Goal: Task Accomplishment & Management: Manage account settings

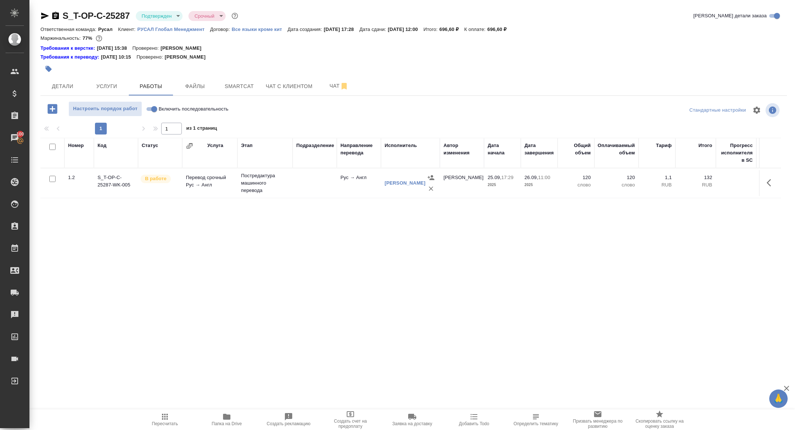
click at [156, 12] on body "🙏 .cls-1 fill:#fff; AWATERA Zhuravleva Alexandra Клиенты Спецификации Заказы 10…" at bounding box center [397, 215] width 795 height 430
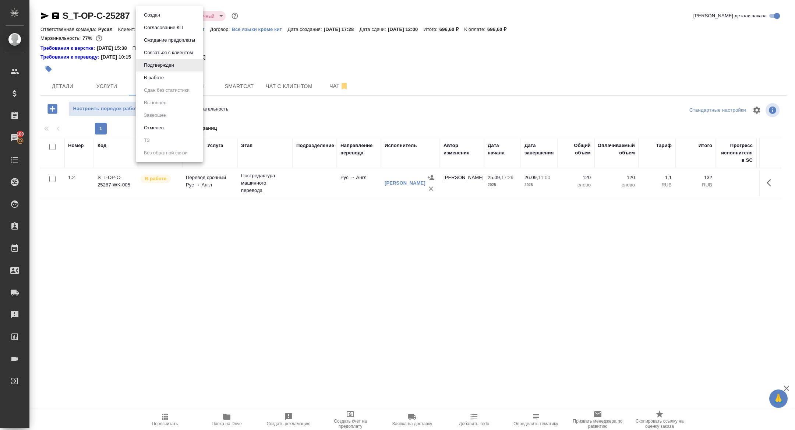
click at [154, 73] on li "В работе" at bounding box center [169, 77] width 67 height 13
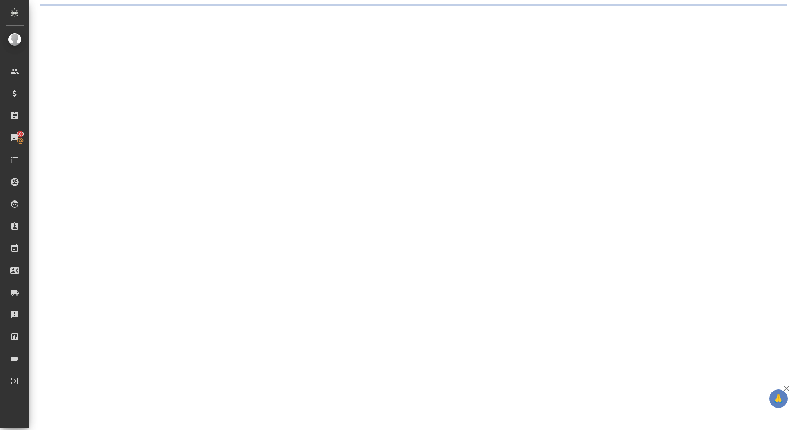
click at [156, 80] on div ".cls-1 fill:#fff; AWATERA Zhuravleva Alexandra Клиенты Спецификации Заказы 100 …" at bounding box center [397, 215] width 795 height 430
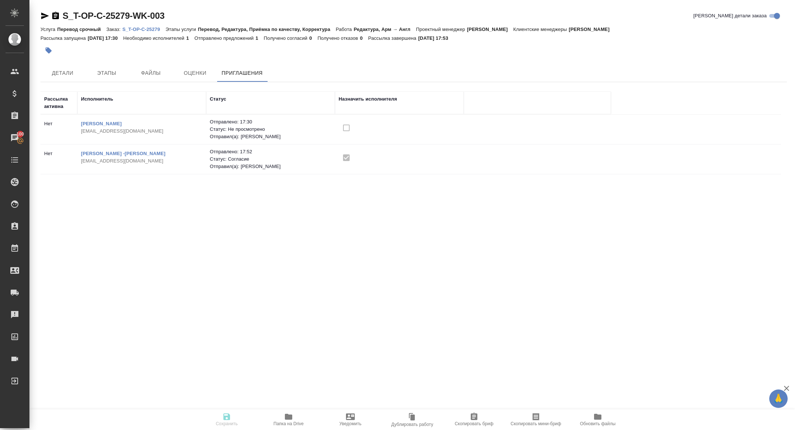
click at [149, 27] on p "S_T-OP-C-25279" at bounding box center [143, 30] width 43 height 6
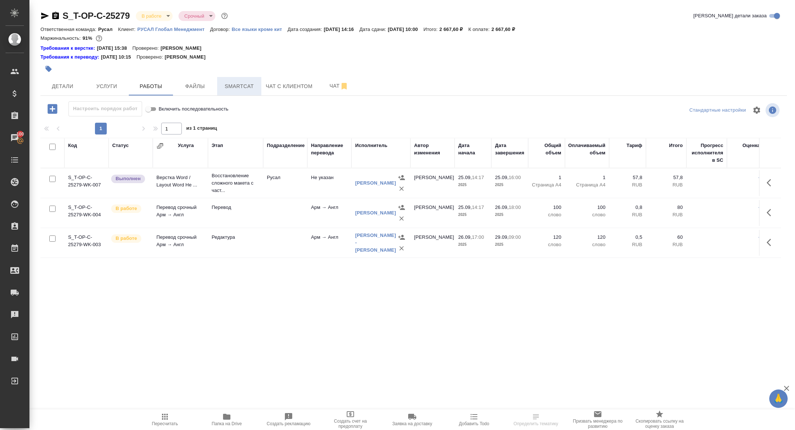
click at [235, 86] on span "Smartcat" at bounding box center [239, 86] width 35 height 9
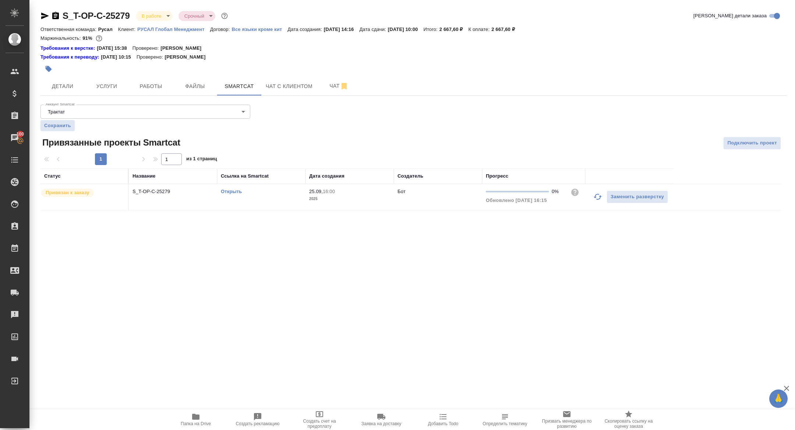
click at [232, 188] on link "Открыть" at bounding box center [231, 191] width 21 height 6
click at [150, 87] on span "Работы" at bounding box center [150, 86] width 35 height 9
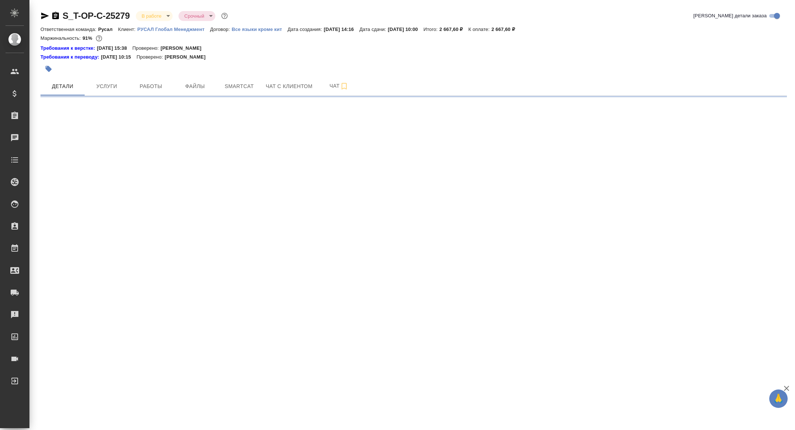
select select "RU"
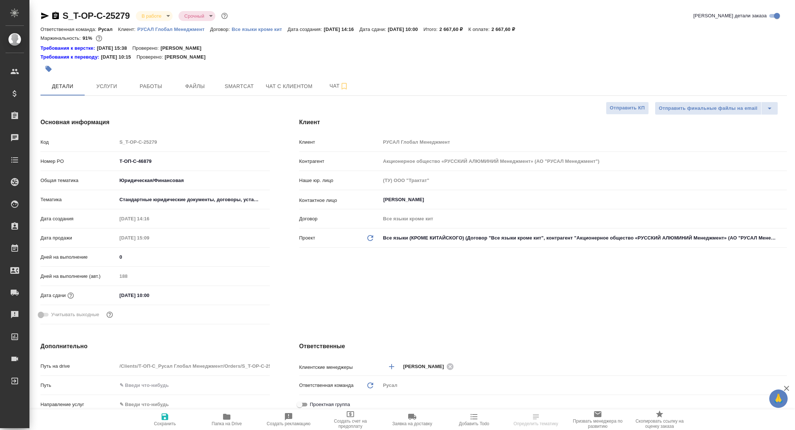
type textarea "x"
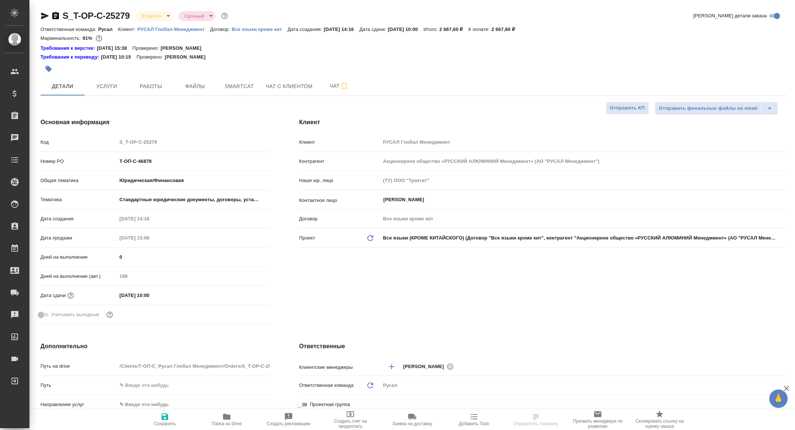
type textarea "x"
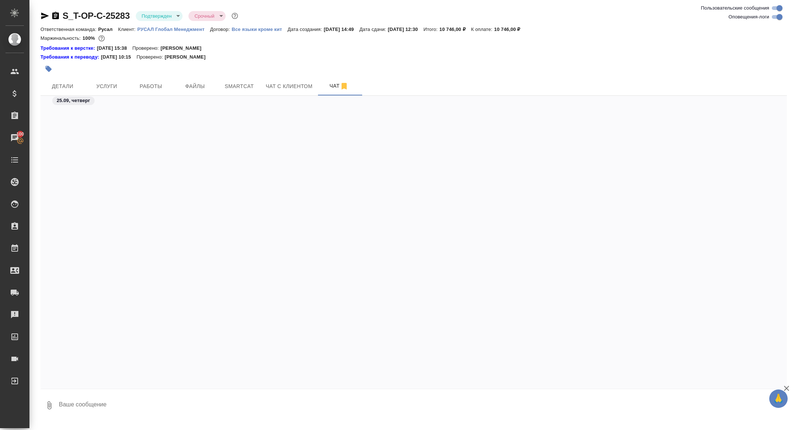
scroll to position [1877, 0]
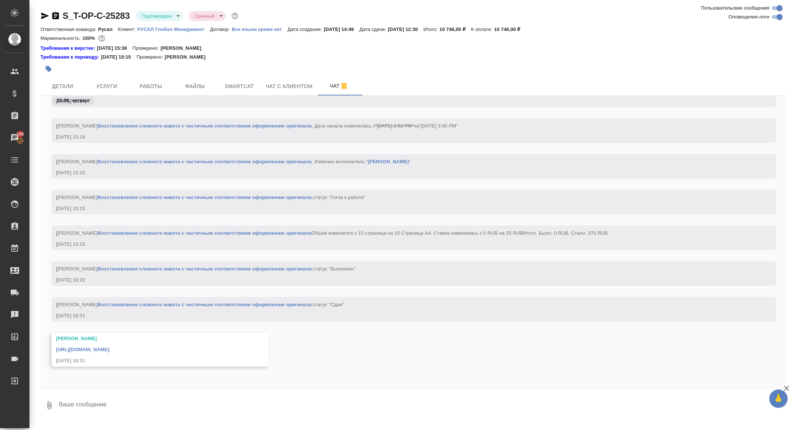
click at [109, 350] on link "https://drive.awatera.com/apps/files/files/10505156?dir=/Shares/%D0%A2-%D0%9E%D…" at bounding box center [82, 349] width 53 height 6
click at [111, 89] on span "Услуги" at bounding box center [106, 86] width 35 height 9
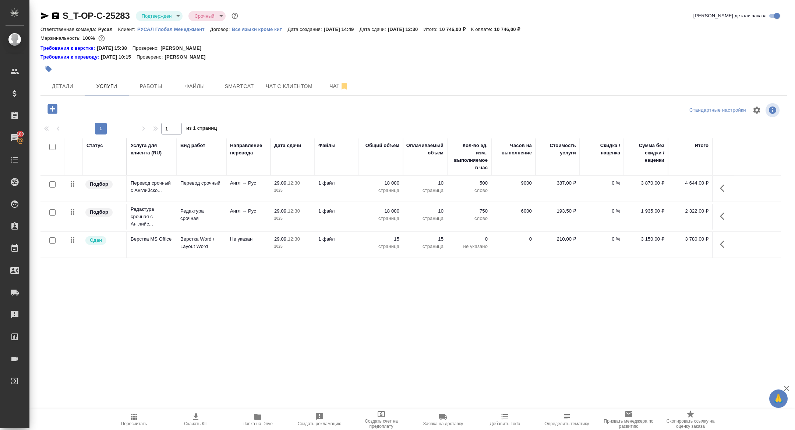
click at [57, 12] on icon "button" at bounding box center [55, 15] width 9 height 9
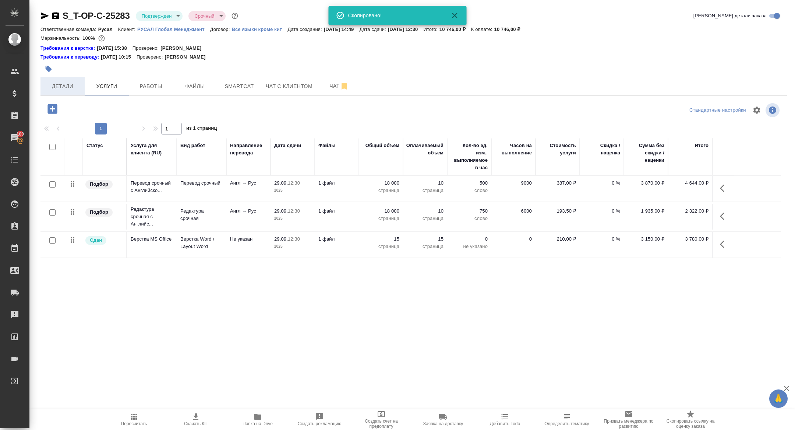
click at [49, 80] on button "Детали" at bounding box center [62, 86] width 44 height 18
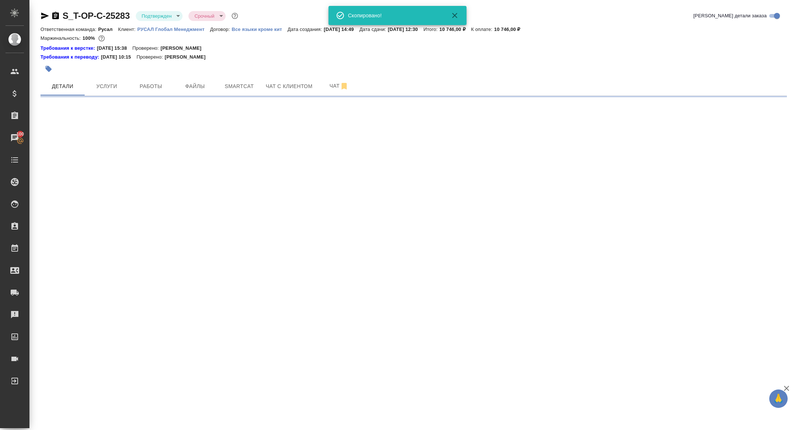
select select "RU"
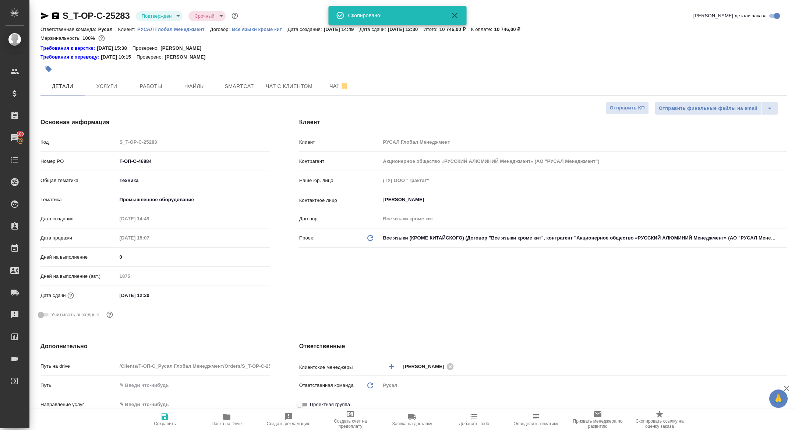
type textarea "x"
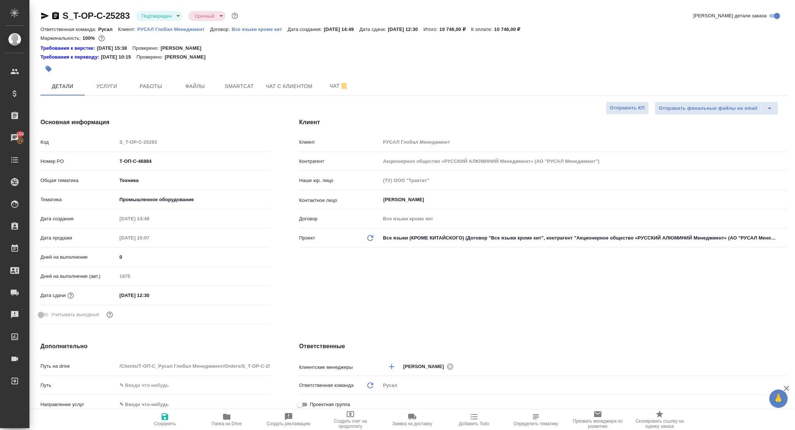
type textarea "x"
click at [110, 99] on div "S_T-OP-C-25283 Подтвержден confirmed Срочный urgent Кратко детали заказа Ответс…" at bounding box center [413, 388] width 755 height 776
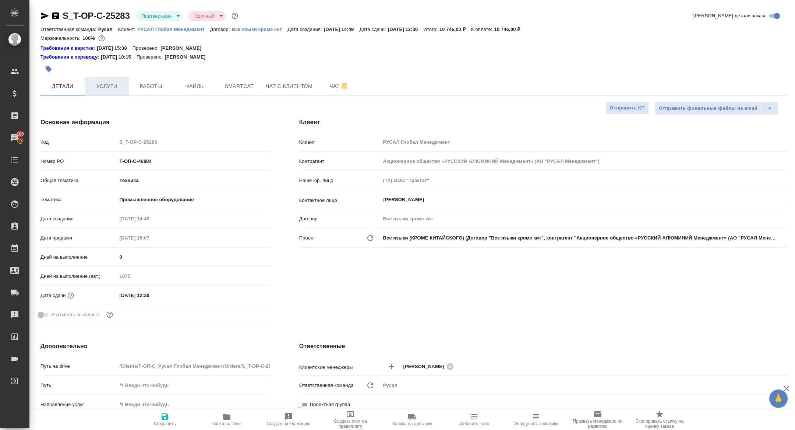
click at [107, 95] on button "Услуги" at bounding box center [107, 86] width 44 height 18
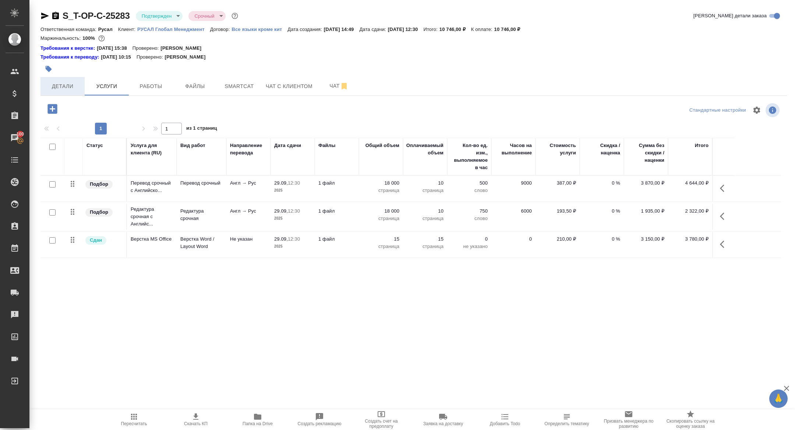
click at [67, 92] on button "Детали" at bounding box center [62, 86] width 44 height 18
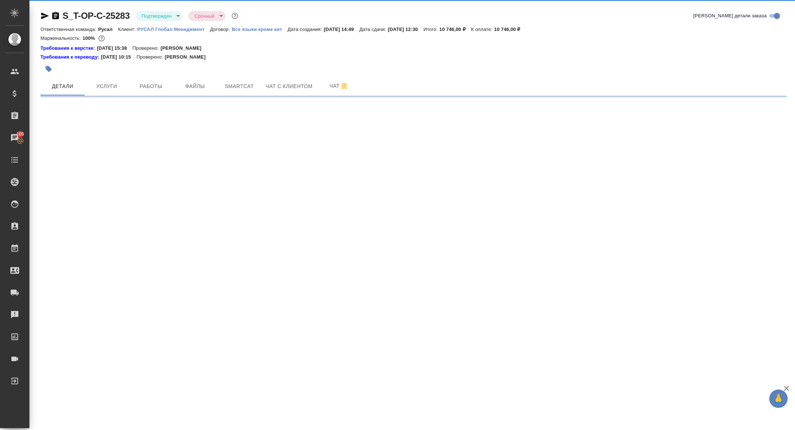
select select "RU"
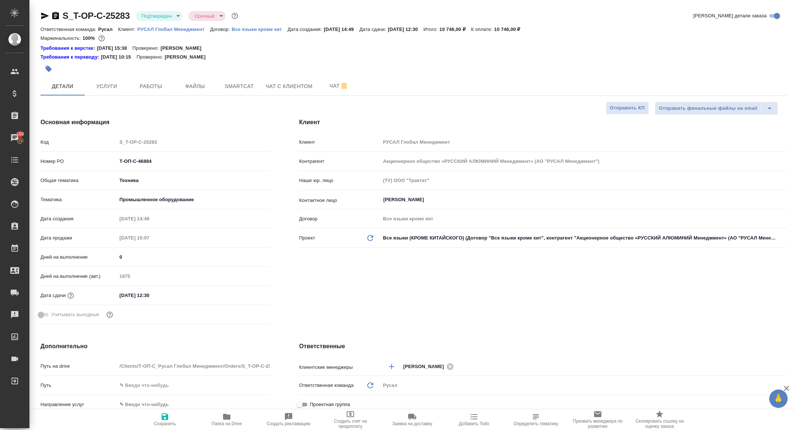
type textarea "x"
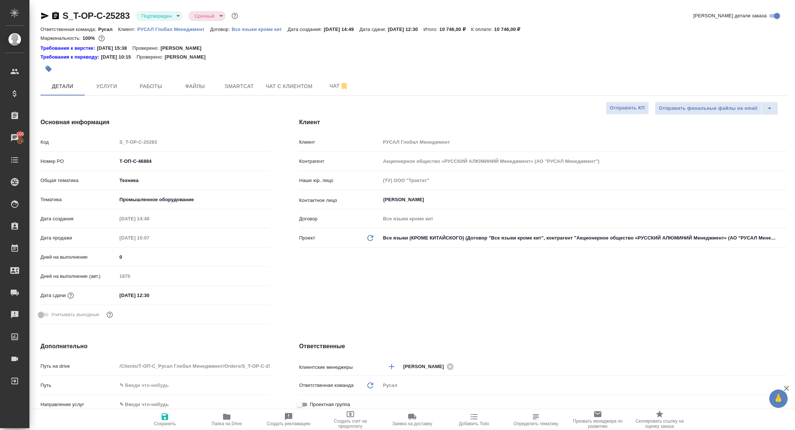
type textarea "x"
click at [147, 86] on span "Работы" at bounding box center [150, 86] width 35 height 9
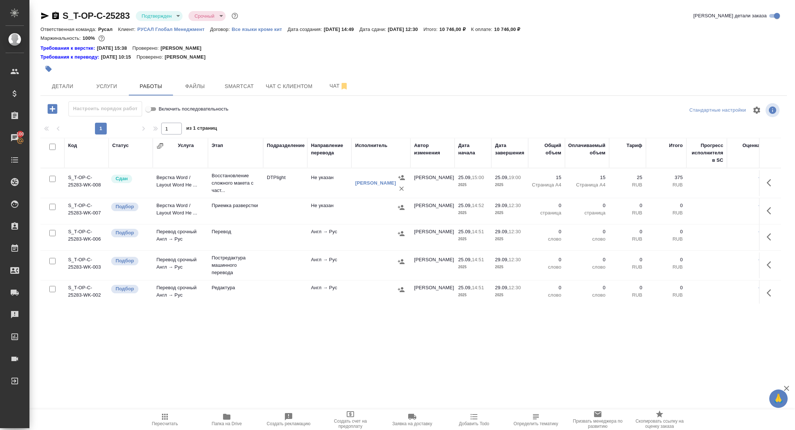
click at [51, 145] on input "checkbox" at bounding box center [52, 147] width 6 height 6
checkbox input "true"
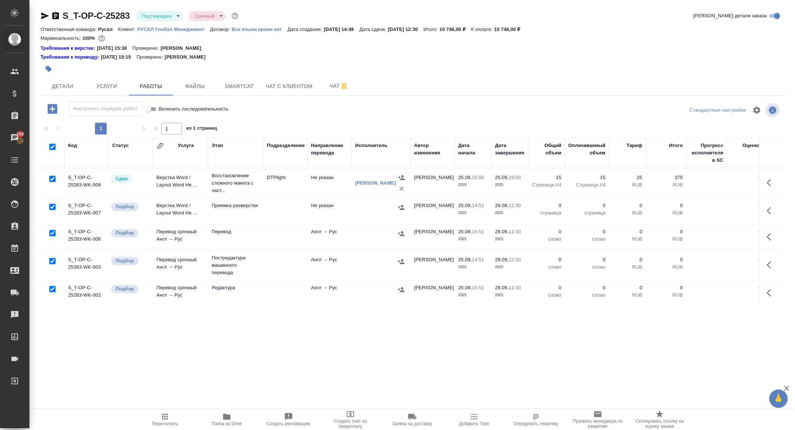
checkbox input "true"
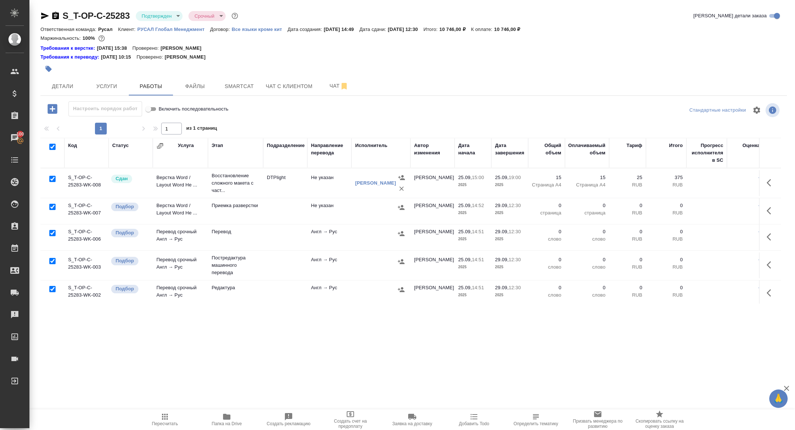
checkbox input "true"
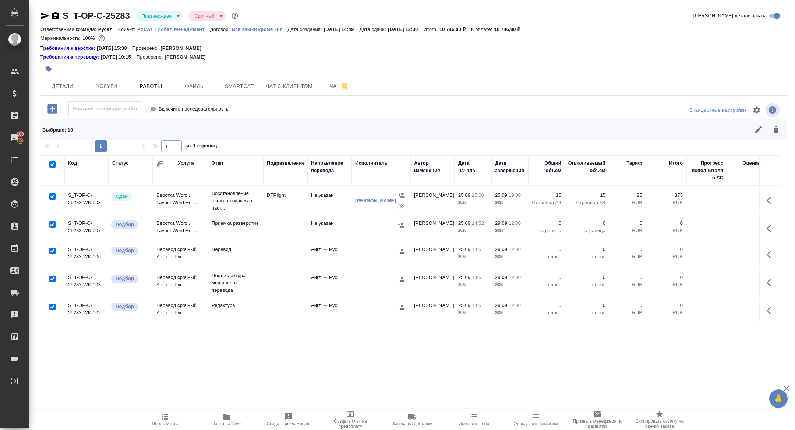
click at [54, 194] on input "checkbox" at bounding box center [52, 196] width 6 height 6
checkbox input "false"
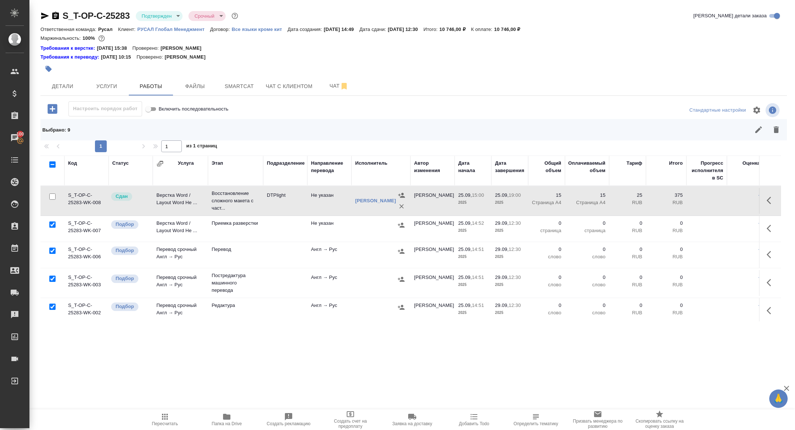
click at [54, 280] on input "checkbox" at bounding box center [52, 278] width 6 height 6
checkbox input "false"
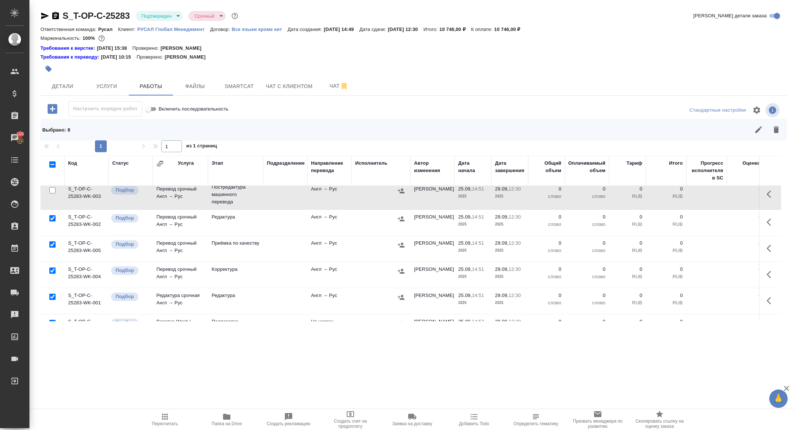
scroll to position [133, 0]
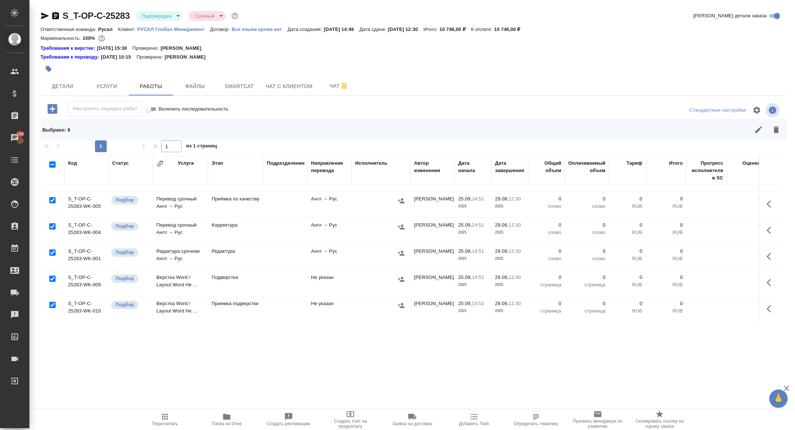
click at [50, 278] on input "checkbox" at bounding box center [52, 278] width 6 height 6
checkbox input "false"
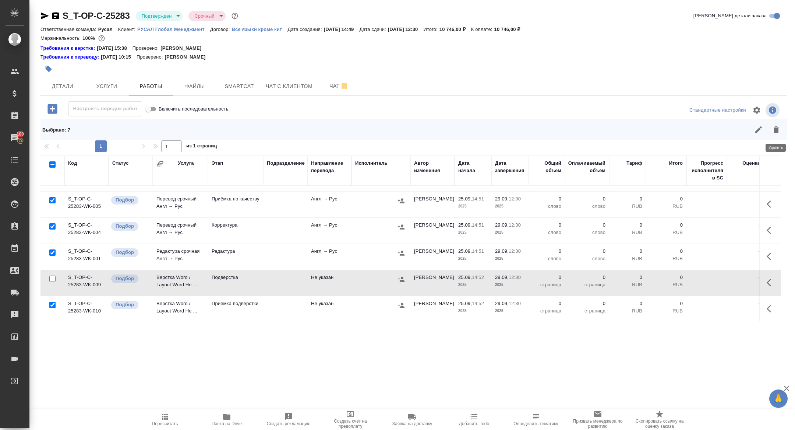
click at [775, 123] on button "button" at bounding box center [777, 130] width 18 height 18
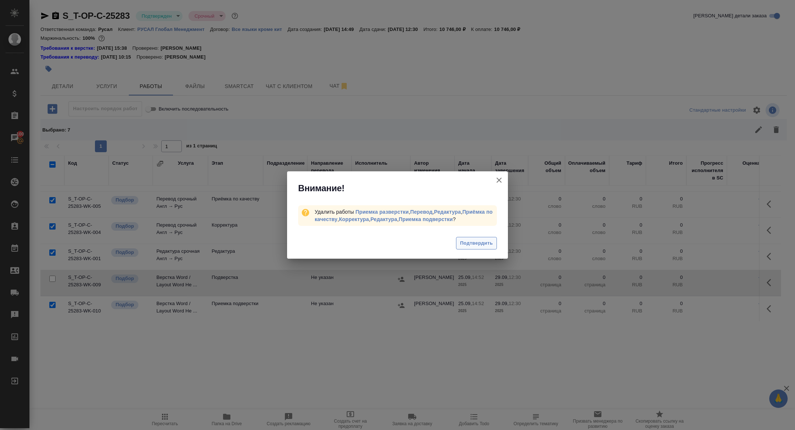
click at [484, 243] on span "Подтвердить" at bounding box center [476, 243] width 33 height 8
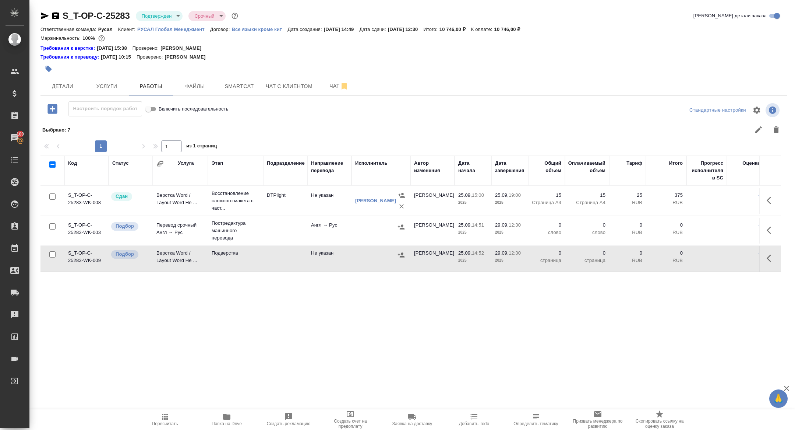
scroll to position [0, 0]
click at [770, 227] on icon "button" at bounding box center [769, 229] width 4 height 7
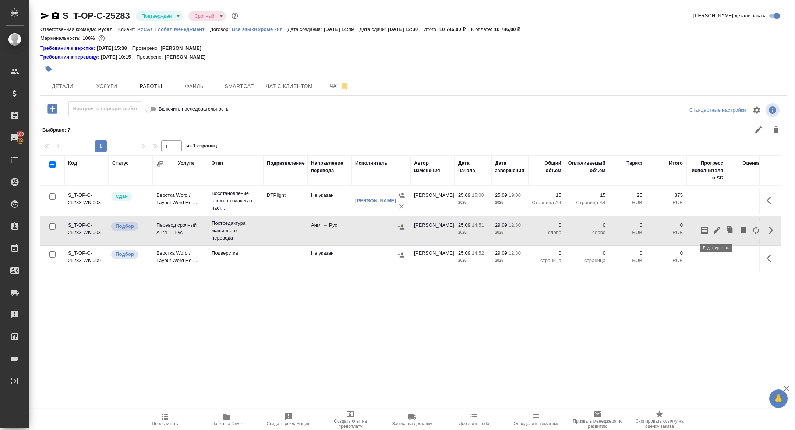
click at [714, 227] on icon "button" at bounding box center [717, 230] width 9 height 9
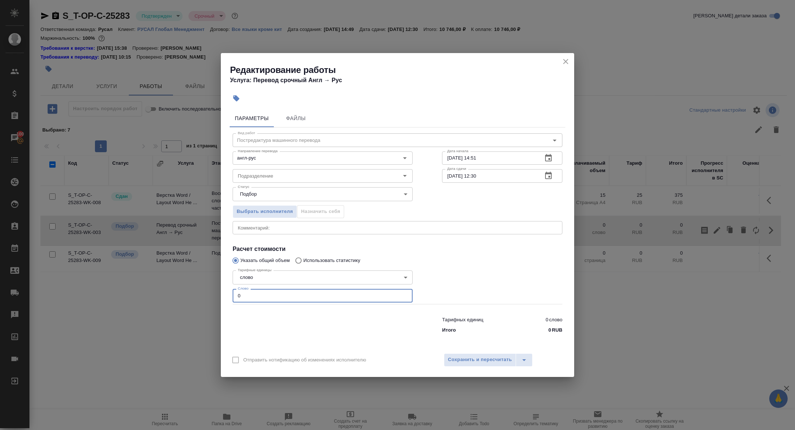
drag, startPoint x: 251, startPoint y: 300, endPoint x: 230, endPoint y: 300, distance: 21.4
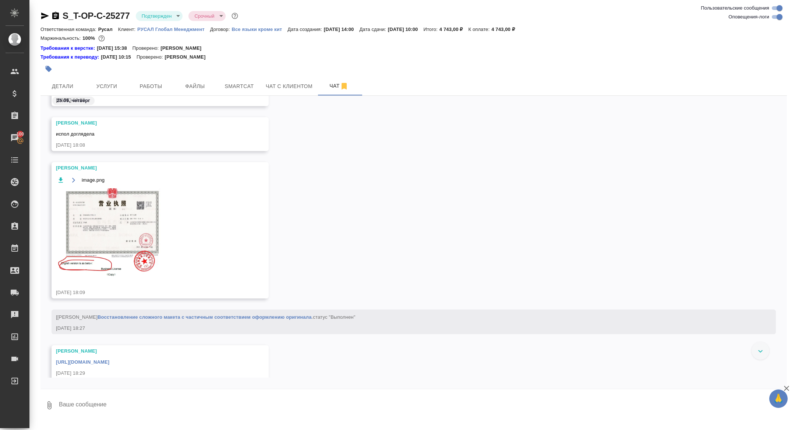
scroll to position [2816, 0]
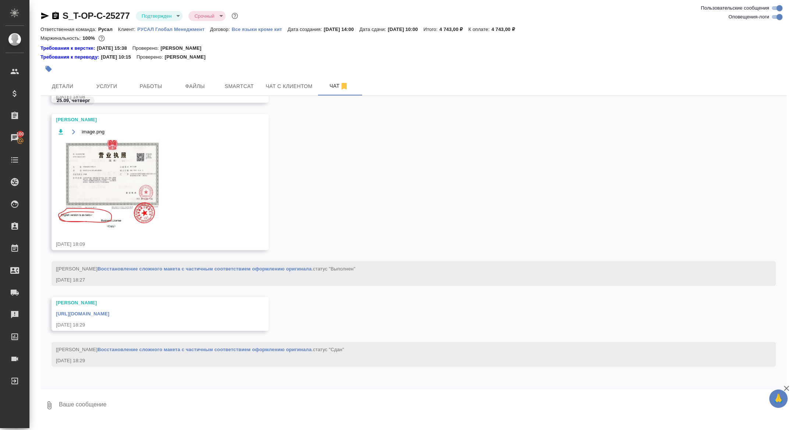
click at [109, 314] on link "https://drive.awatera.com/apps/files/files/10504073?dir=/Shares/%D0%A2-%D0%9E%D…" at bounding box center [82, 314] width 53 height 6
click at [57, 10] on div "S_T-OP-C-25277 Подтвержден confirmed Срочный urgent" at bounding box center [139, 16] width 199 height 12
click at [57, 13] on icon "button" at bounding box center [55, 15] width 7 height 7
click at [107, 90] on span "Услуги" at bounding box center [106, 86] width 35 height 9
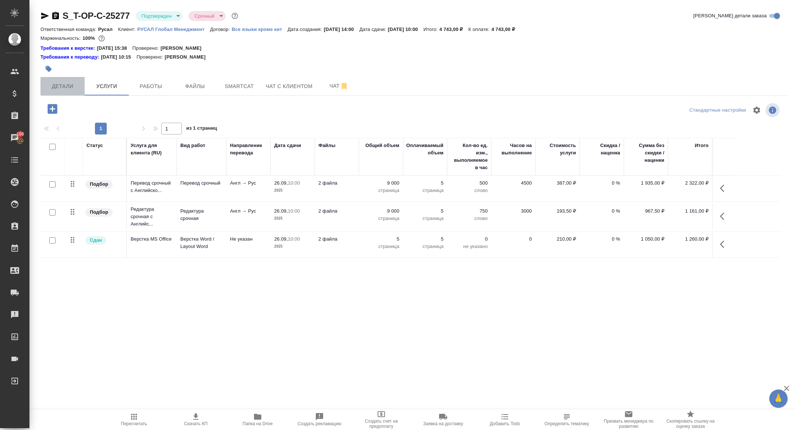
click at [65, 85] on span "Детали" at bounding box center [62, 86] width 35 height 9
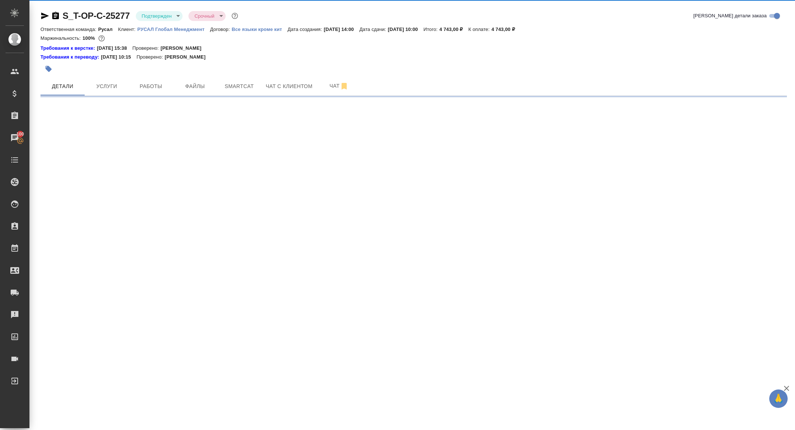
select select "RU"
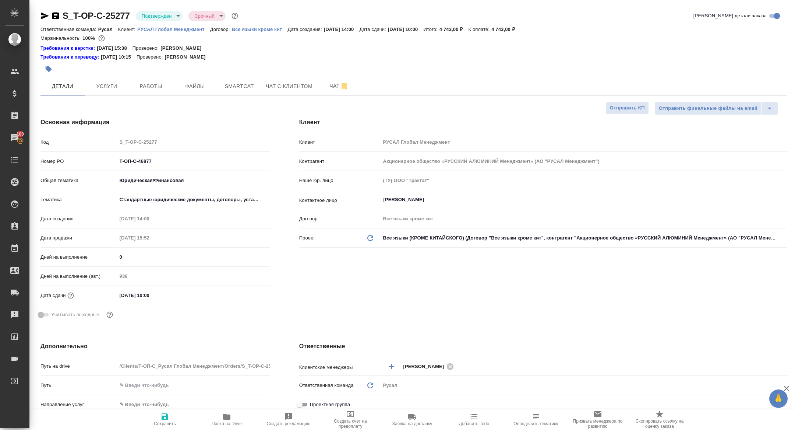
type textarea "x"
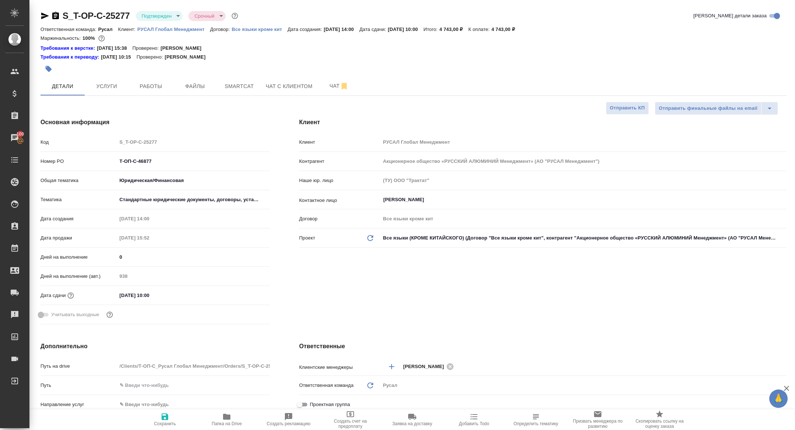
type textarea "x"
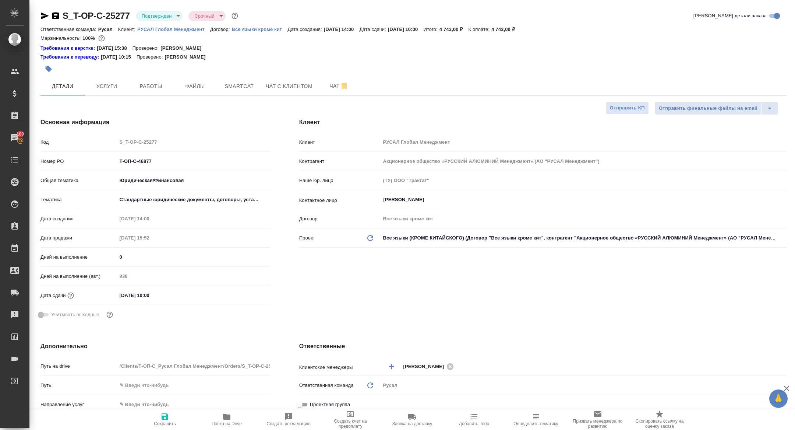
type textarea "x"
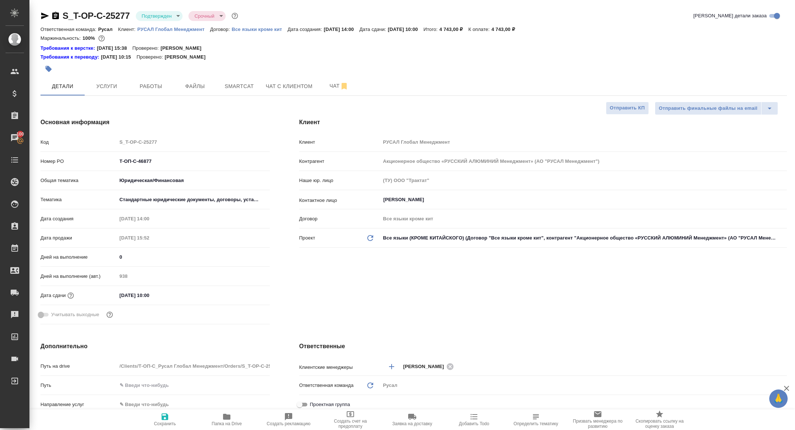
type textarea "x"
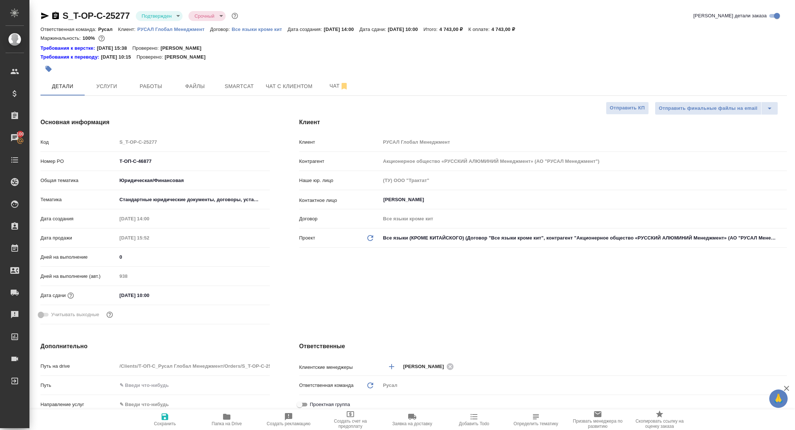
type textarea "x"
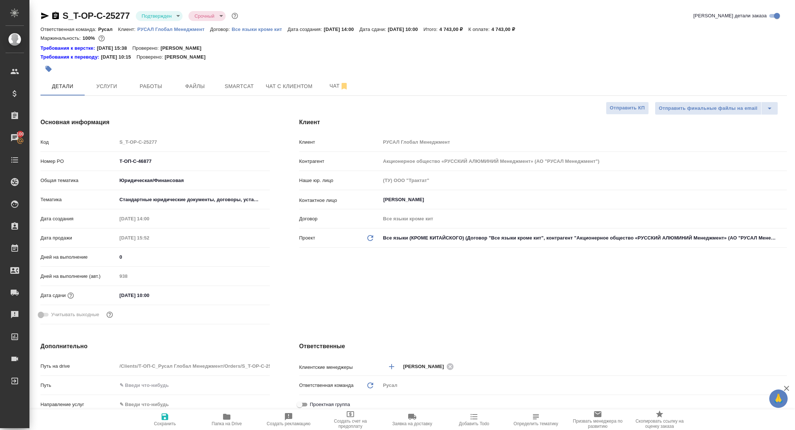
type textarea "x"
click at [167, 80] on button "Работы" at bounding box center [151, 86] width 44 height 18
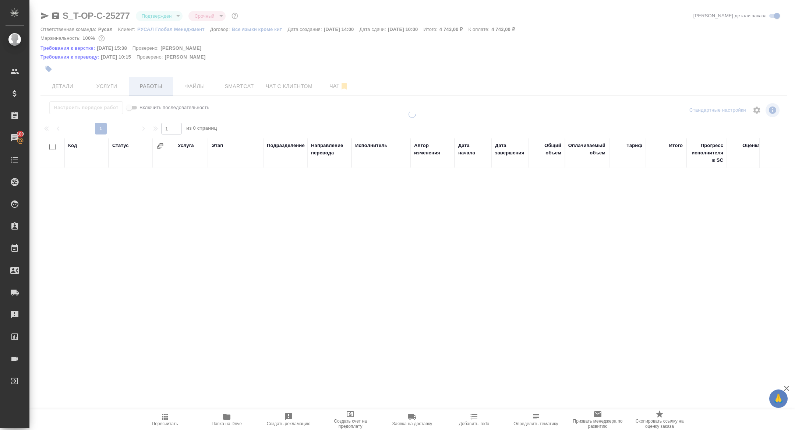
click at [167, 80] on div at bounding box center [412, 161] width 766 height 322
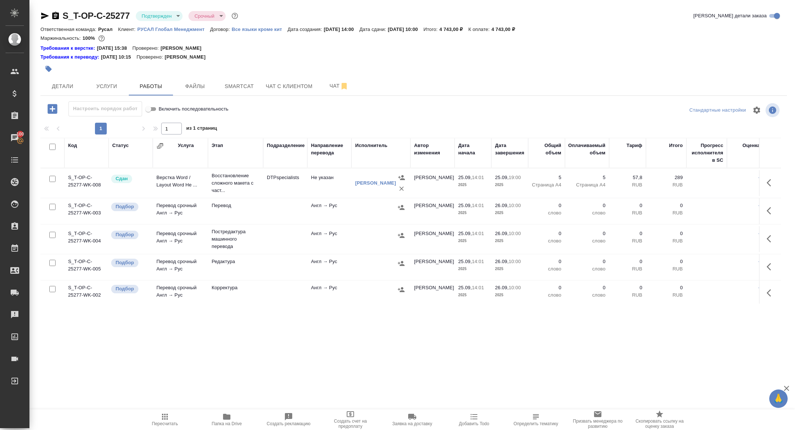
click at [52, 148] on input "checkbox" at bounding box center [52, 147] width 6 height 6
checkbox input "true"
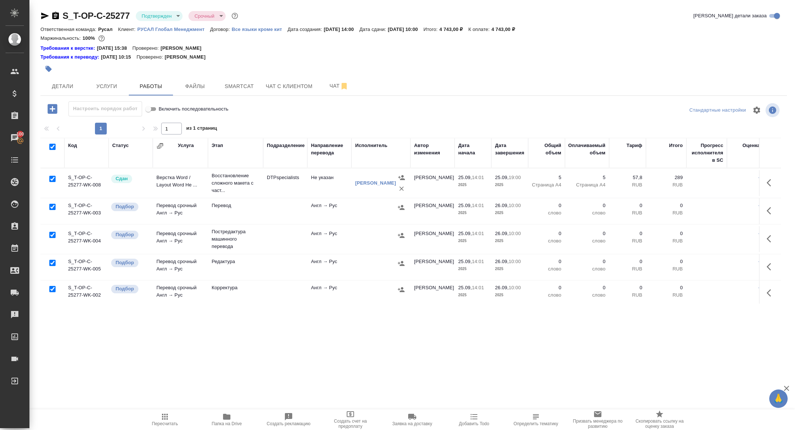
checkbox input "true"
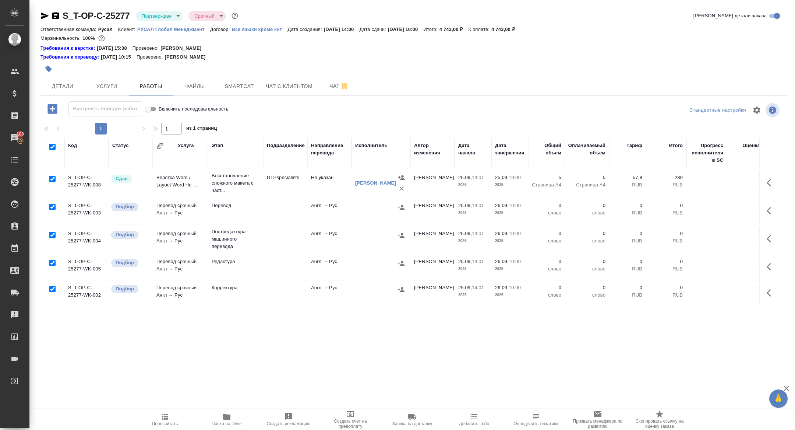
checkbox input "true"
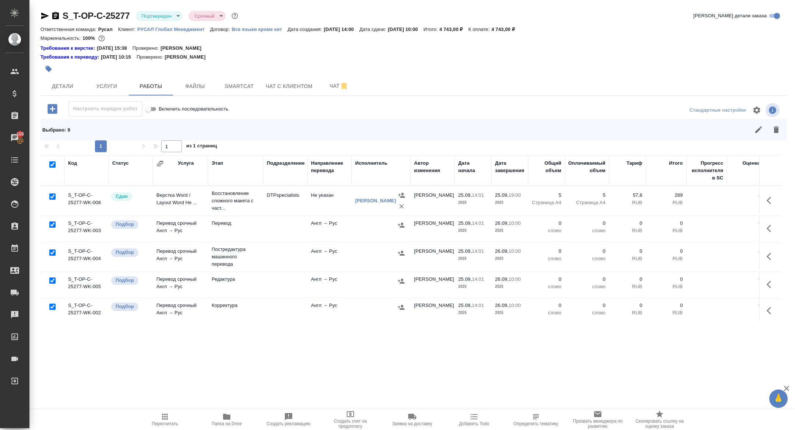
click at [53, 194] on input "checkbox" at bounding box center [52, 196] width 6 height 6
checkbox input "false"
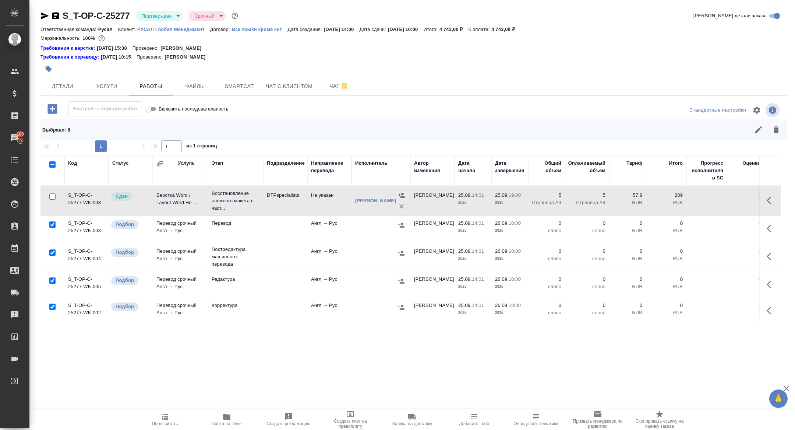
click at [54, 251] on input "checkbox" at bounding box center [52, 252] width 6 height 6
checkbox input "false"
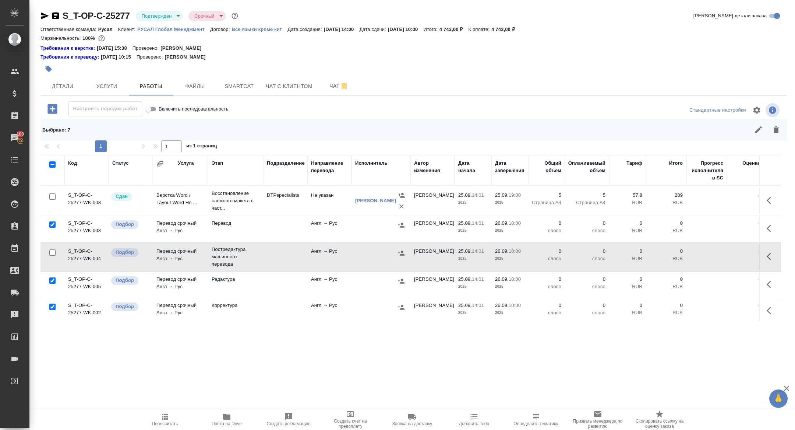
scroll to position [103, 0]
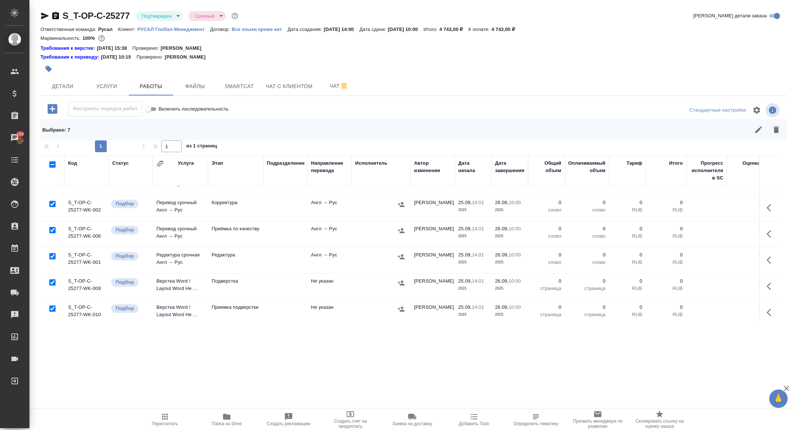
click at [53, 282] on input "checkbox" at bounding box center [52, 282] width 6 height 6
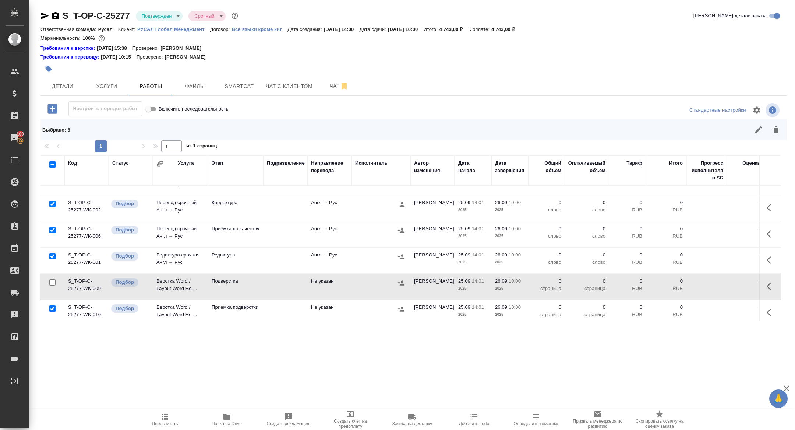
click at [53, 282] on input "checkbox" at bounding box center [52, 282] width 6 height 6
checkbox input "true"
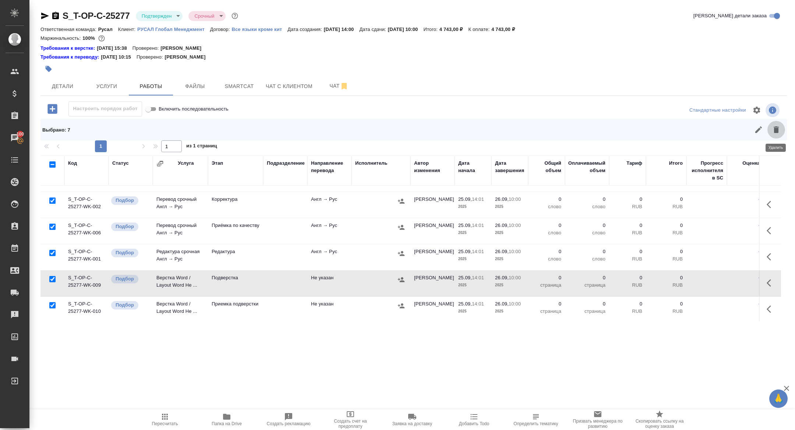
click at [772, 128] on icon "button" at bounding box center [776, 129] width 9 height 9
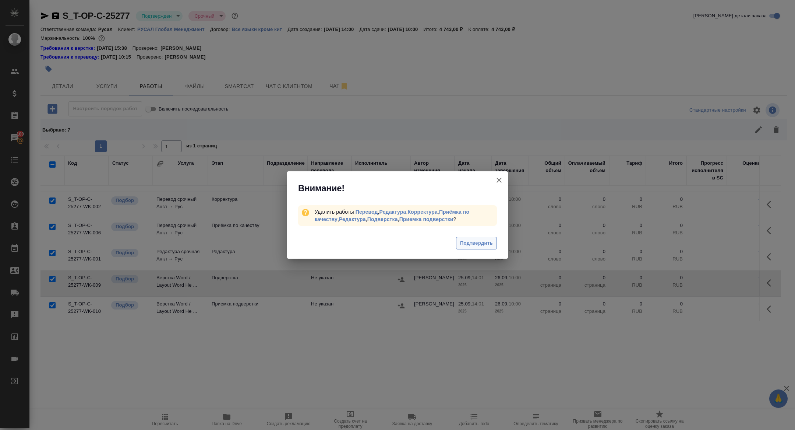
click at [477, 239] on span "Подтвердить" at bounding box center [476, 243] width 33 height 8
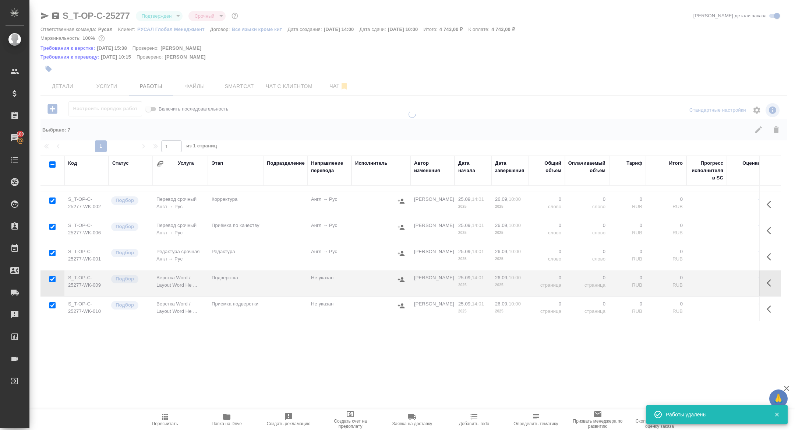
scroll to position [0, 0]
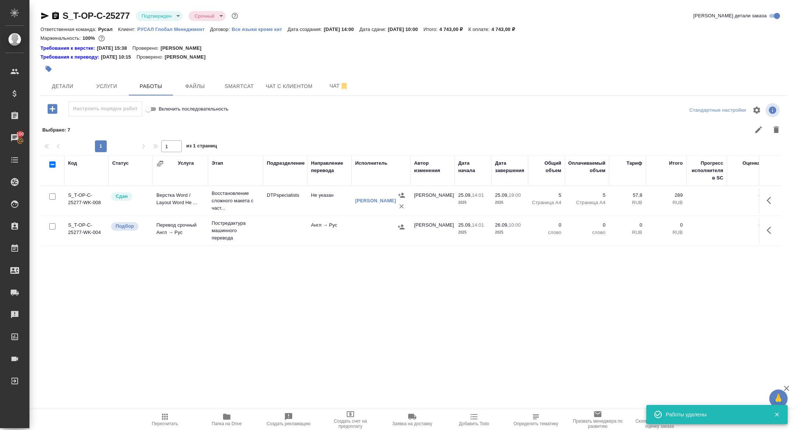
click at [762, 232] on td at bounding box center [770, 231] width 22 height 26
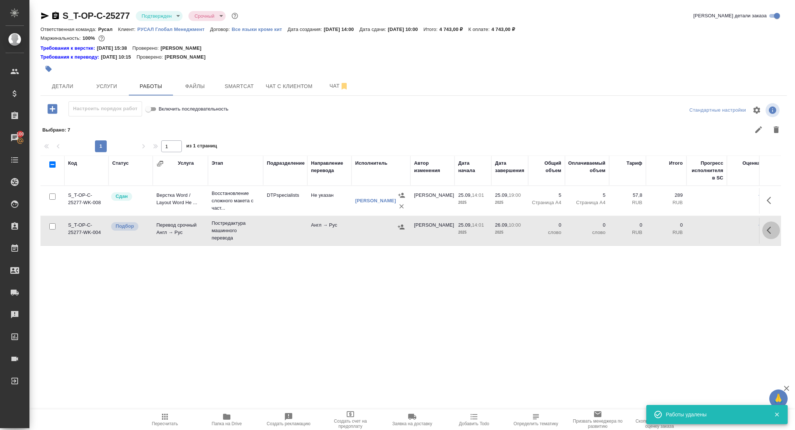
click at [775, 226] on icon "button" at bounding box center [771, 230] width 9 height 9
click at [716, 229] on icon "button" at bounding box center [717, 230] width 9 height 9
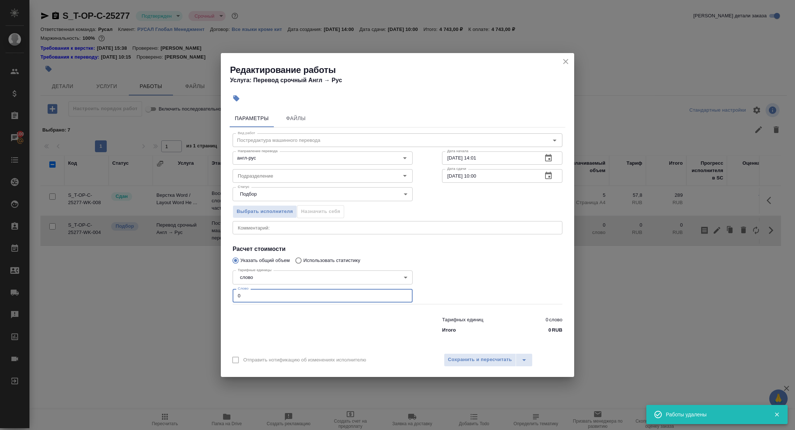
drag, startPoint x: 248, startPoint y: 300, endPoint x: 206, endPoint y: 282, distance: 45.6
click at [207, 282] on div "Редактирование работы Услуга: Перевод срочный Англ → Рус Параметры Файлы Вид ра…" at bounding box center [397, 215] width 795 height 430
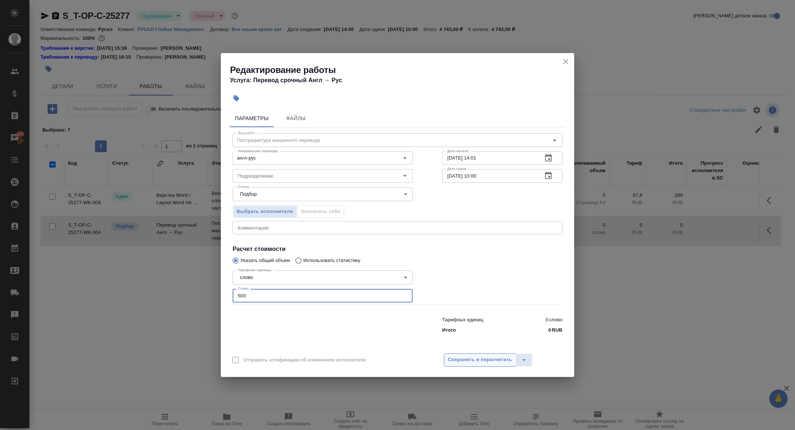
type input "500"
click at [472, 362] on span "Сохранить и пересчитать" at bounding box center [480, 359] width 64 height 8
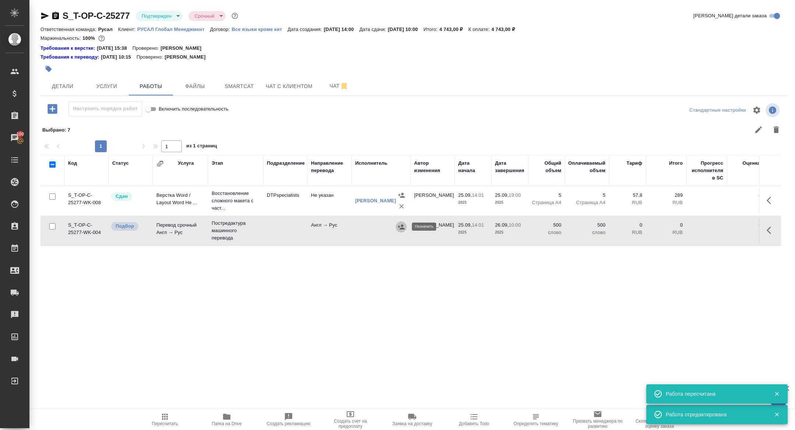
click at [403, 225] on icon "button" at bounding box center [401, 226] width 7 height 5
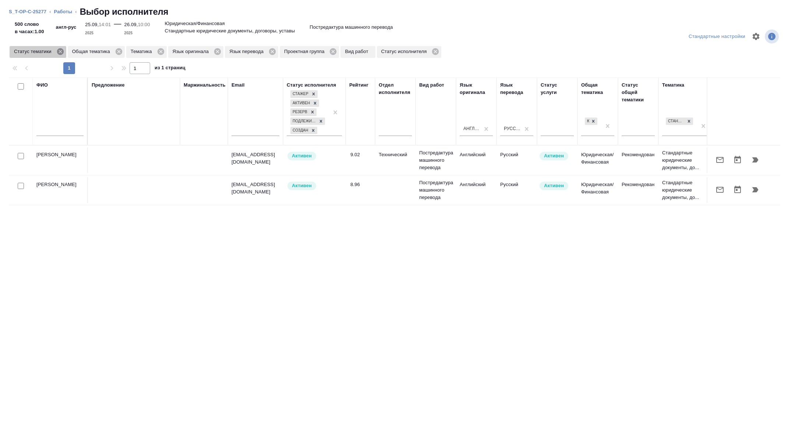
click at [63, 52] on icon at bounding box center [60, 51] width 7 height 7
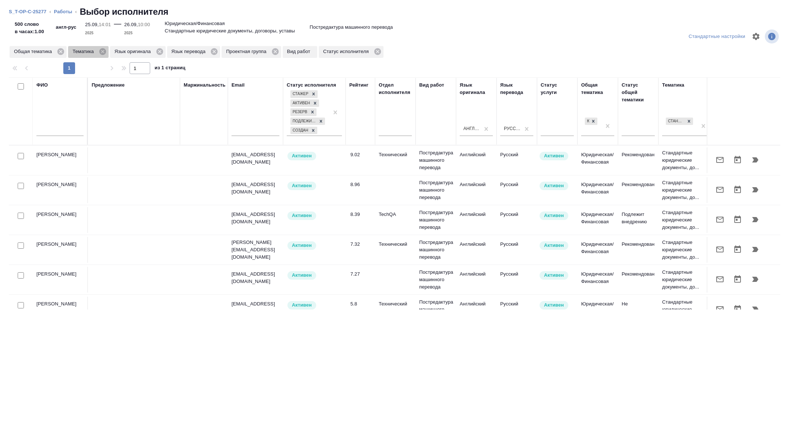
click at [103, 53] on icon at bounding box center [103, 51] width 8 height 8
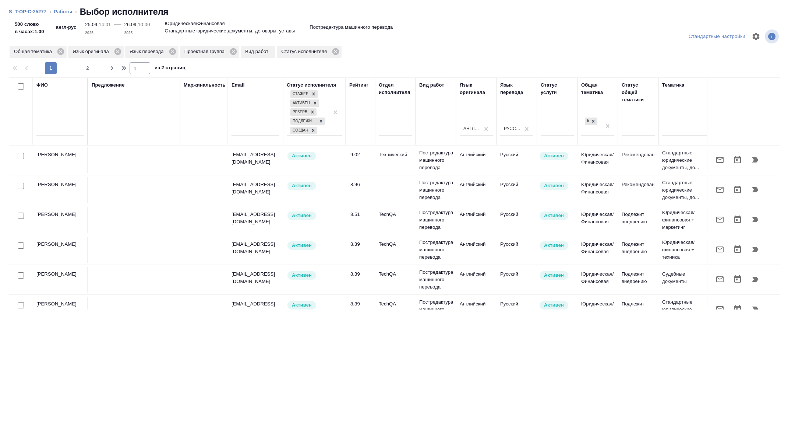
scroll to position [0, 297]
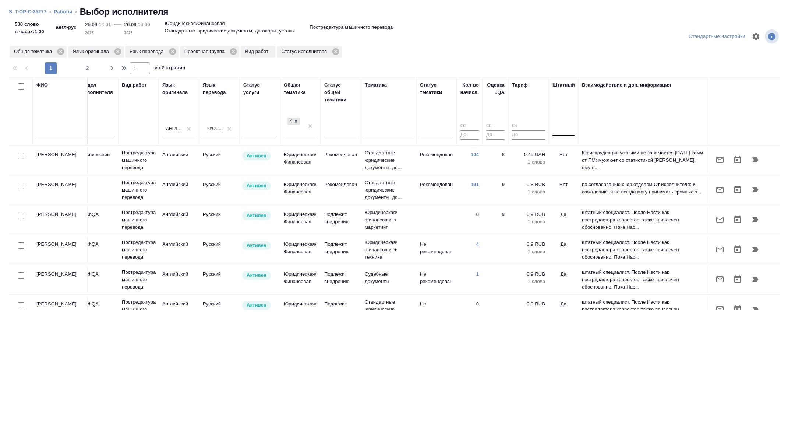
click at [559, 130] on div at bounding box center [564, 128] width 22 height 11
click at [562, 148] on div "Нет" at bounding box center [608, 151] width 110 height 13
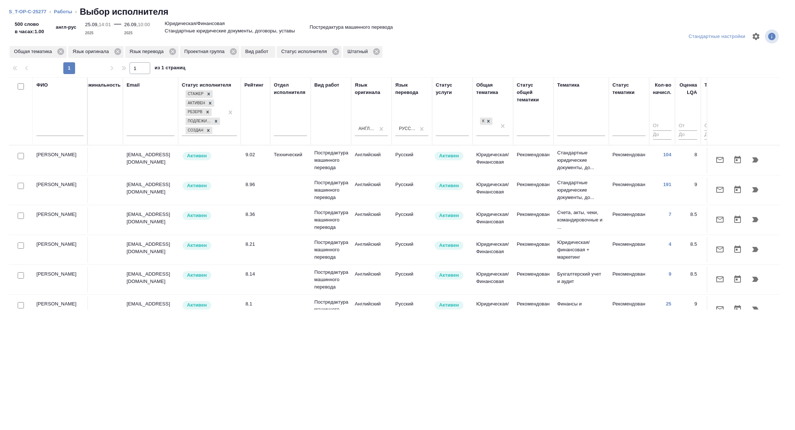
scroll to position [0, 12]
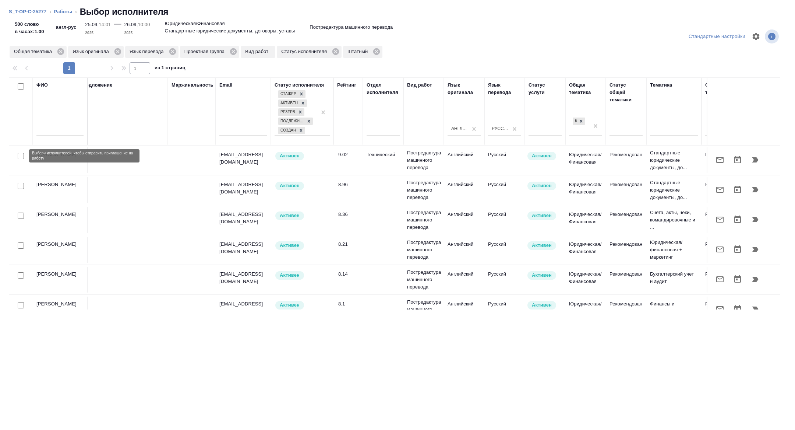
click at [20, 158] on input "checkbox" at bounding box center [21, 156] width 6 height 6
checkbox input "true"
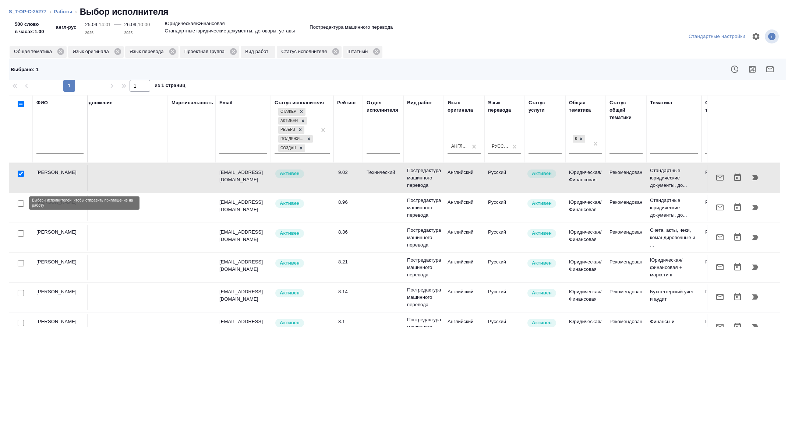
click at [21, 202] on input "checkbox" at bounding box center [21, 203] width 6 height 6
checkbox input "true"
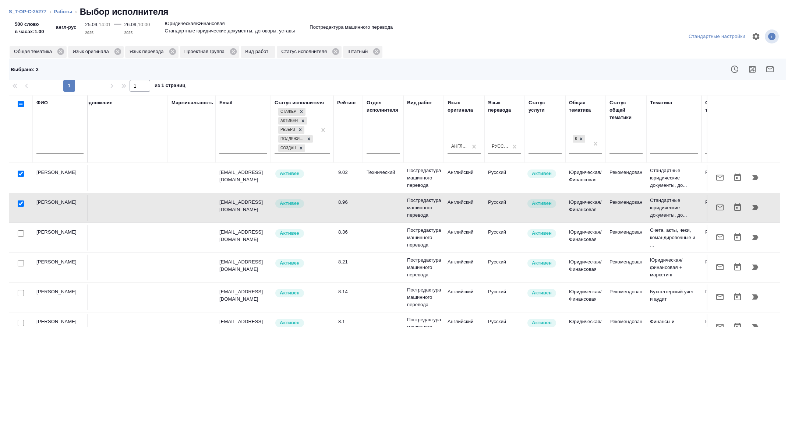
click at [769, 68] on icon "button" at bounding box center [769, 69] width 7 height 6
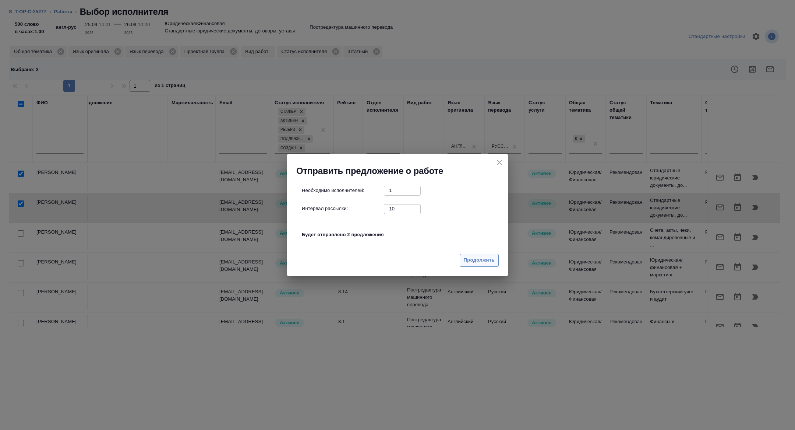
click at [484, 266] on button "Продолжить" at bounding box center [479, 260] width 39 height 13
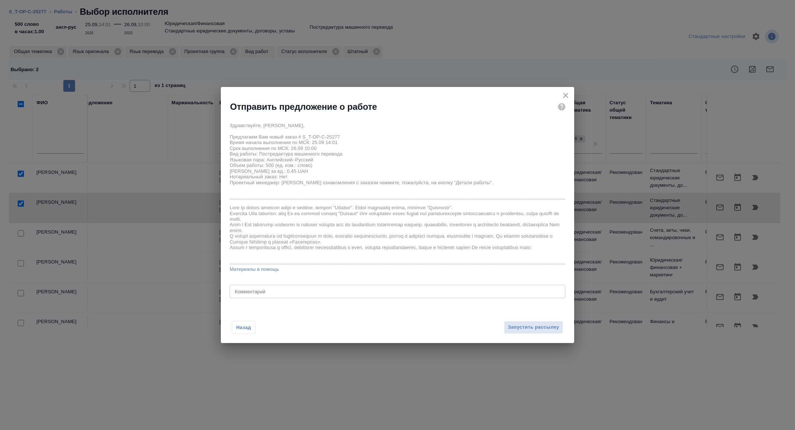
click at [511, 320] on div "Назад Запустить рассылку" at bounding box center [397, 322] width 353 height 40
click at [517, 326] on span "Запустить рассылку" at bounding box center [533, 327] width 51 height 8
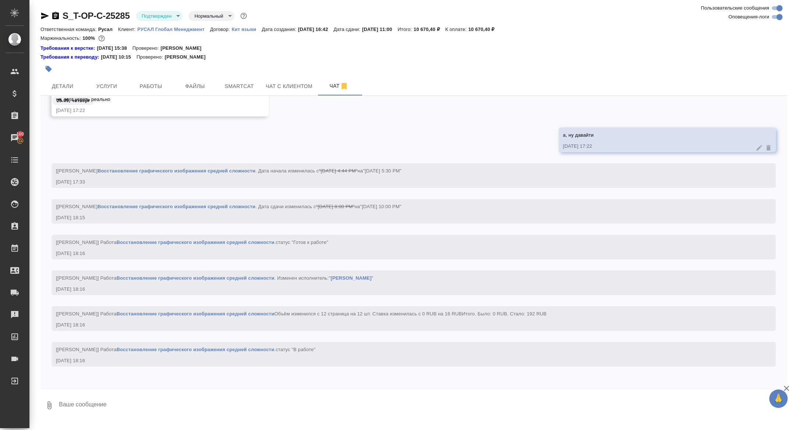
scroll to position [1650, 0]
click at [149, 88] on span "Работы" at bounding box center [150, 86] width 35 height 9
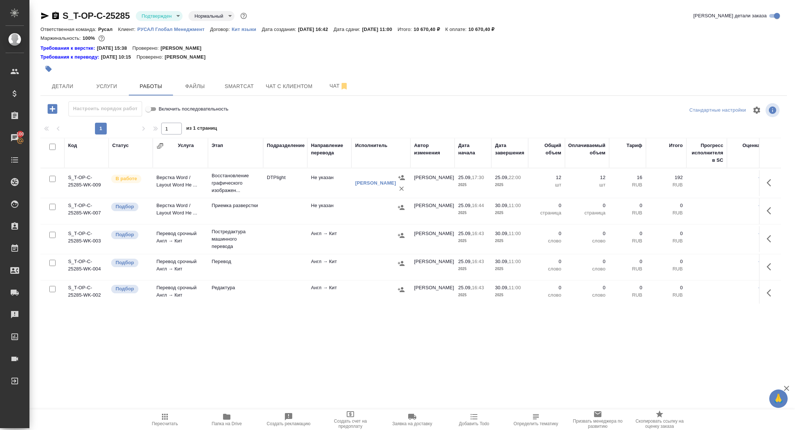
click at [43, 13] on icon "button" at bounding box center [45, 16] width 8 height 7
click at [297, 279] on td at bounding box center [285, 267] width 44 height 26
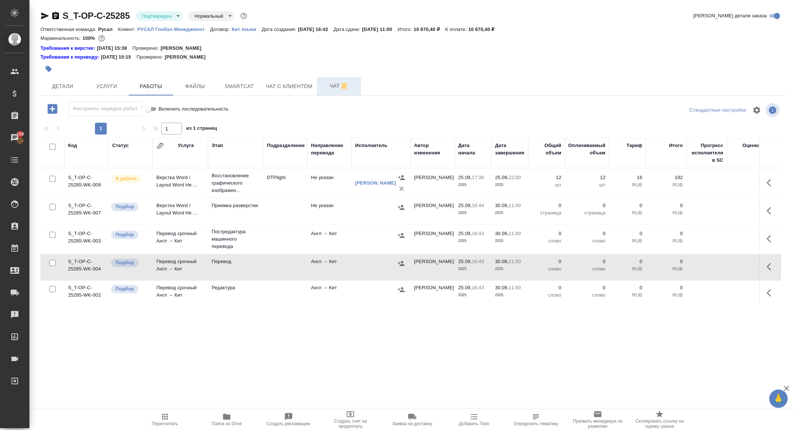
click at [325, 83] on span "Чат" at bounding box center [338, 85] width 35 height 9
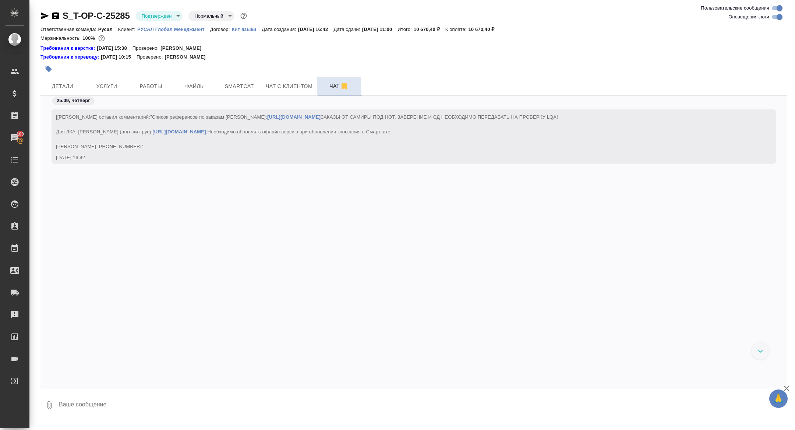
scroll to position [2102, 0]
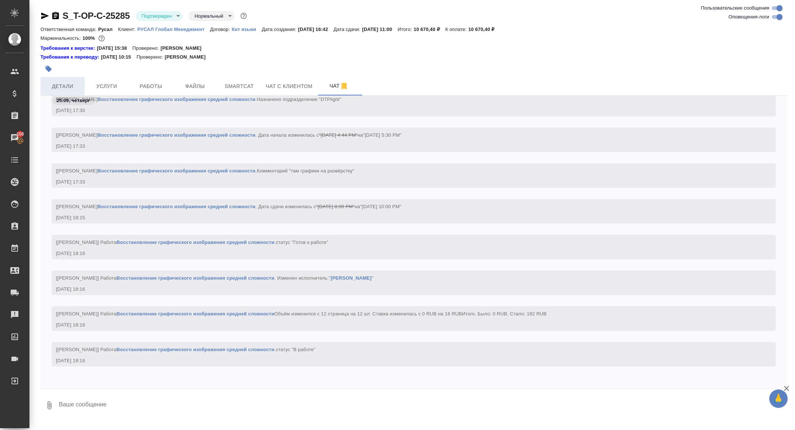
click at [71, 78] on button "Детали" at bounding box center [62, 86] width 44 height 18
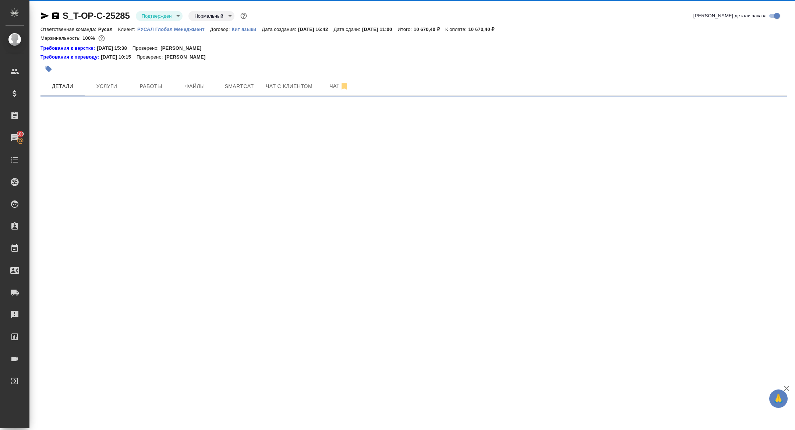
select select "RU"
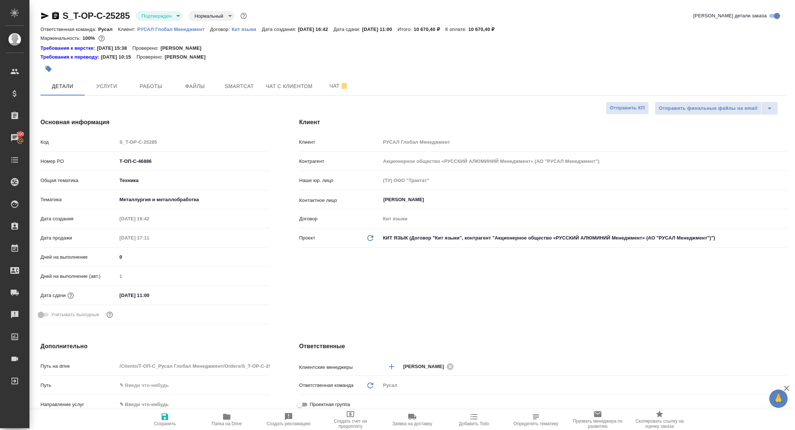
type textarea "x"
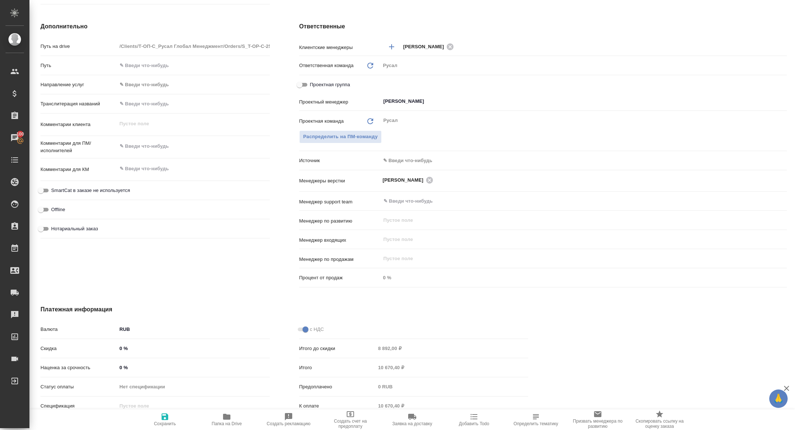
scroll to position [346, 0]
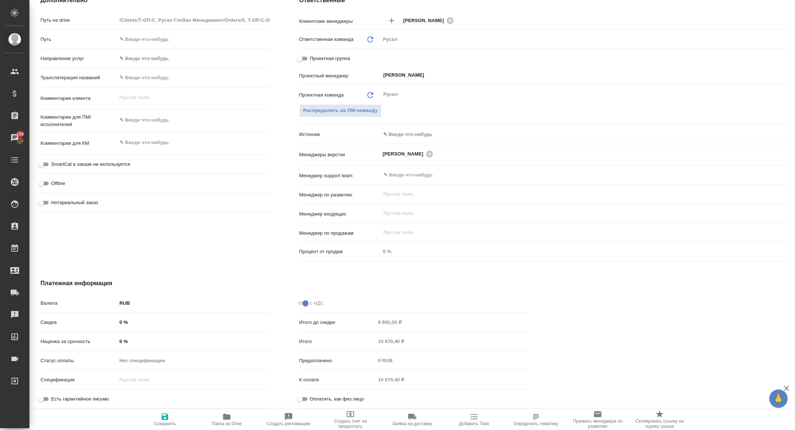
click at [299, 61] on input "Проектная группа" at bounding box center [299, 58] width 27 height 9
checkbox input "true"
type textarea "x"
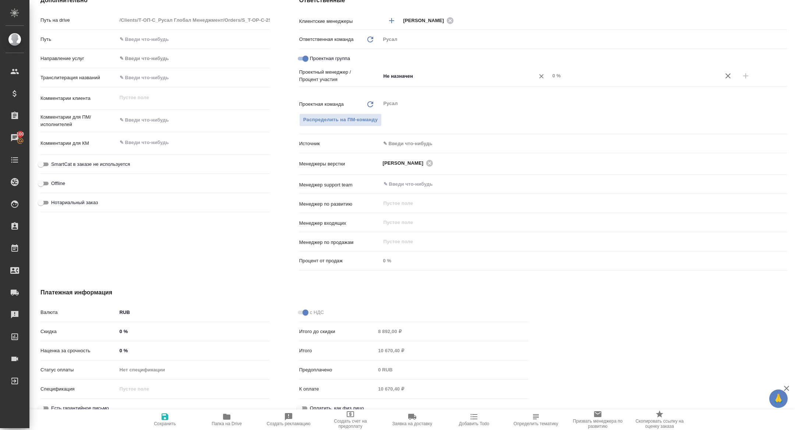
click at [440, 79] on input "Не назначен" at bounding box center [453, 75] width 140 height 9
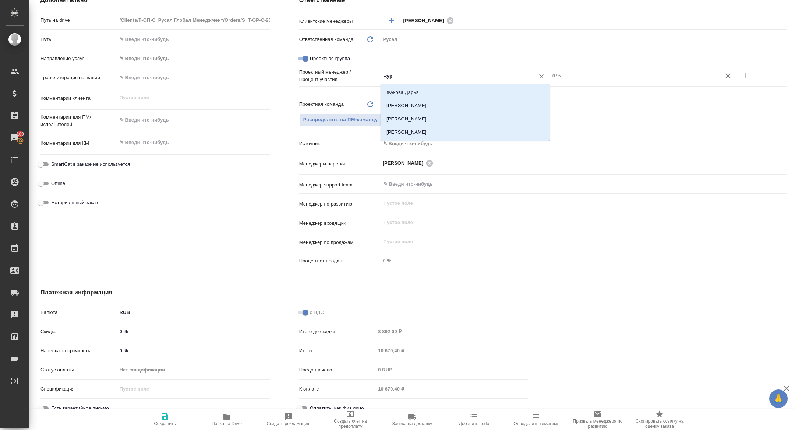
type input "жура"
click at [454, 107] on li "[PERSON_NAME]" at bounding box center [465, 105] width 169 height 13
type textarea "x"
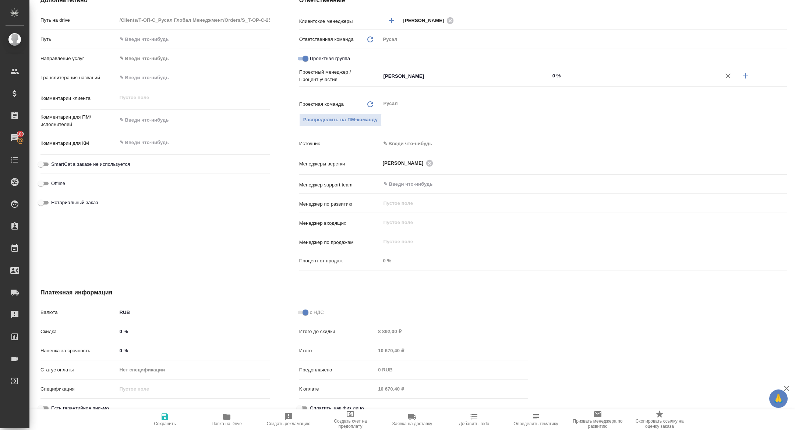
drag, startPoint x: 744, startPoint y: 80, endPoint x: 732, endPoint y: 80, distance: 11.4
click at [744, 80] on icon "button" at bounding box center [745, 75] width 9 height 9
type textarea "x"
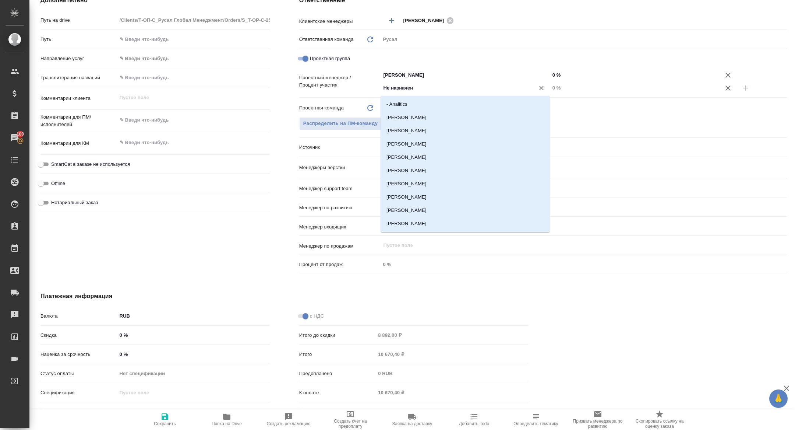
click at [430, 88] on input "Не назначен" at bounding box center [453, 88] width 140 height 9
click at [305, 54] on input "Проектная группа" at bounding box center [305, 58] width 27 height 9
checkbox input "false"
type textarea "x"
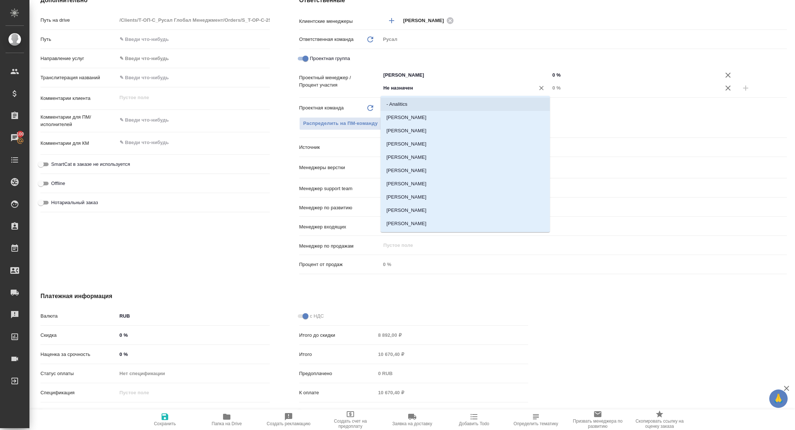
type textarea "x"
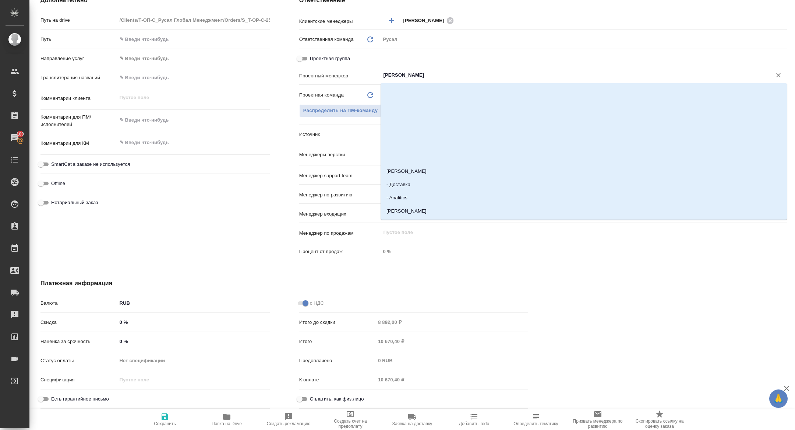
click at [413, 73] on input "[PERSON_NAME]" at bounding box center [571, 75] width 377 height 9
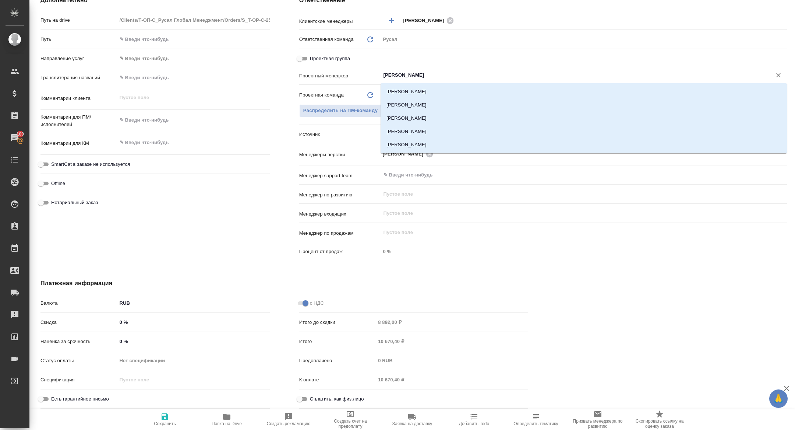
type input "кирилл"
click at [419, 87] on li "Авдеенко Кирилл" at bounding box center [584, 91] width 406 height 13
type textarea "x"
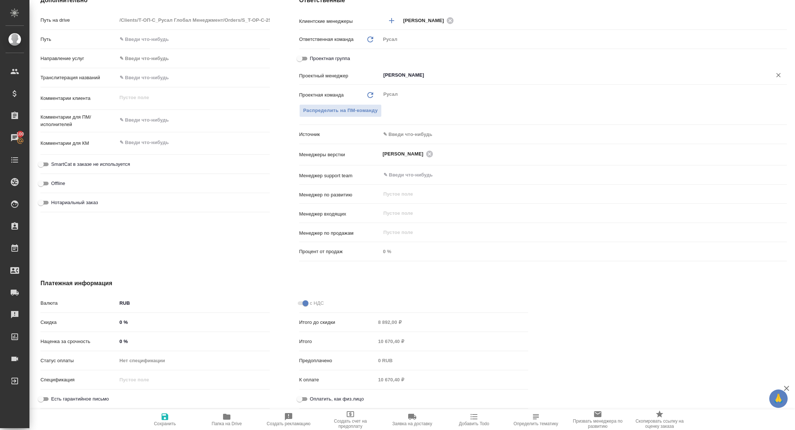
type input "Авдеенко Кирилл"
click at [164, 413] on icon "button" at bounding box center [164, 416] width 9 height 9
type textarea "x"
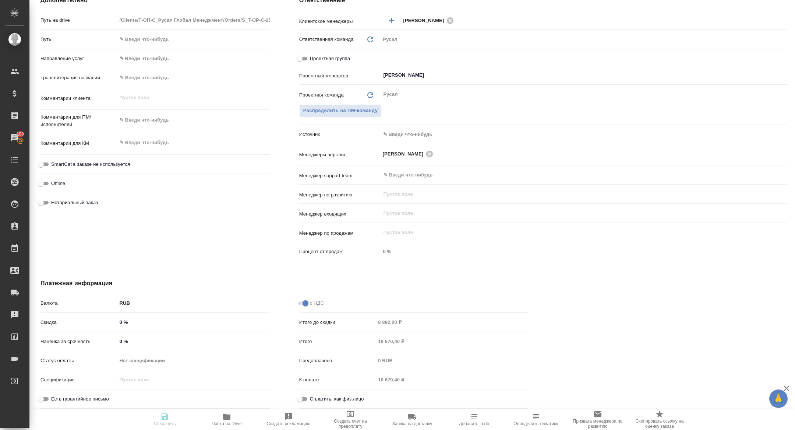
type textarea "x"
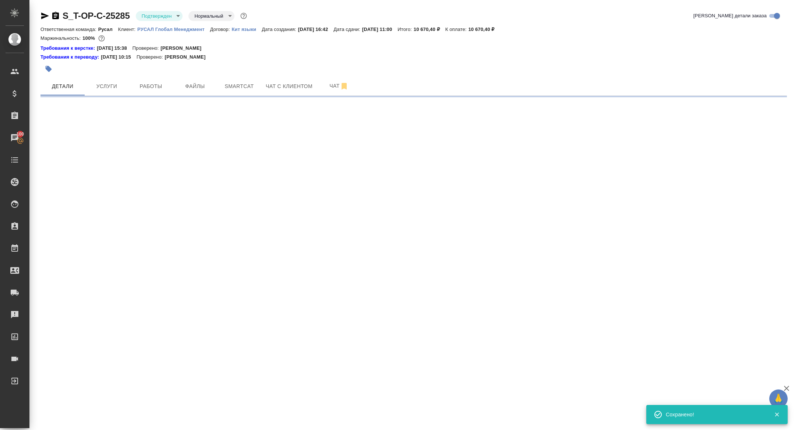
select select "RU"
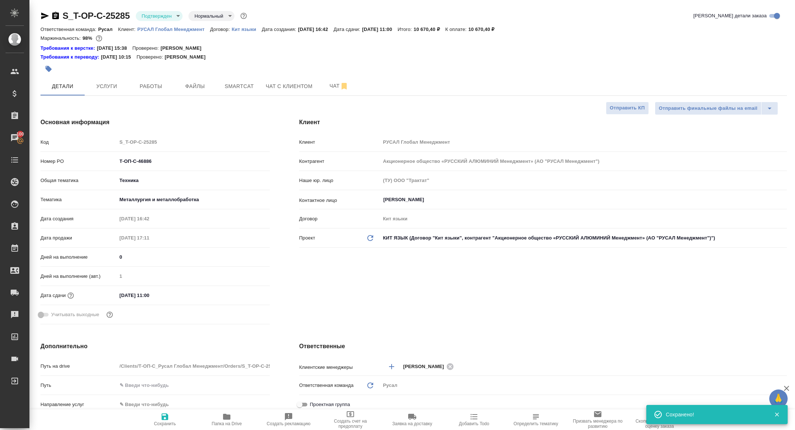
type textarea "x"
click at [152, 85] on span "Работы" at bounding box center [150, 86] width 35 height 9
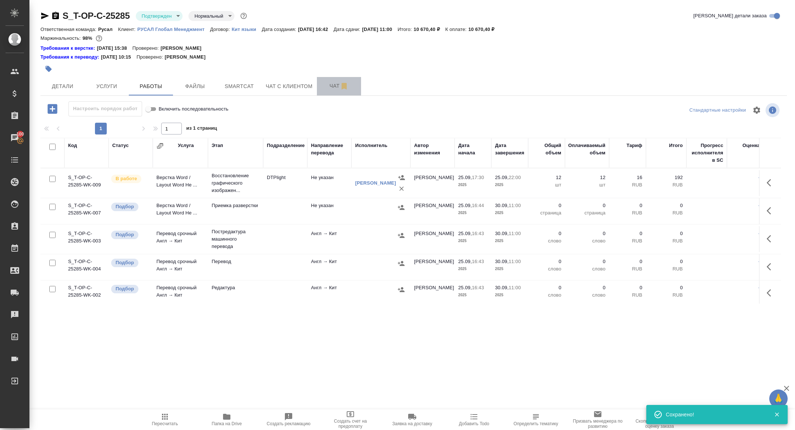
click at [335, 80] on button "Чат" at bounding box center [339, 86] width 44 height 18
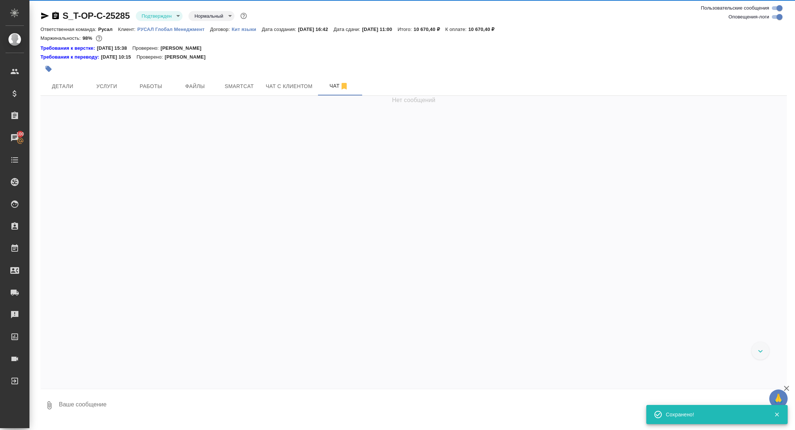
scroll to position [2102, 0]
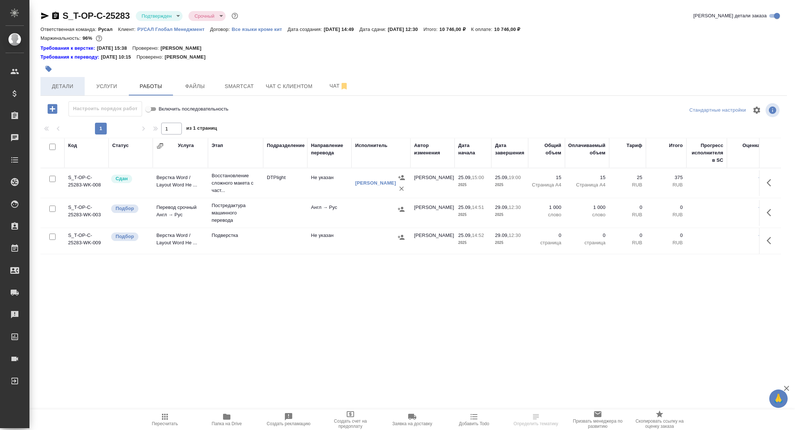
click at [62, 90] on span "Детали" at bounding box center [62, 86] width 35 height 9
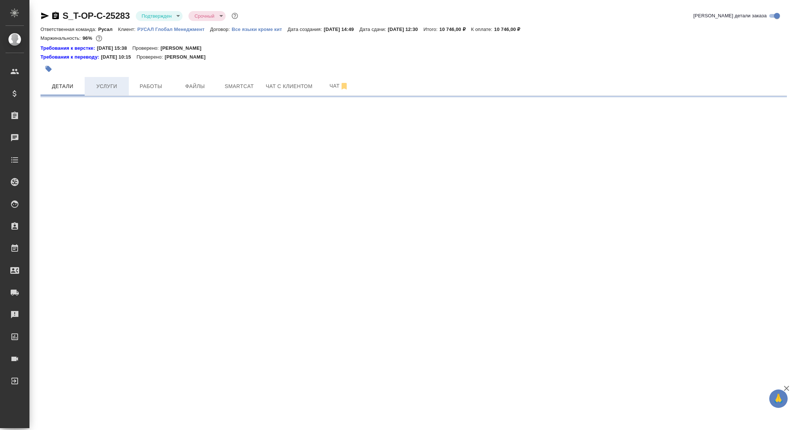
select select "RU"
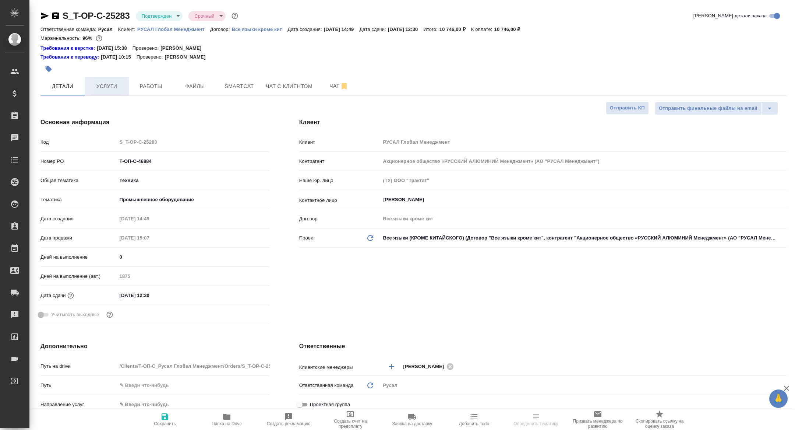
click at [109, 85] on span "Услуги" at bounding box center [106, 86] width 35 height 9
type textarea "x"
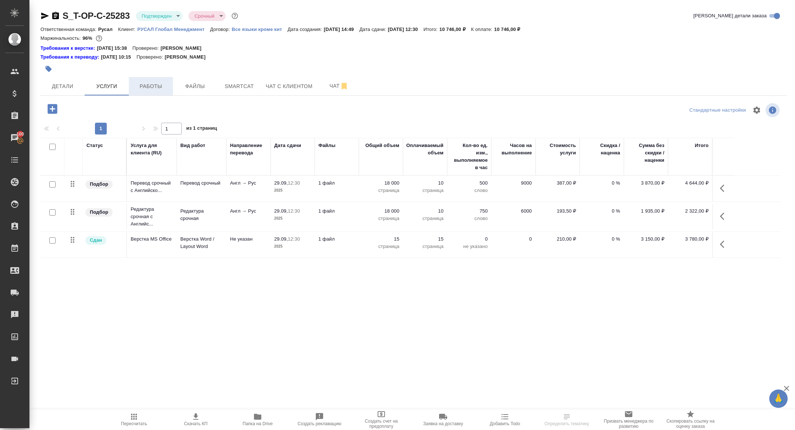
click at [159, 84] on span "Работы" at bounding box center [150, 86] width 35 height 9
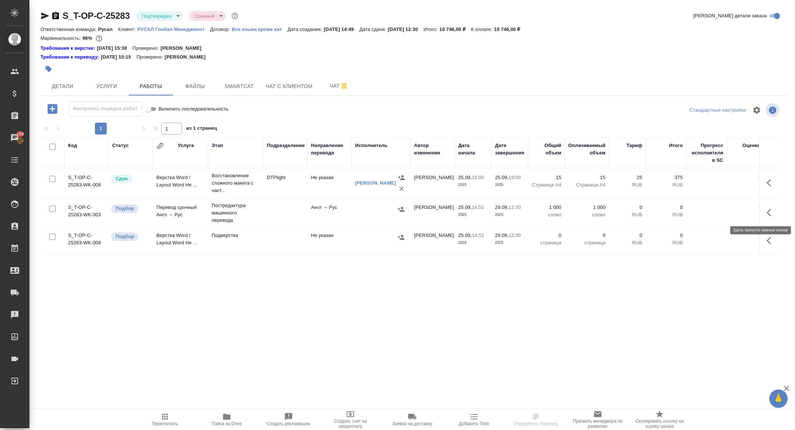
click at [771, 219] on button "button" at bounding box center [771, 213] width 18 height 18
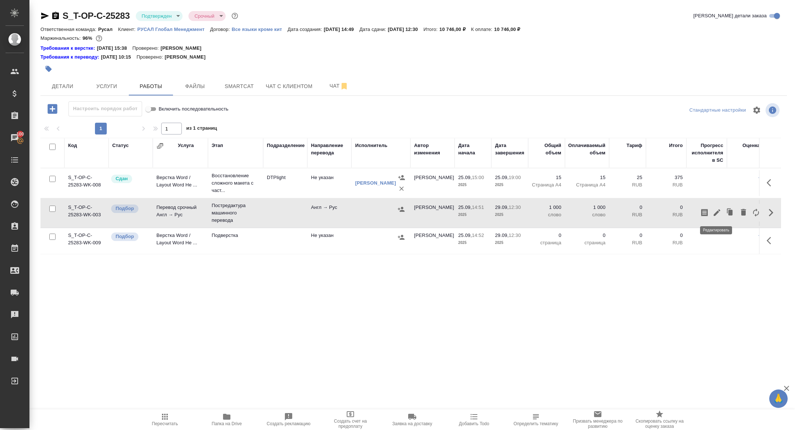
click at [720, 214] on icon "button" at bounding box center [717, 212] width 9 height 9
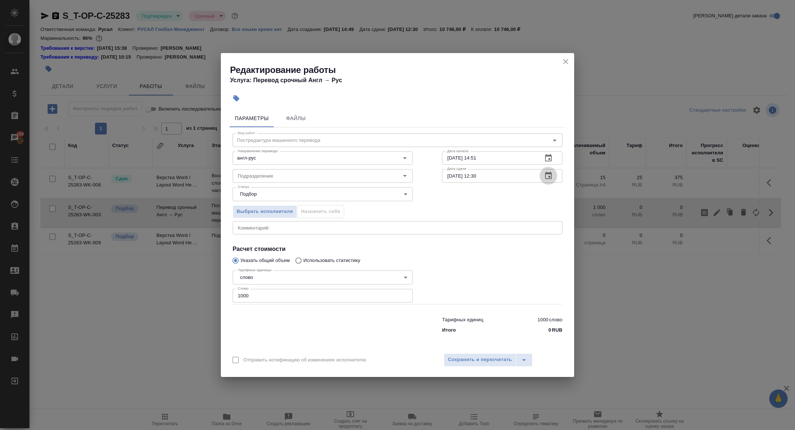
click at [546, 172] on icon "button" at bounding box center [548, 175] width 7 height 7
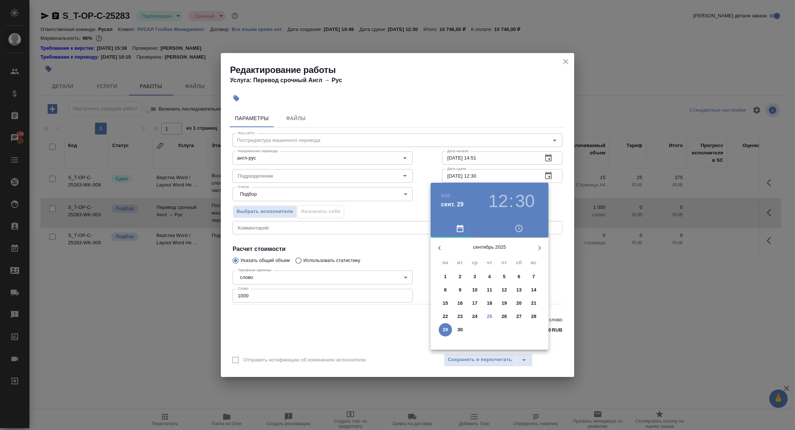
click at [521, 318] on p "27" at bounding box center [519, 316] width 6 height 7
type input "27.09.2025 12:30"
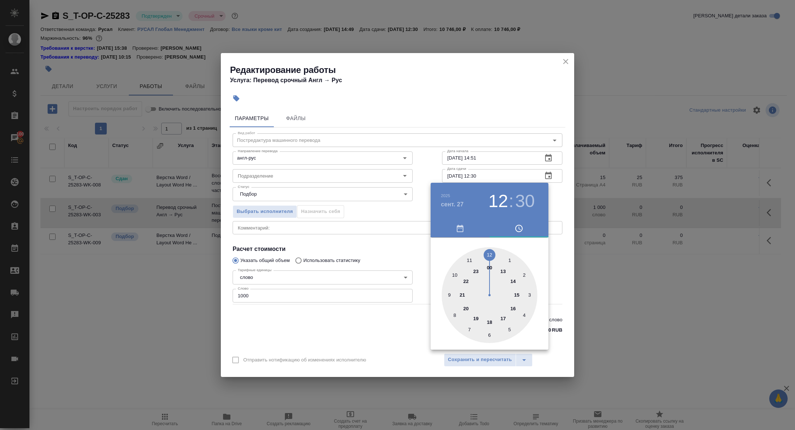
click at [409, 252] on div at bounding box center [397, 215] width 795 height 430
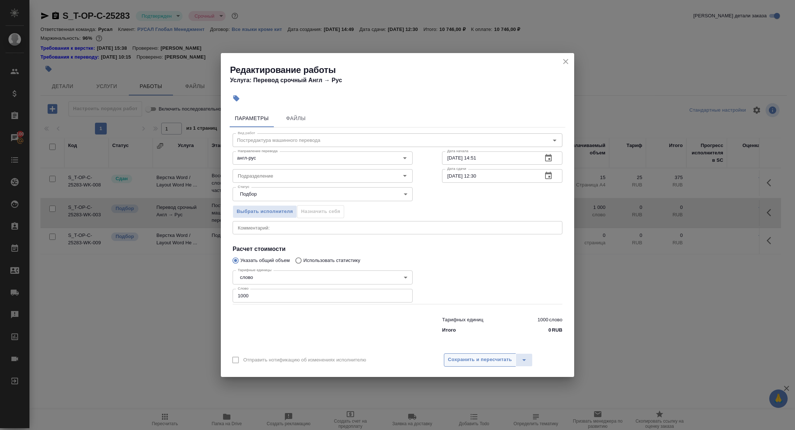
click at [476, 360] on span "Сохранить и пересчитать" at bounding box center [480, 359] width 64 height 8
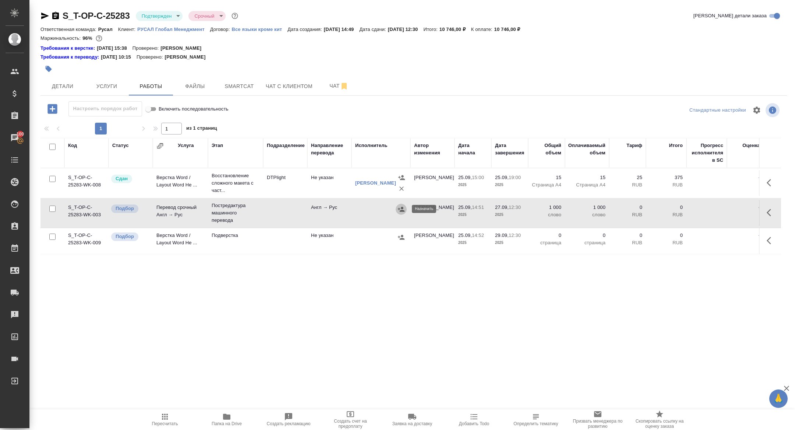
click at [403, 209] on icon "button" at bounding box center [401, 208] width 7 height 7
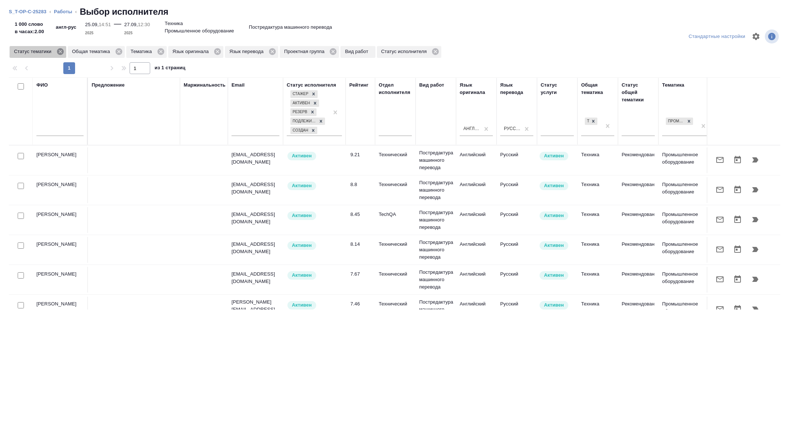
click at [62, 52] on icon at bounding box center [60, 51] width 7 height 7
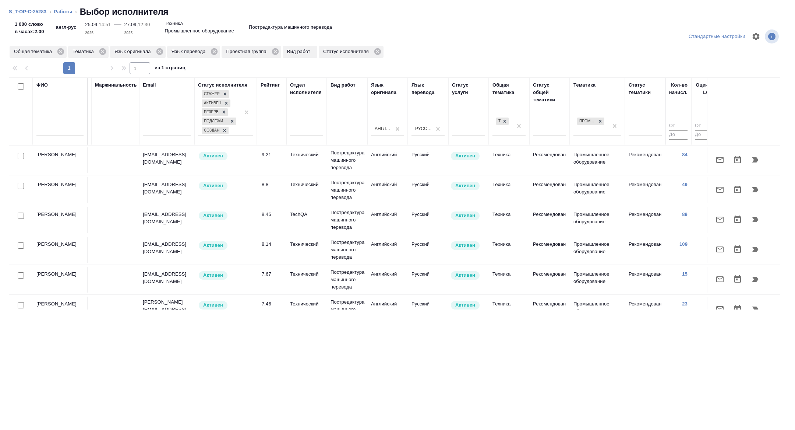
scroll to position [0, 297]
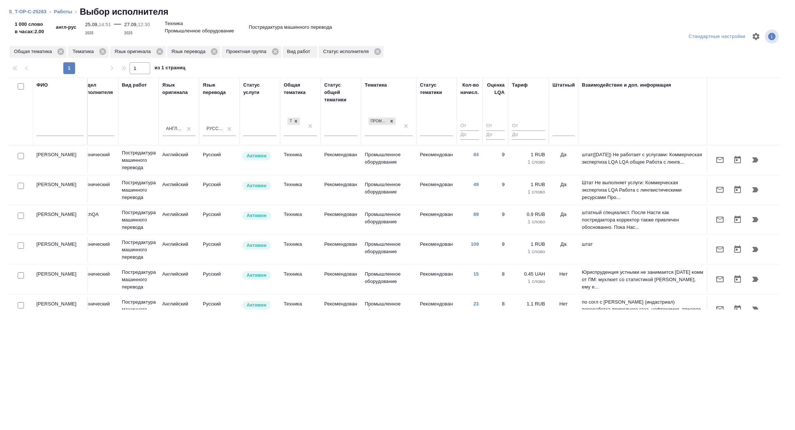
click at [575, 133] on th "Штатный" at bounding box center [563, 111] width 29 height 68
click at [561, 128] on div at bounding box center [564, 128] width 22 height 11
click at [561, 156] on div "Нет" at bounding box center [608, 151] width 110 height 13
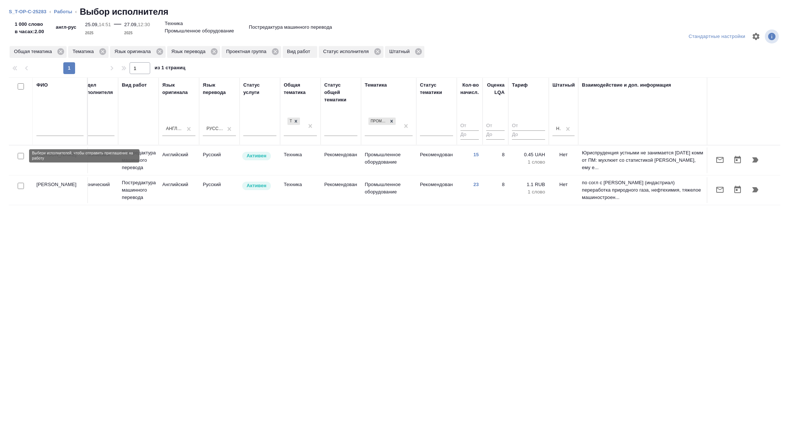
click at [23, 155] on input "checkbox" at bounding box center [21, 156] width 6 height 6
checkbox input "true"
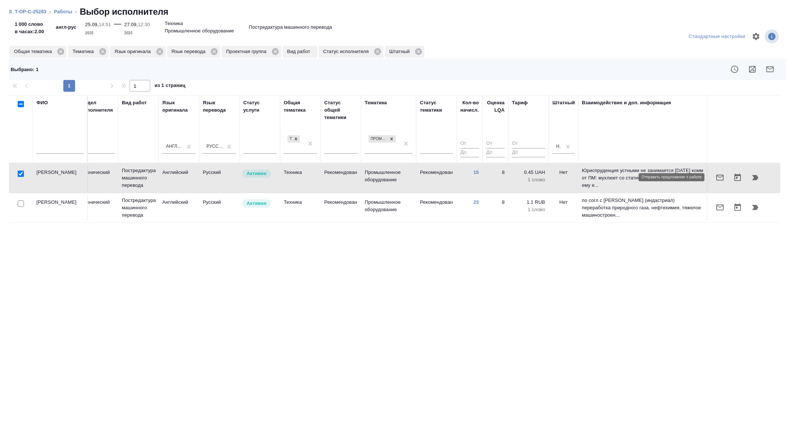
click at [715, 176] on button "button" at bounding box center [720, 178] width 18 height 18
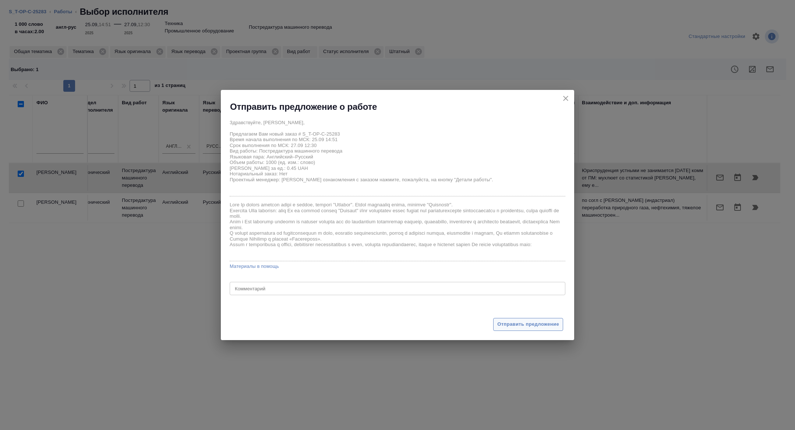
click at [523, 320] on span "Отправить предложение" at bounding box center [528, 324] width 62 height 8
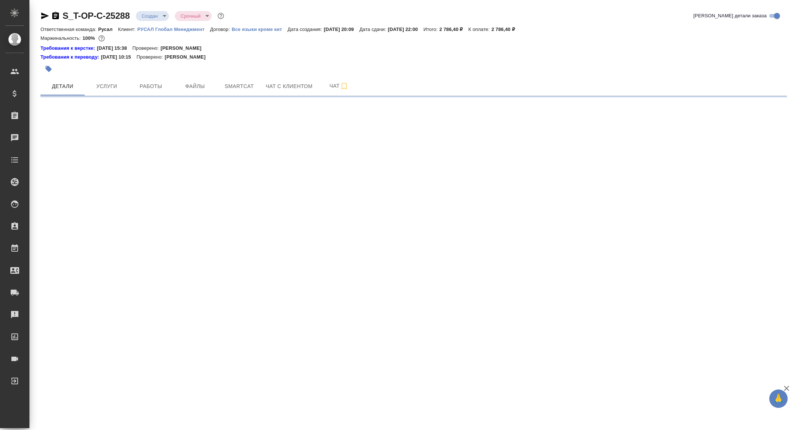
select select "RU"
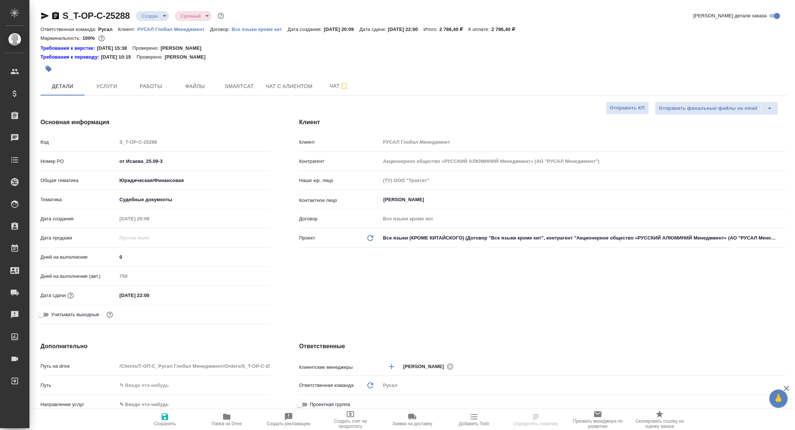
type textarea "x"
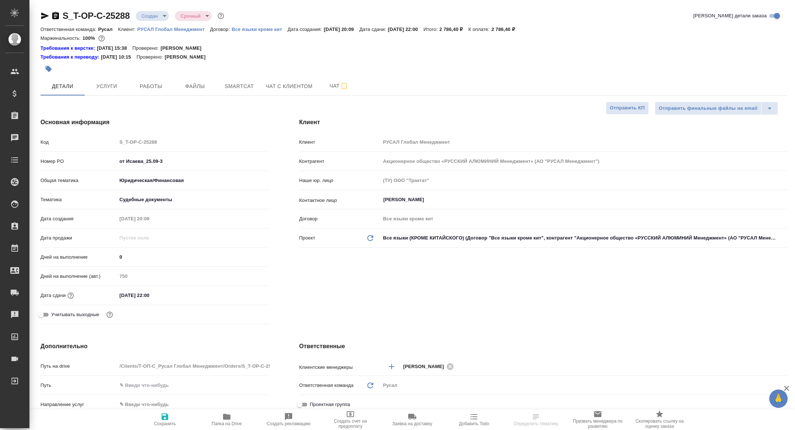
type textarea "x"
click at [225, 421] on span "Папка на Drive" at bounding box center [227, 423] width 30 height 5
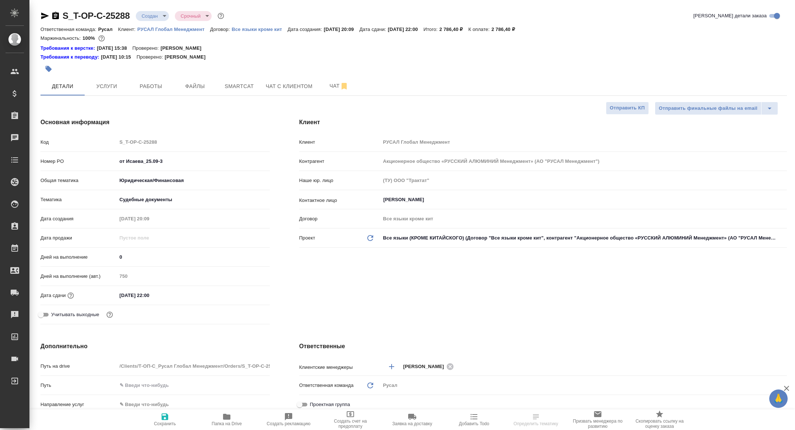
type textarea "x"
select select "RU"
type textarea "x"
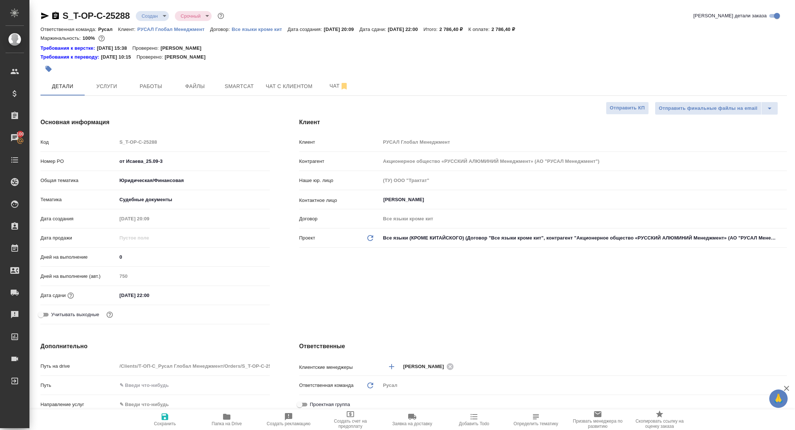
type textarea "x"
click at [57, 13] on icon "button" at bounding box center [55, 15] width 7 height 7
type textarea "x"
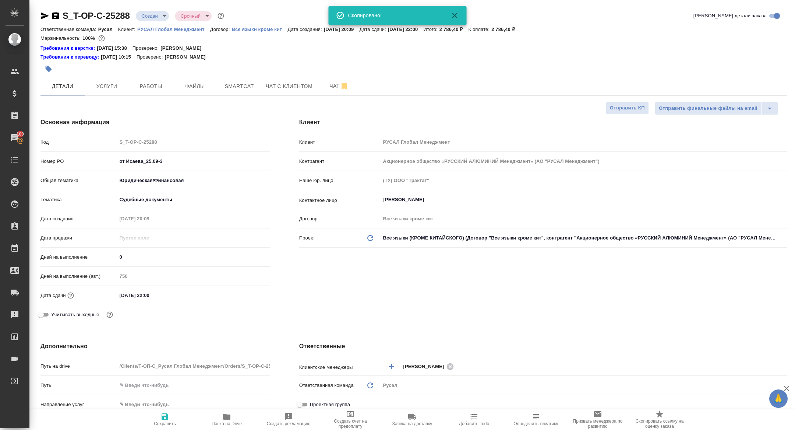
type textarea "x"
click at [109, 91] on button "Услуги" at bounding box center [107, 86] width 44 height 18
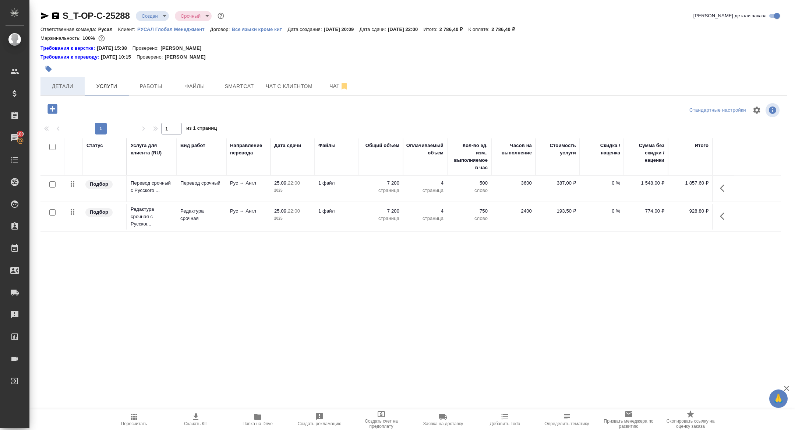
click at [60, 81] on button "Детали" at bounding box center [62, 86] width 44 height 18
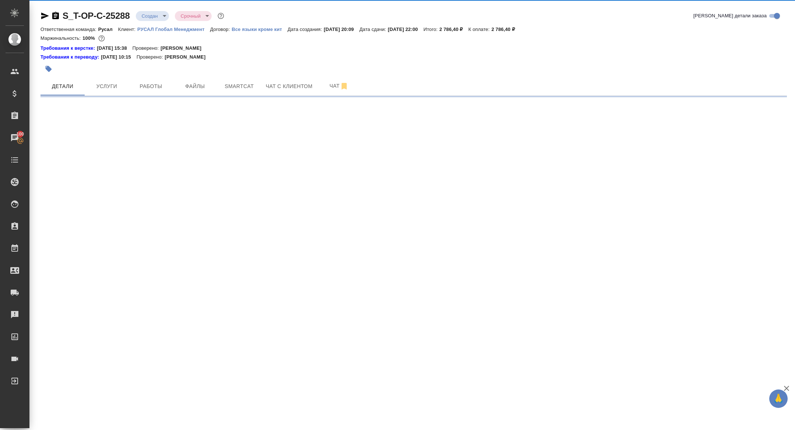
select select "RU"
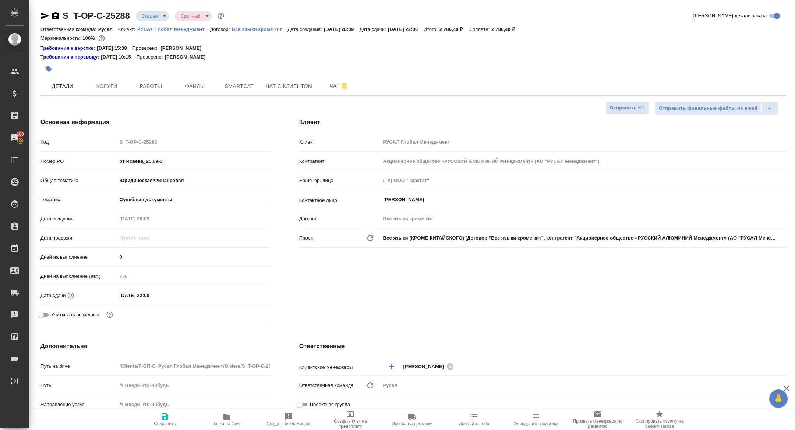
type textarea "x"
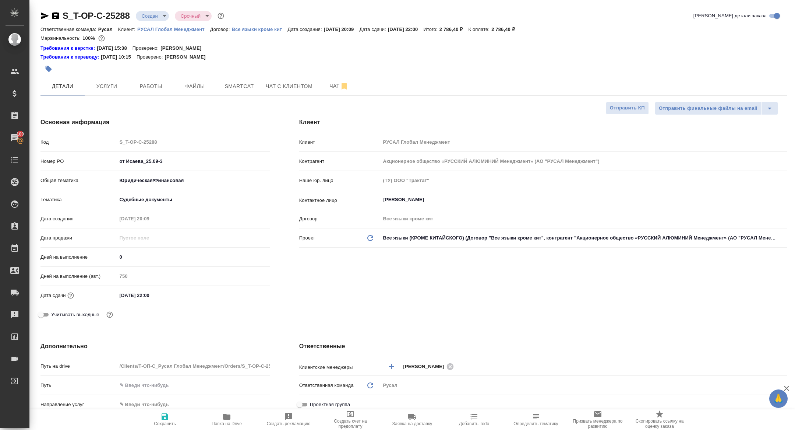
type textarea "x"
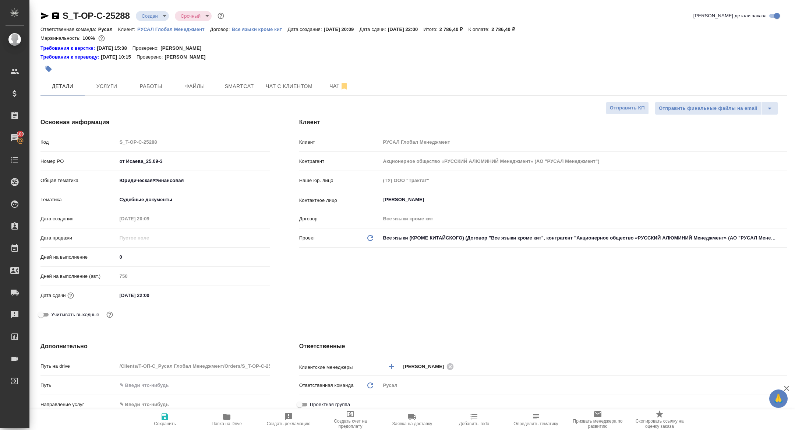
type textarea "x"
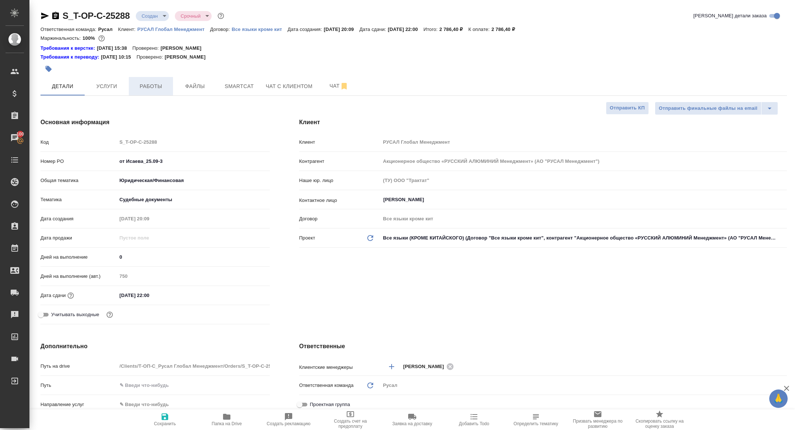
click at [159, 91] on button "Работы" at bounding box center [151, 86] width 44 height 18
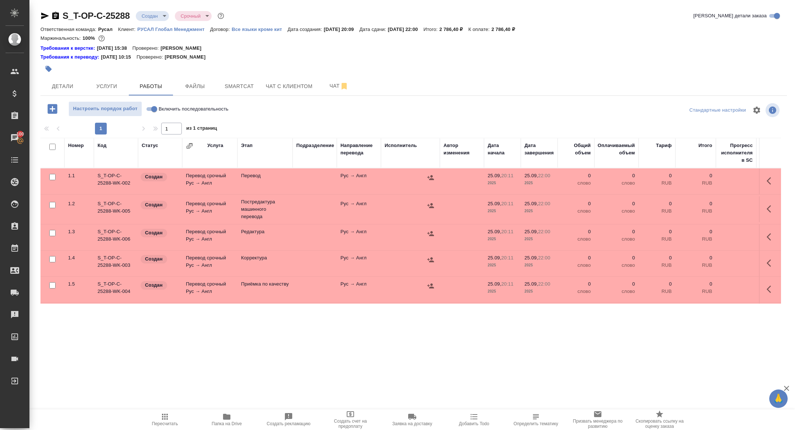
click at [53, 146] on input "checkbox" at bounding box center [52, 147] width 6 height 6
checkbox input "true"
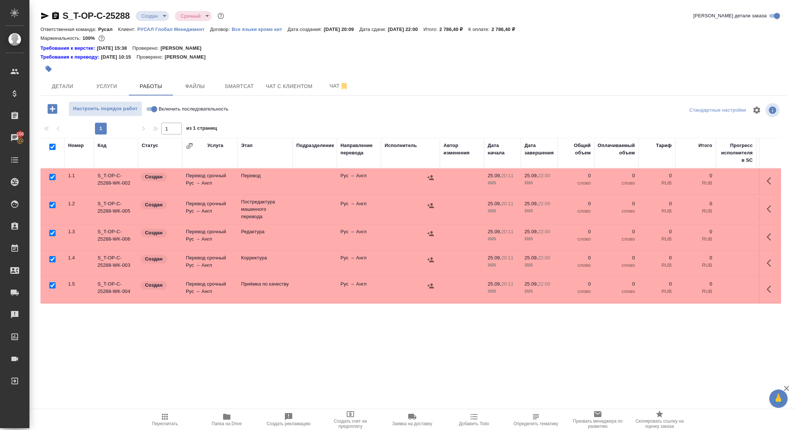
checkbox input "true"
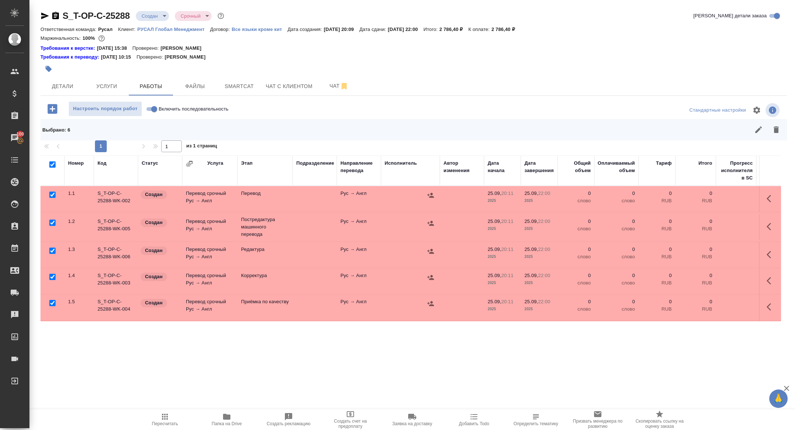
click at [52, 194] on input "checkbox" at bounding box center [52, 194] width 6 height 6
checkbox input "false"
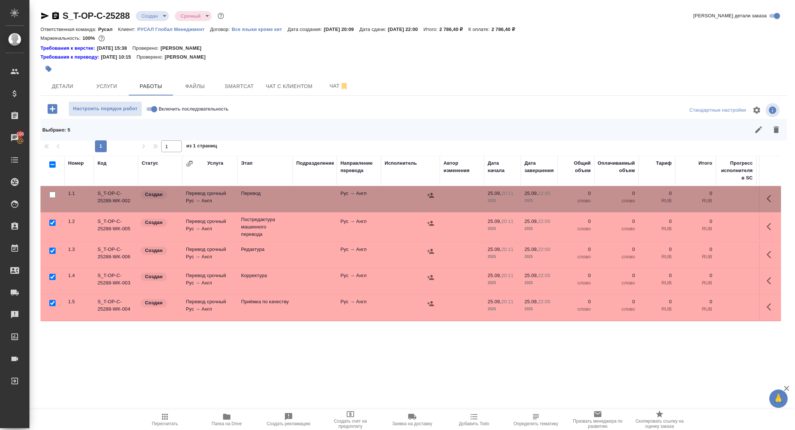
scroll to position [24, 0]
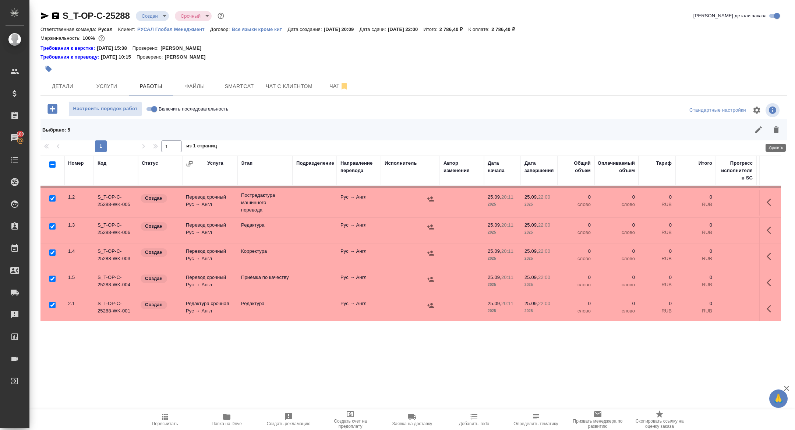
click at [776, 131] on icon "button" at bounding box center [776, 129] width 5 height 7
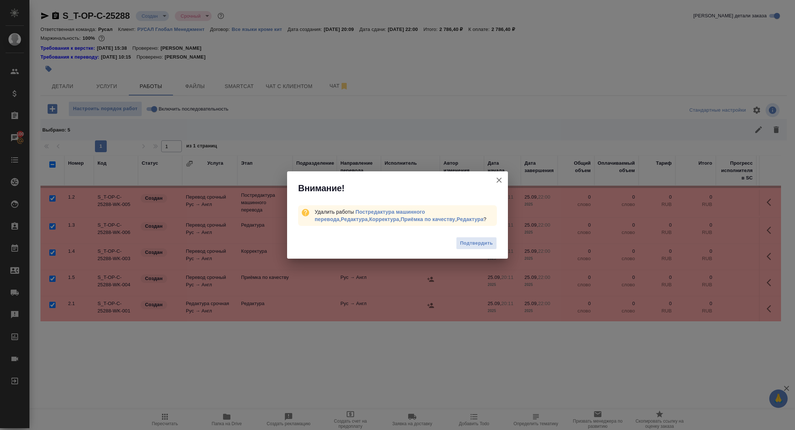
click at [472, 250] on div "Подтвердить" at bounding box center [397, 243] width 221 height 29
click at [473, 242] on span "Подтвердить" at bounding box center [476, 243] width 33 height 8
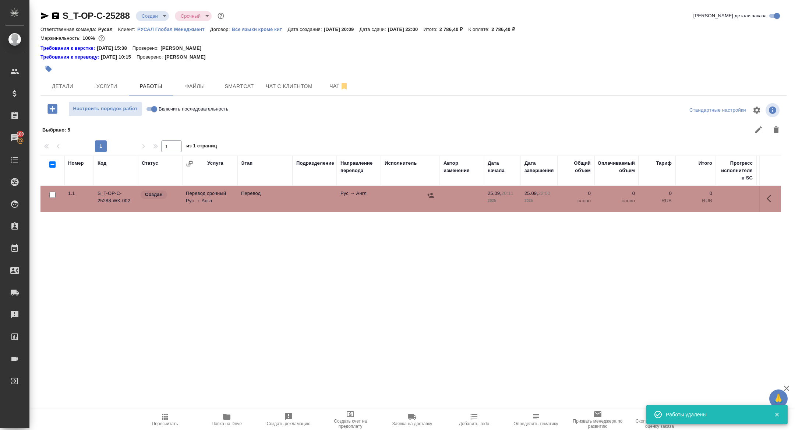
scroll to position [0, 0]
click at [775, 198] on icon "button" at bounding box center [771, 198] width 9 height 9
click at [716, 199] on icon "button" at bounding box center [717, 198] width 7 height 7
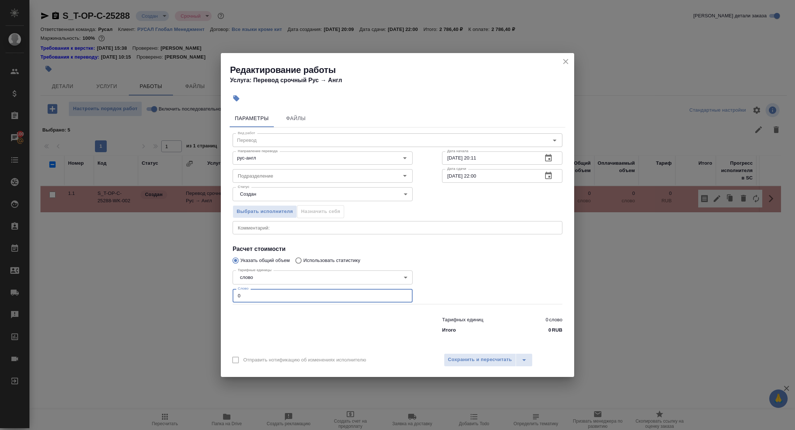
drag, startPoint x: 247, startPoint y: 295, endPoint x: 197, endPoint y: 288, distance: 49.9
click at [198, 288] on div "Редактирование работы Услуга: Перевод срочный Рус → Англ Параметры Файлы Вид ра…" at bounding box center [397, 215] width 795 height 430
click at [242, 294] on input "900" at bounding box center [323, 295] width 180 height 13
type input "950"
click at [468, 353] on button "Сохранить и пересчитать" at bounding box center [480, 359] width 72 height 13
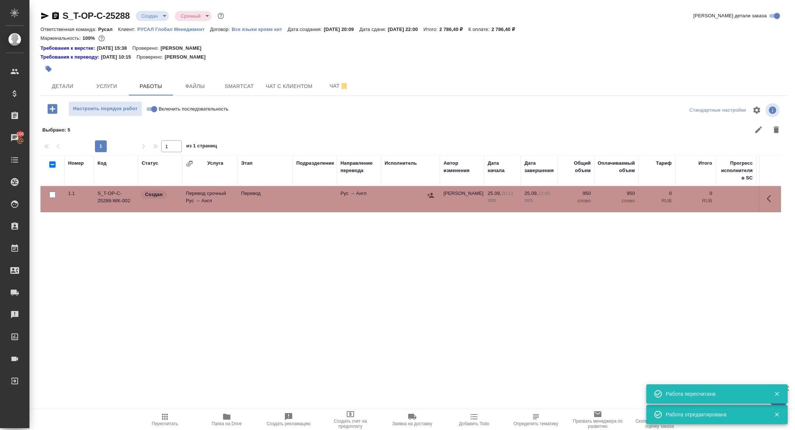
click at [771, 197] on icon "button" at bounding box center [771, 198] width 9 height 9
click at [718, 201] on icon "button" at bounding box center [717, 198] width 9 height 9
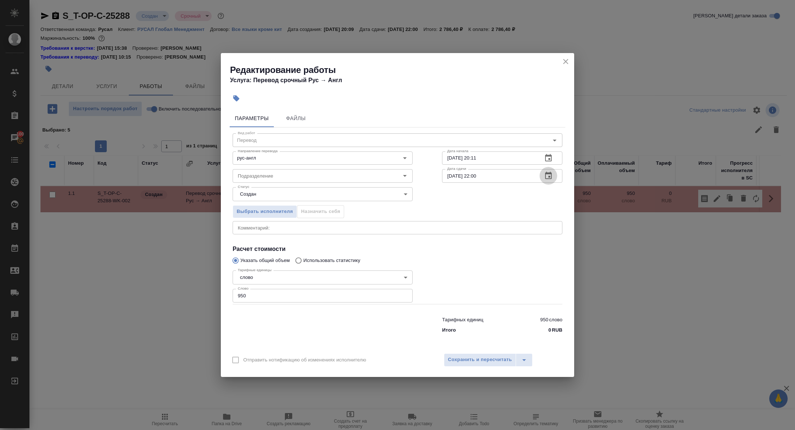
click at [546, 171] on icon "button" at bounding box center [548, 175] width 9 height 9
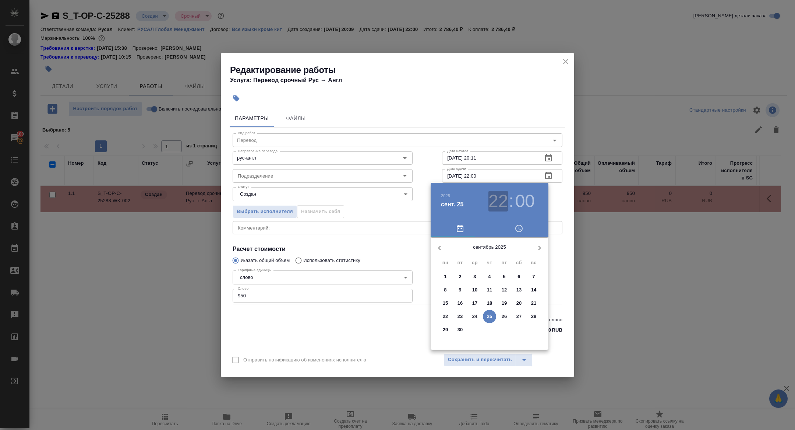
click at [497, 205] on h3 "22" at bounding box center [498, 201] width 20 height 21
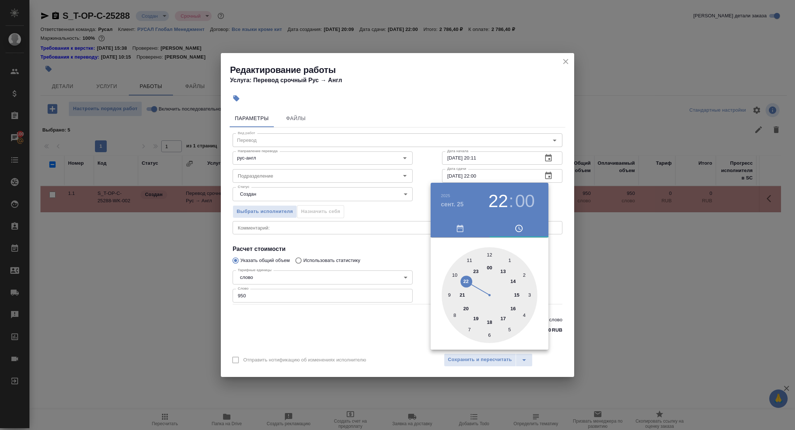
click at [461, 292] on div at bounding box center [490, 295] width 96 height 96
click at [491, 335] on div at bounding box center [490, 295] width 96 height 96
type input "25.09.2025 21:30"
click at [388, 244] on div at bounding box center [397, 215] width 795 height 430
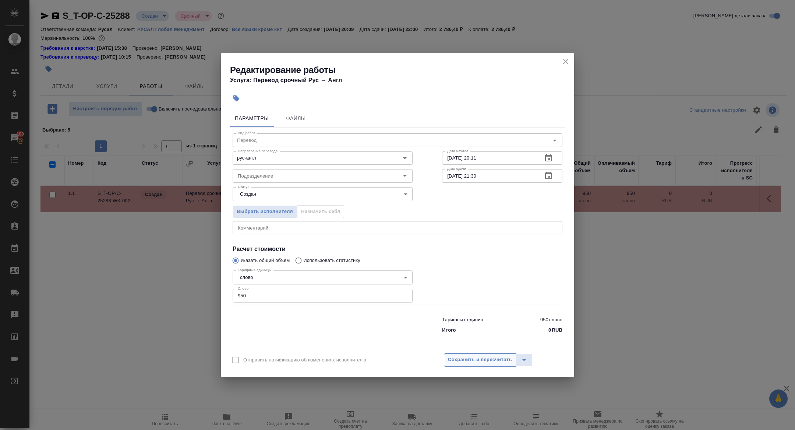
click at [490, 360] on span "Сохранить и пересчитать" at bounding box center [480, 359] width 64 height 8
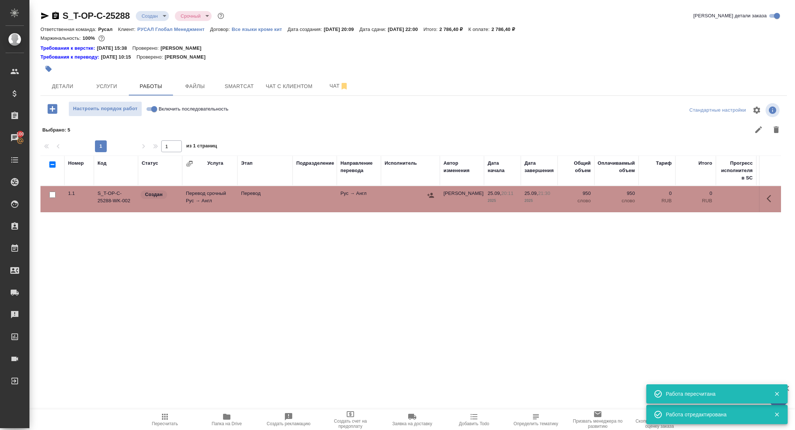
click at [427, 196] on button "button" at bounding box center [430, 195] width 11 height 11
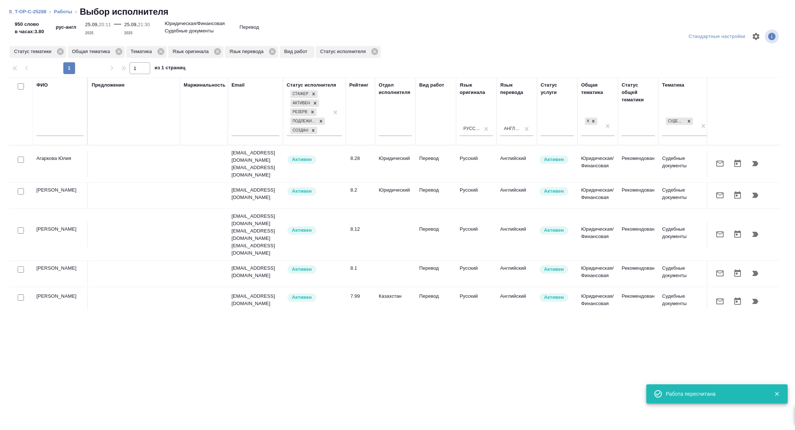
scroll to position [0, 297]
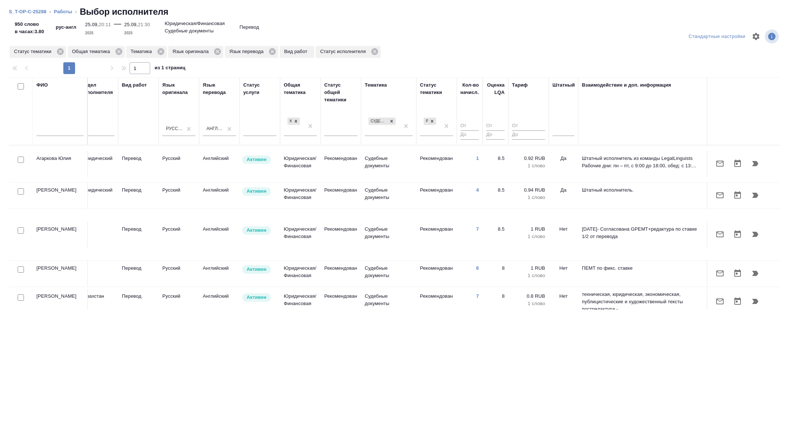
click at [555, 133] on div at bounding box center [564, 128] width 22 height 11
click at [556, 148] on div "Нет" at bounding box center [608, 151] width 110 height 13
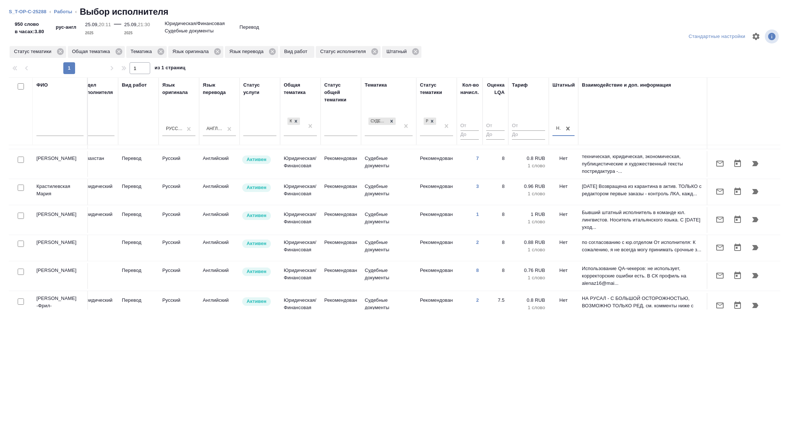
scroll to position [24, 297]
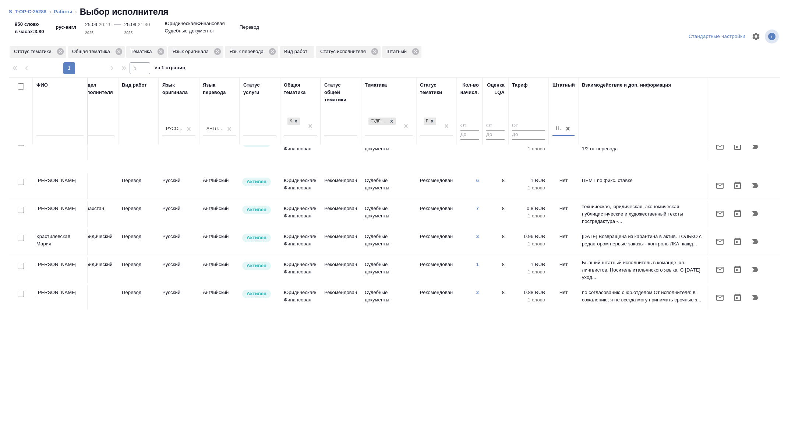
click at [20, 207] on input "checkbox" at bounding box center [21, 210] width 6 height 6
checkbox input "true"
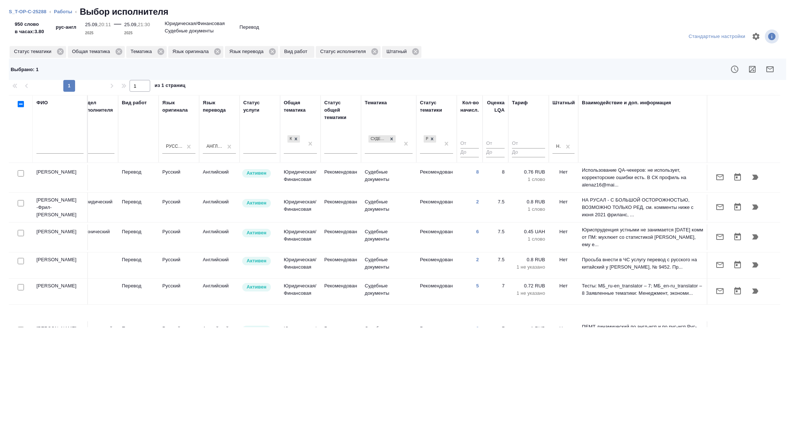
scroll to position [193, 297]
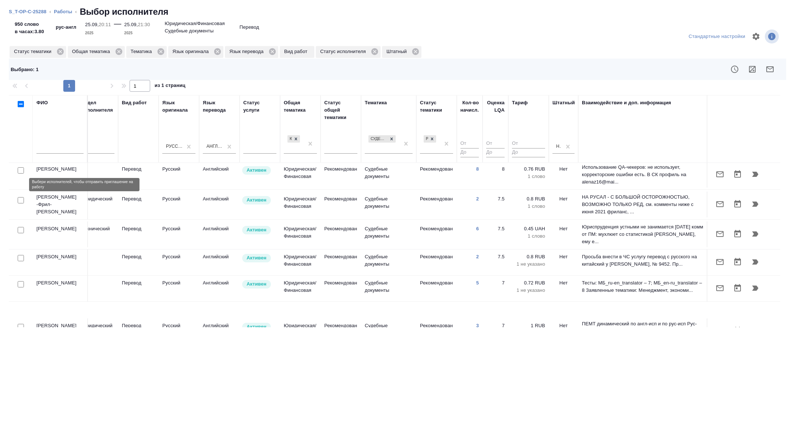
click at [20, 197] on input "checkbox" at bounding box center [21, 200] width 6 height 6
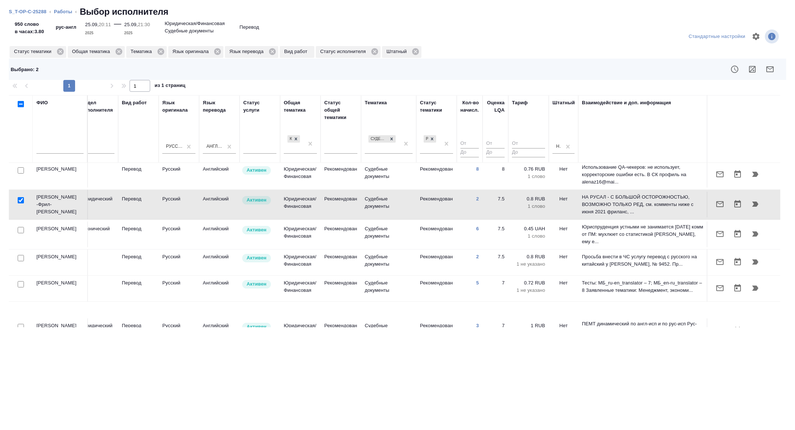
click at [20, 197] on input "checkbox" at bounding box center [21, 200] width 6 height 6
checkbox input "false"
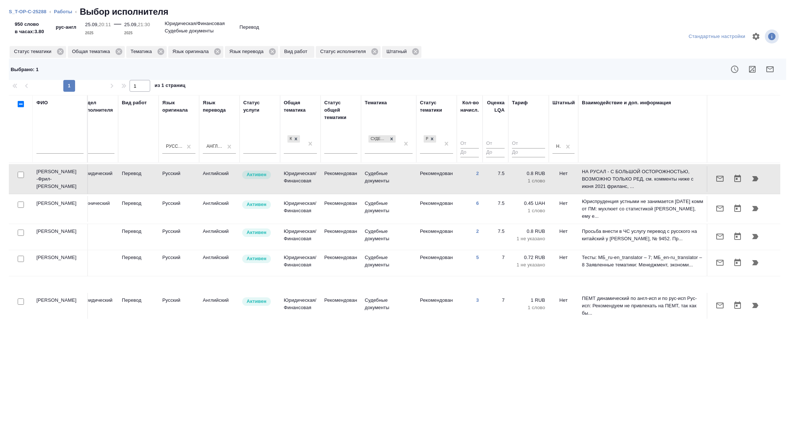
click at [62, 149] on input "text" at bounding box center [59, 148] width 47 height 9
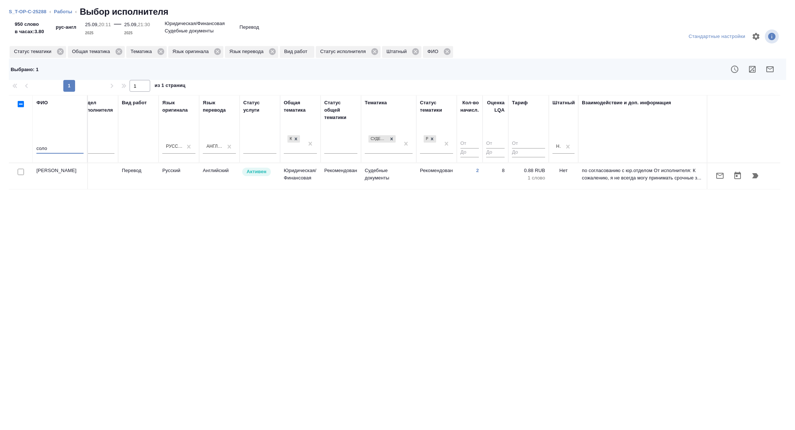
scroll to position [0, 297]
type input "соло"
click at [22, 172] on input "checkbox" at bounding box center [21, 172] width 6 height 6
checkbox input "true"
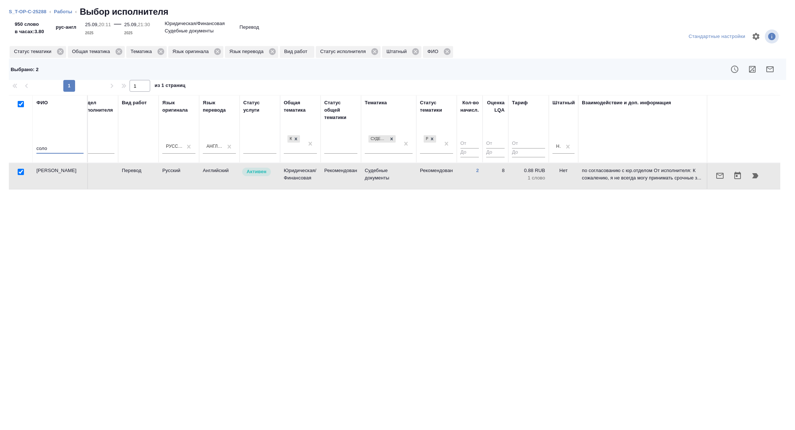
drag, startPoint x: 46, startPoint y: 149, endPoint x: 26, endPoint y: 149, distance: 20.2
click at [26, 149] on tr "ФИО соло Предложение Маржинальность Email Статус исполнителя Стажер Активен Рез…" at bounding box center [245, 129] width 1069 height 68
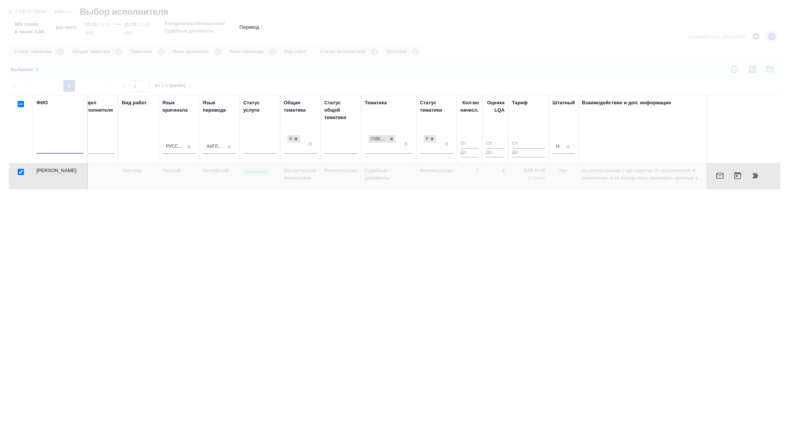
checkbox input "false"
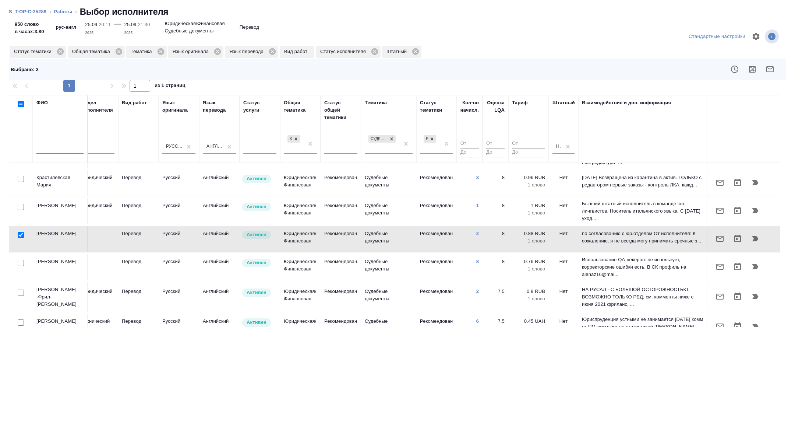
scroll to position [219, 297]
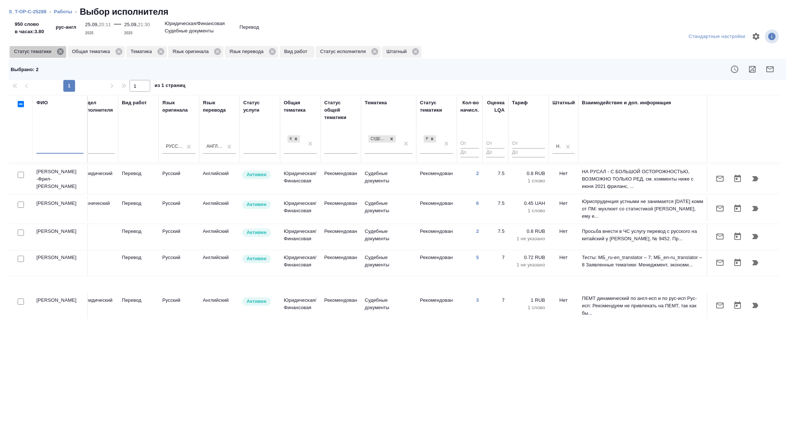
click at [62, 52] on icon at bounding box center [60, 51] width 7 height 7
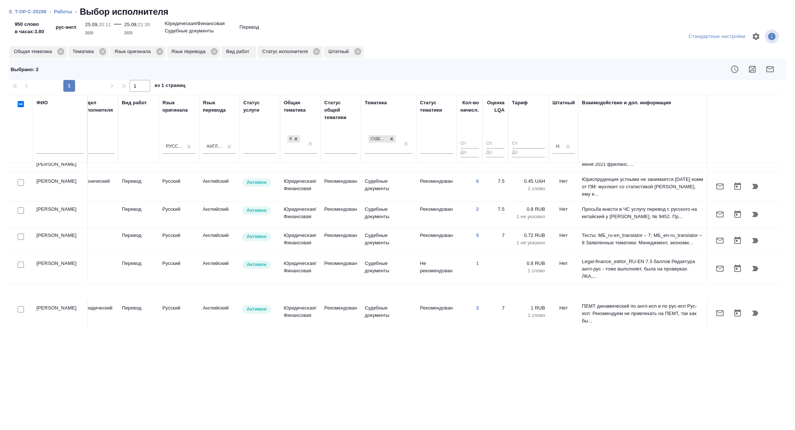
scroll to position [274, 297]
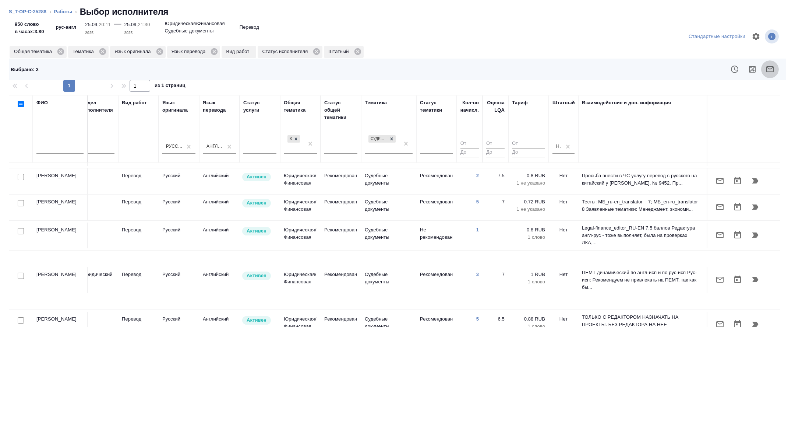
click at [772, 68] on icon "button" at bounding box center [770, 69] width 9 height 9
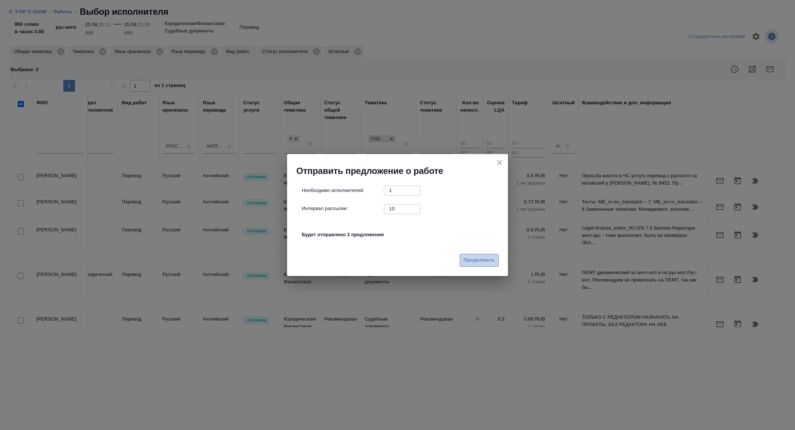
click at [467, 262] on span "Продолжить" at bounding box center [479, 260] width 31 height 8
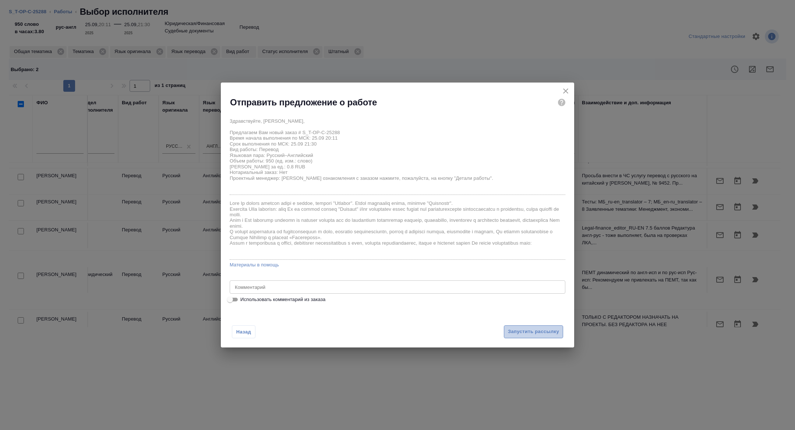
click at [528, 332] on span "Запустить рассылку" at bounding box center [533, 331] width 51 height 8
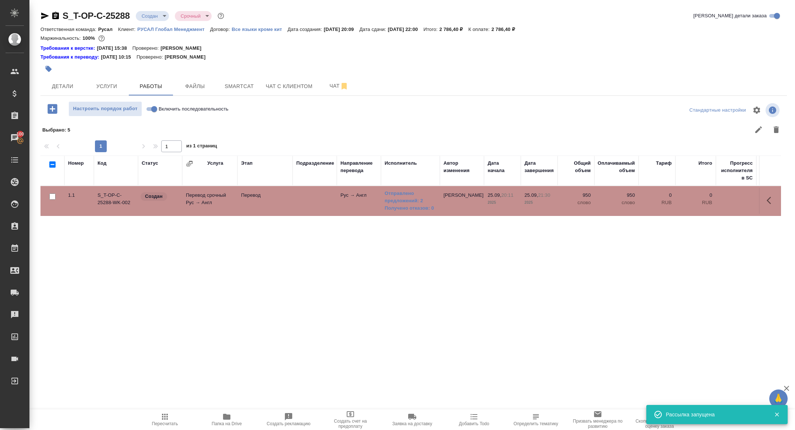
click at [208, 201] on td "Перевод срочный Рус → Англ" at bounding box center [209, 201] width 55 height 26
click at [771, 197] on icon "button" at bounding box center [771, 200] width 9 height 9
click at [759, 200] on icon "button" at bounding box center [756, 200] width 9 height 9
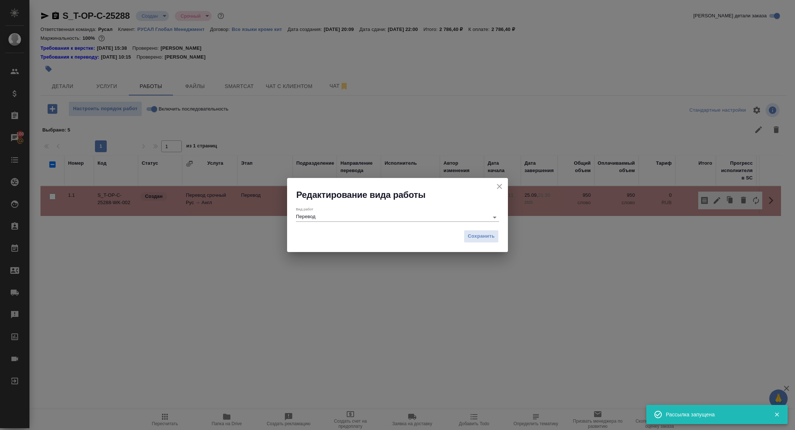
click at [368, 215] on input "Перевод" at bounding box center [390, 216] width 189 height 9
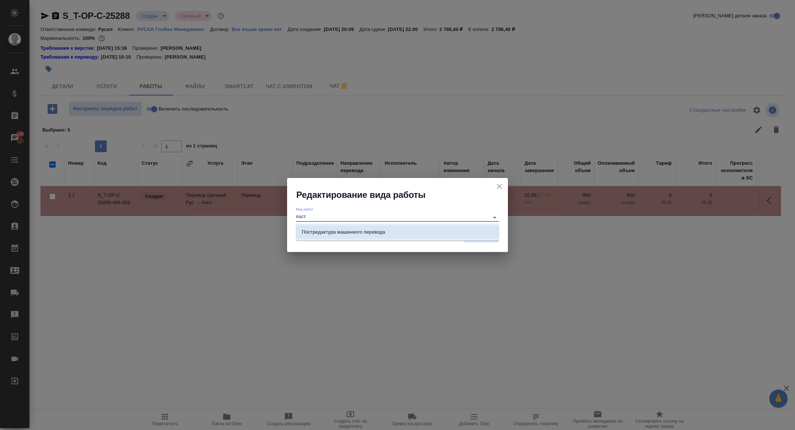
click at [387, 231] on li "Постредактура машинного перевода" at bounding box center [397, 231] width 203 height 13
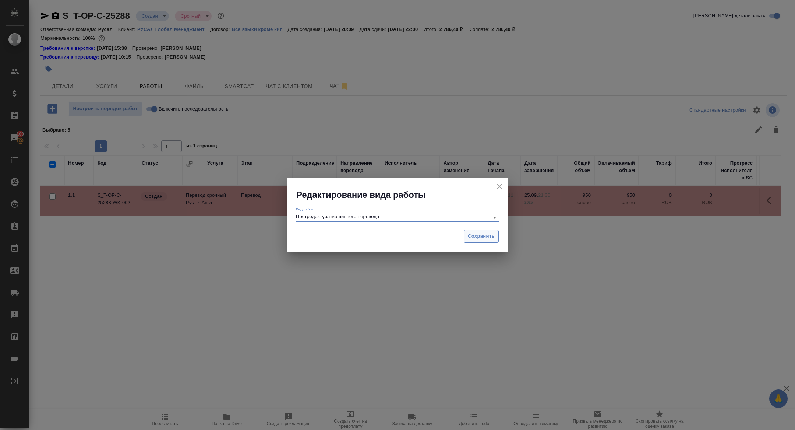
type input "Постредактура машинного перевода"
click at [486, 237] on span "Сохранить" at bounding box center [481, 236] width 27 height 8
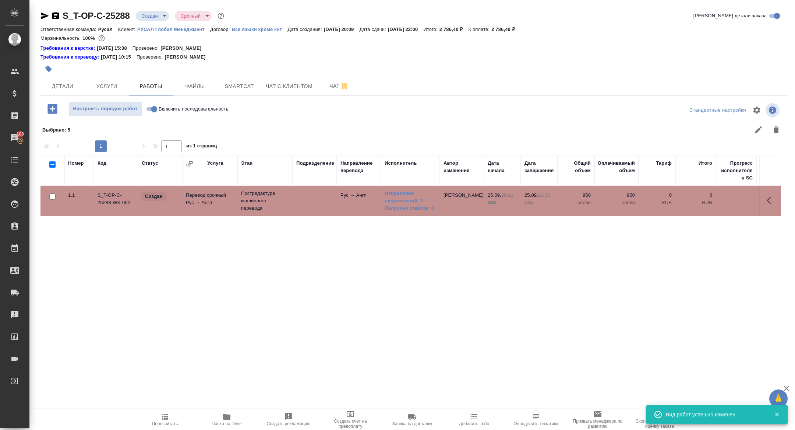
click at [212, 201] on td "Перевод срочный Рус → Англ" at bounding box center [209, 201] width 55 height 26
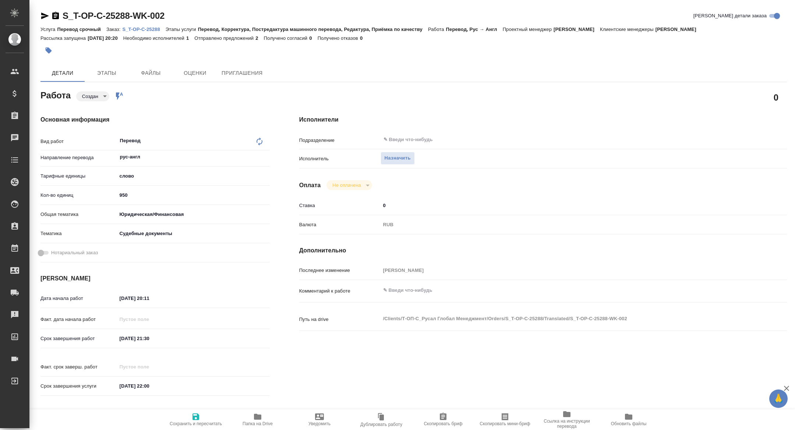
type textarea "x"
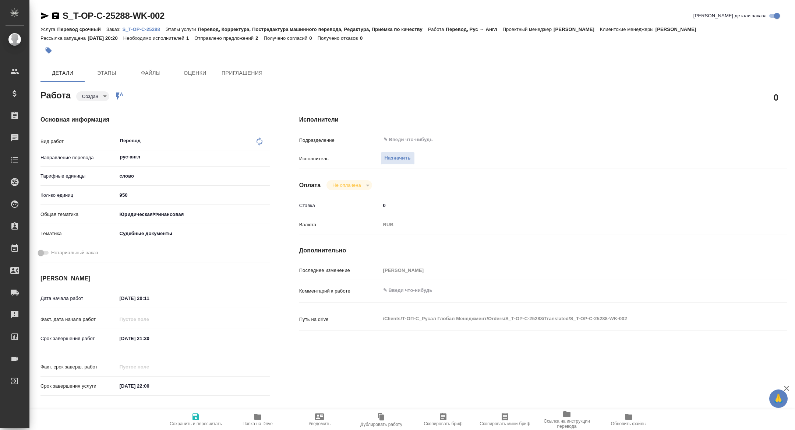
type textarea "x"
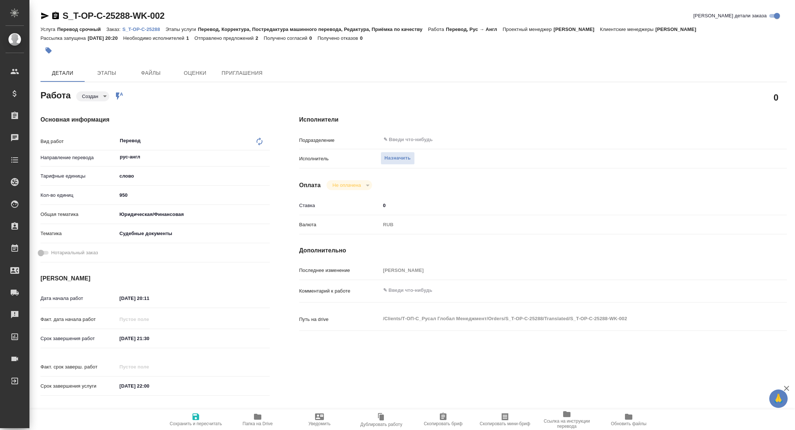
type textarea "x"
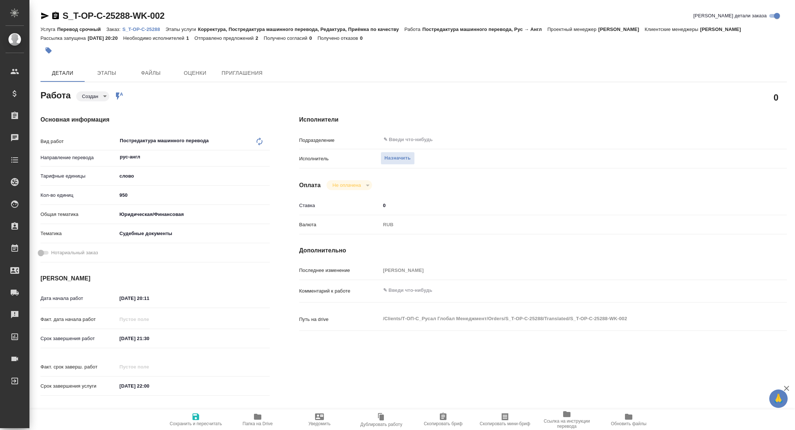
type textarea "x"
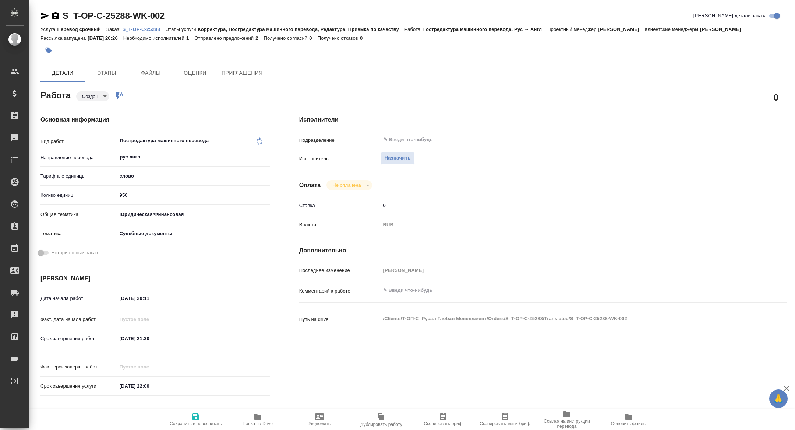
type textarea "x"
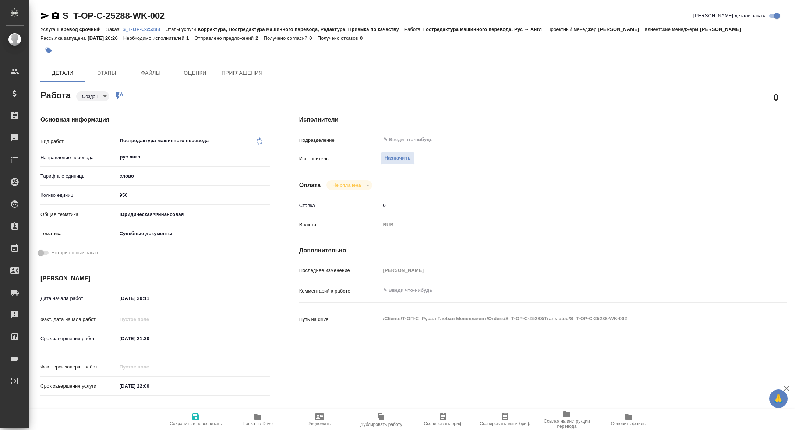
click at [506, 423] on span "Скопировать мини-бриф" at bounding box center [505, 423] width 50 height 5
type textarea "x"
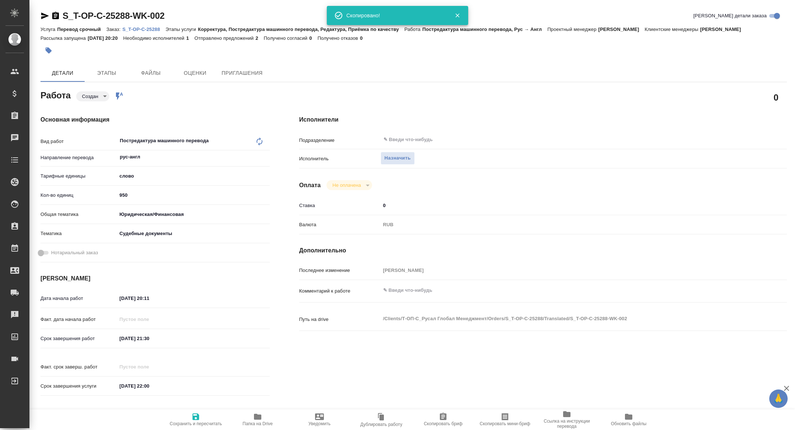
type textarea "x"
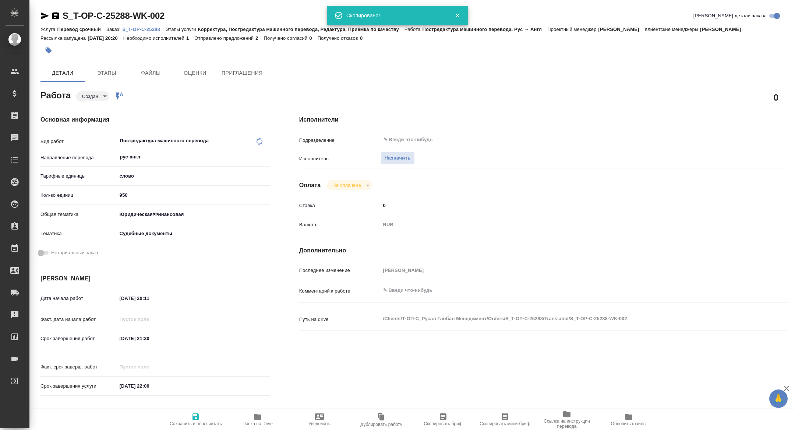
type textarea "x"
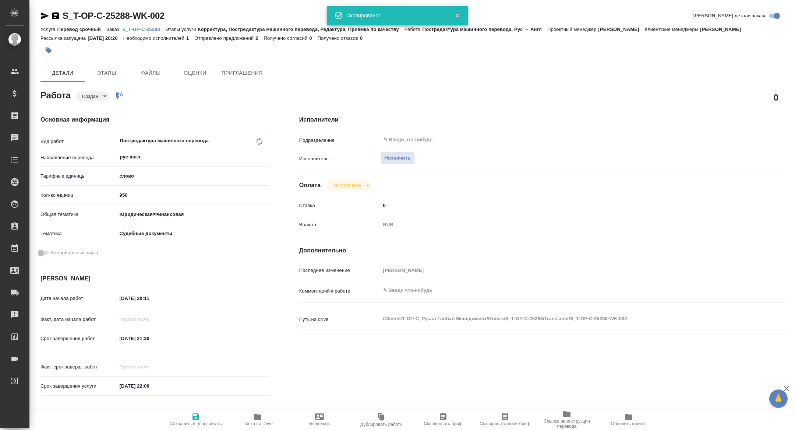
type textarea "x"
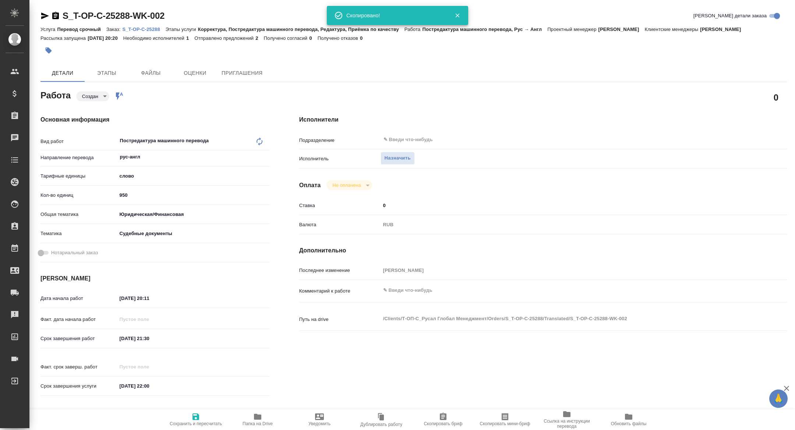
type textarea "x"
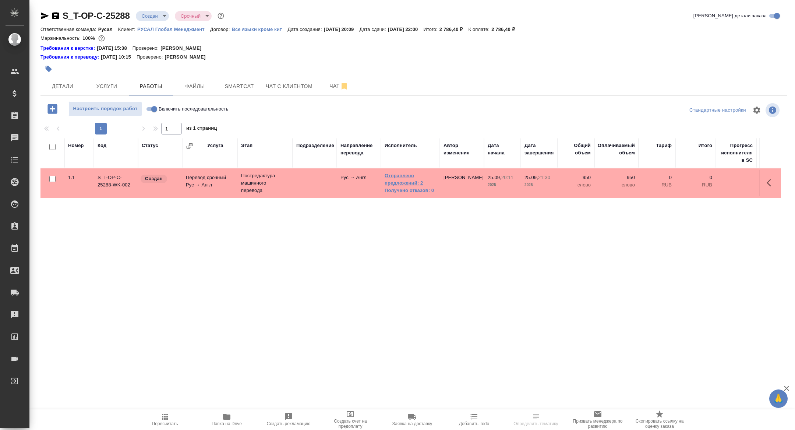
click at [407, 184] on link "Отправлено предложений: 2" at bounding box center [411, 179] width 52 height 15
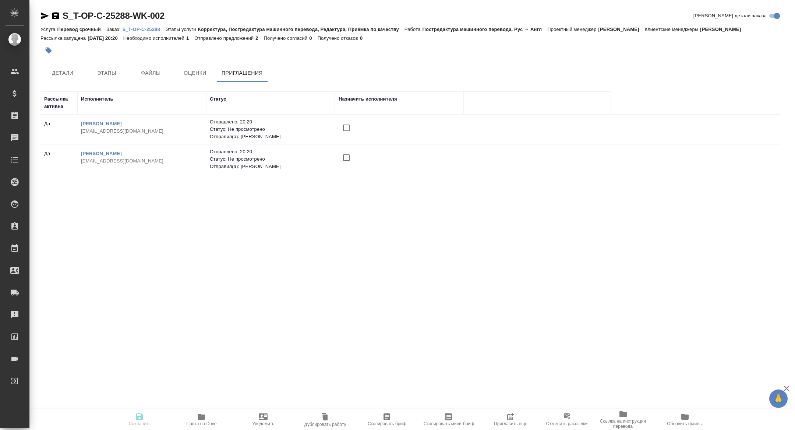
click at [518, 420] on span "Пригласить еще" at bounding box center [510, 419] width 53 height 14
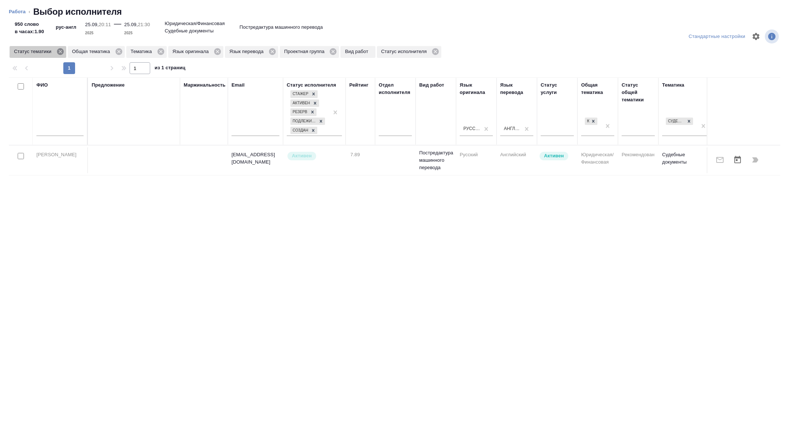
click at [61, 54] on icon at bounding box center [60, 51] width 7 height 7
click at [105, 53] on icon at bounding box center [102, 51] width 7 height 7
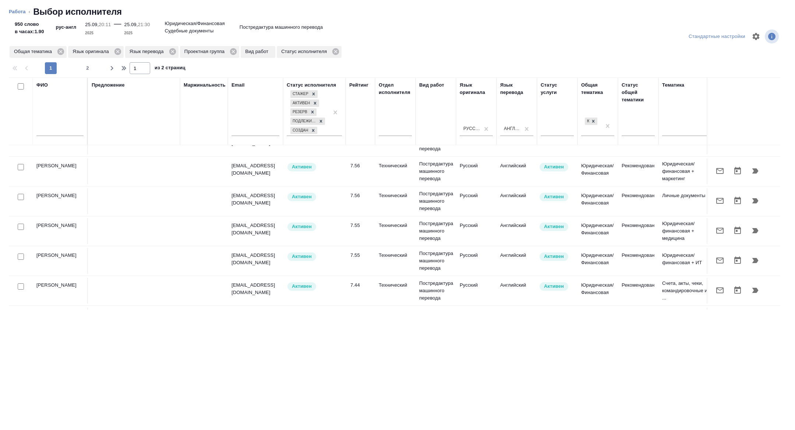
scroll to position [579, 0]
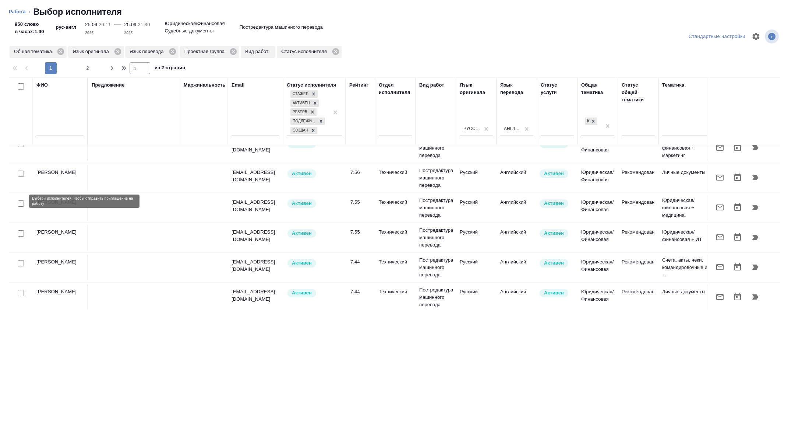
click at [21, 201] on input "checkbox" at bounding box center [21, 203] width 6 height 6
checkbox input "true"
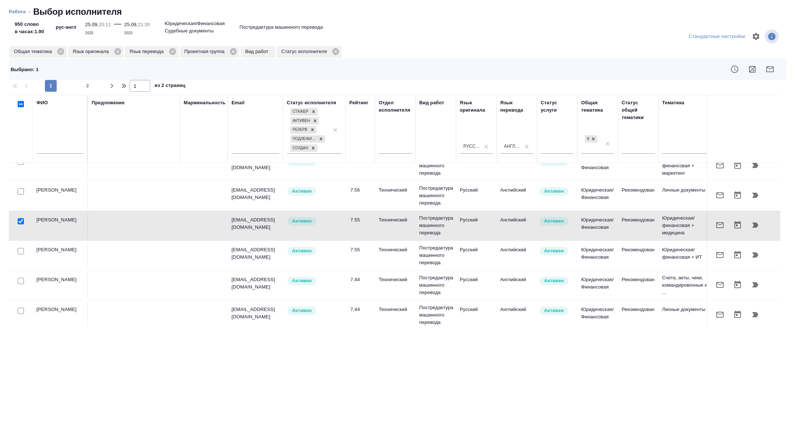
click at [776, 72] on button "button" at bounding box center [770, 69] width 18 height 18
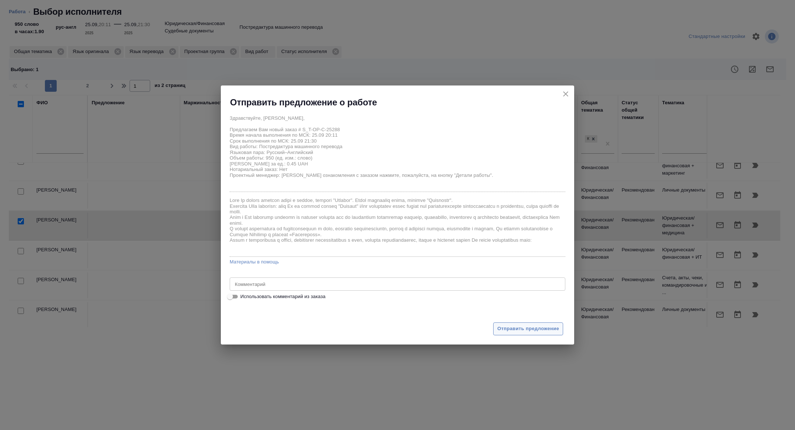
click at [508, 327] on span "Отправить предложение" at bounding box center [528, 328] width 62 height 8
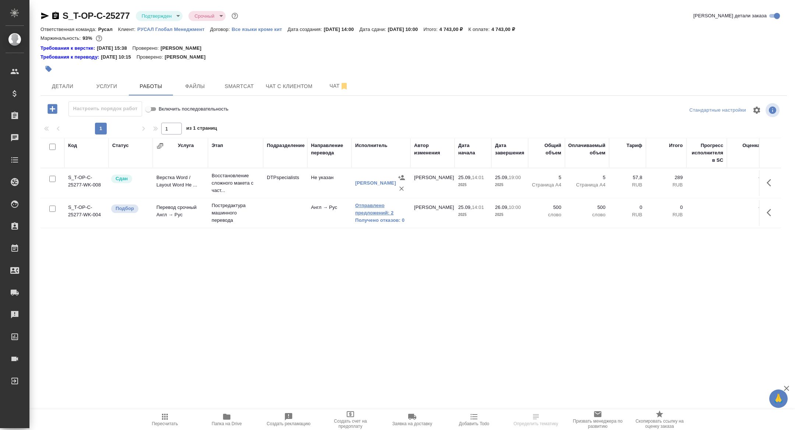
click at [371, 209] on link "Отправлено предложений: 2" at bounding box center [381, 209] width 52 height 15
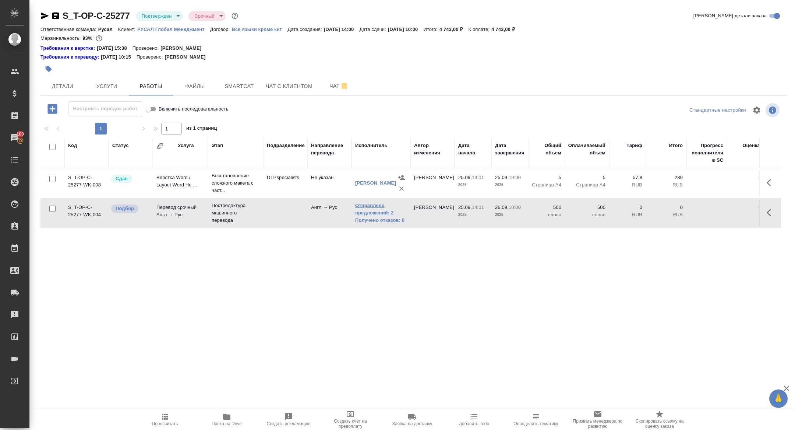
click at [382, 210] on link "Отправлено предложений: 2" at bounding box center [381, 209] width 52 height 15
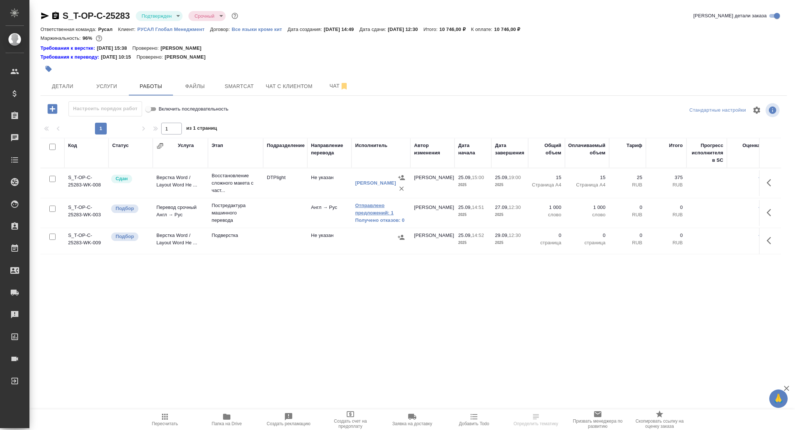
click at [375, 211] on link "Отправлено предложений: 1" at bounding box center [381, 209] width 52 height 15
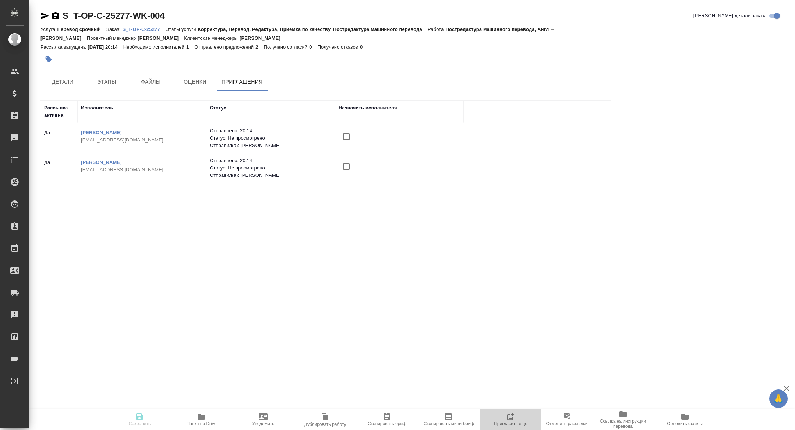
click at [521, 417] on span "Пригласить еще" at bounding box center [510, 419] width 53 height 14
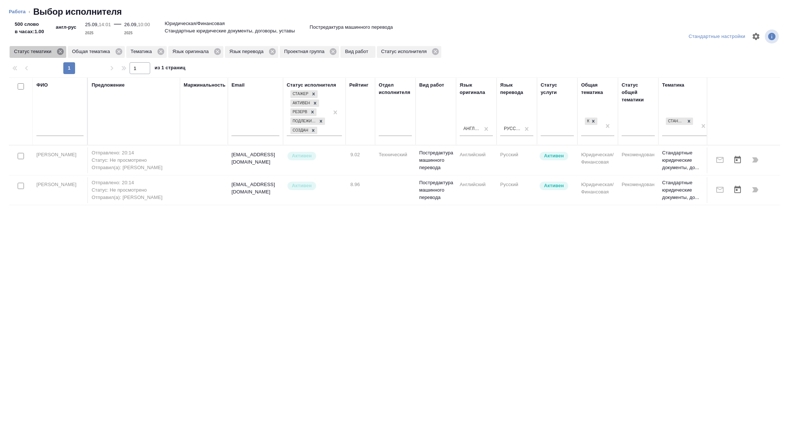
click at [63, 53] on icon at bounding box center [60, 51] width 7 height 7
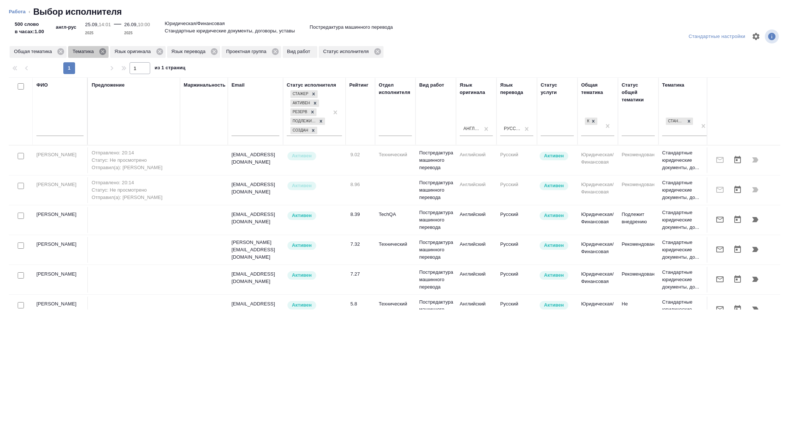
click at [106, 52] on icon at bounding box center [102, 51] width 7 height 7
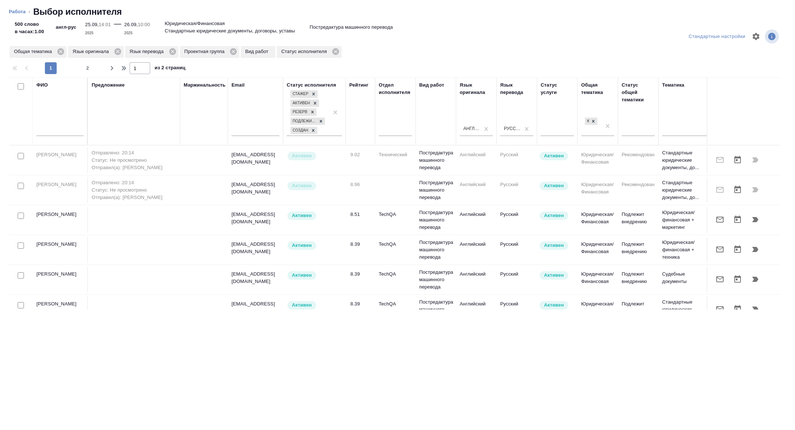
scroll to position [0, 297]
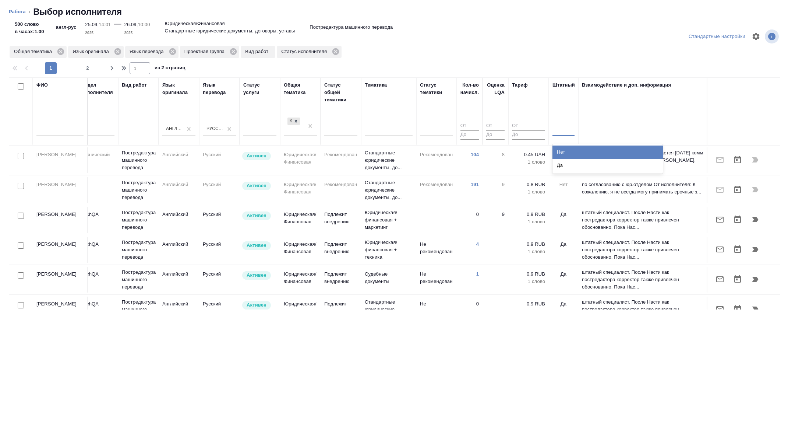
click at [567, 131] on div at bounding box center [564, 128] width 22 height 11
click at [566, 152] on div "Нет" at bounding box center [608, 151] width 110 height 13
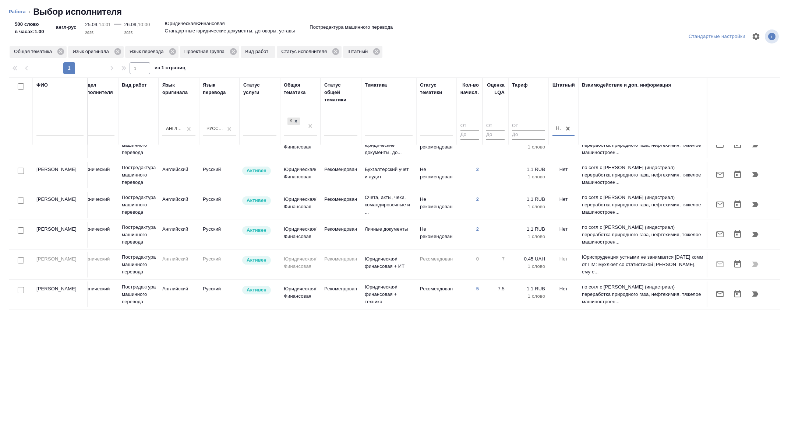
scroll to position [594, 297]
click at [19, 230] on input "checkbox" at bounding box center [21, 230] width 6 height 6
checkbox input "true"
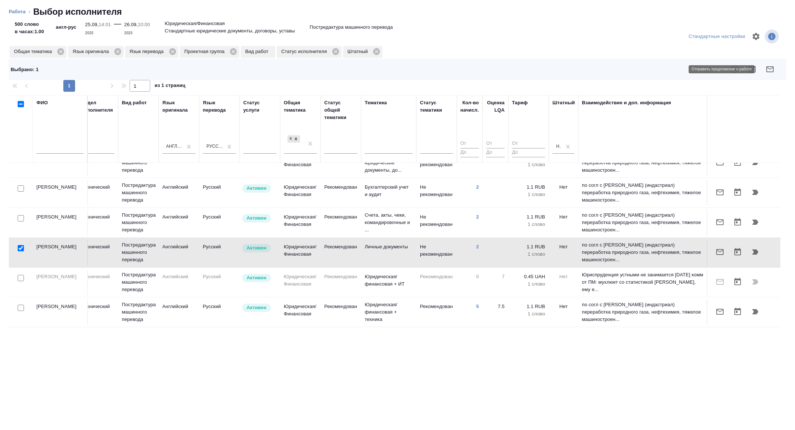
click at [769, 71] on icon "button" at bounding box center [770, 69] width 9 height 9
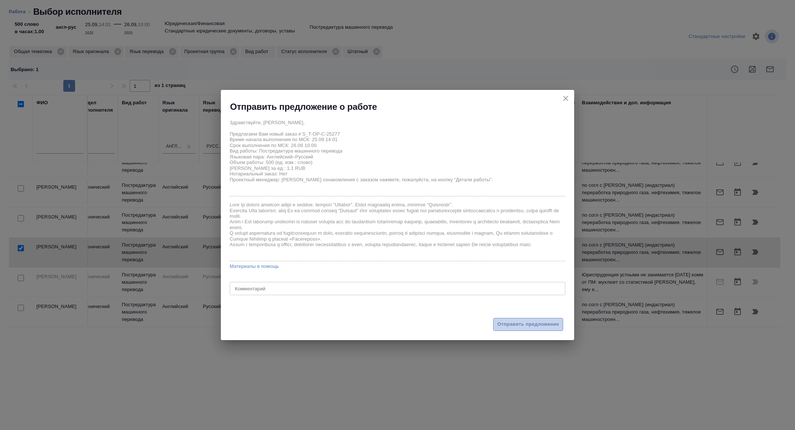
click at [533, 320] on span "Отправить предложение" at bounding box center [528, 324] width 62 height 8
click at [530, 325] on div at bounding box center [389, 215] width 336 height 250
click at [533, 329] on div at bounding box center [389, 215] width 336 height 250
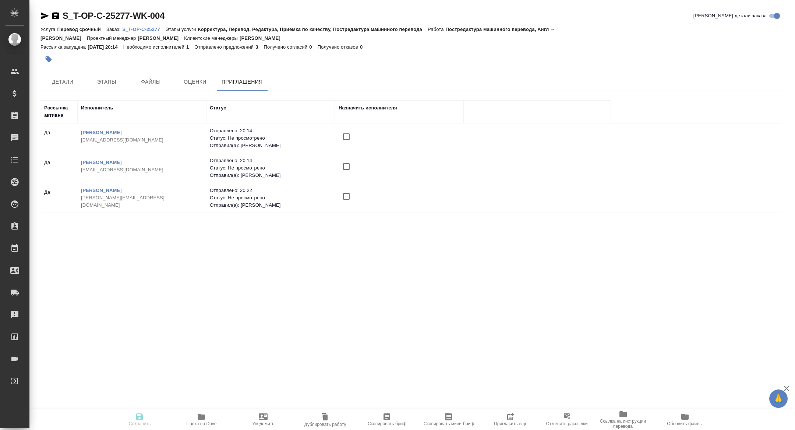
click at [512, 422] on span "Пригласить еще" at bounding box center [510, 423] width 33 height 5
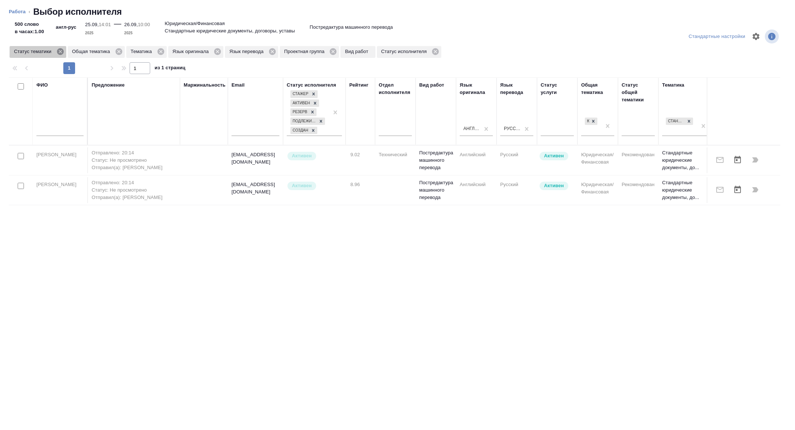
click at [62, 52] on icon at bounding box center [60, 51] width 7 height 7
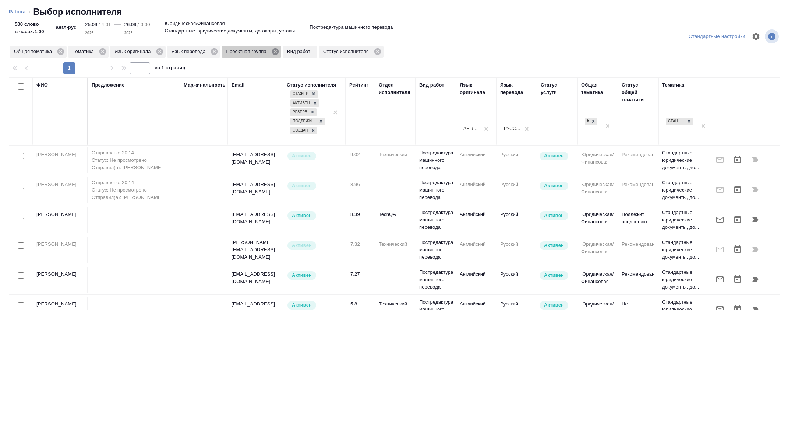
click at [278, 49] on icon at bounding box center [275, 51] width 8 height 8
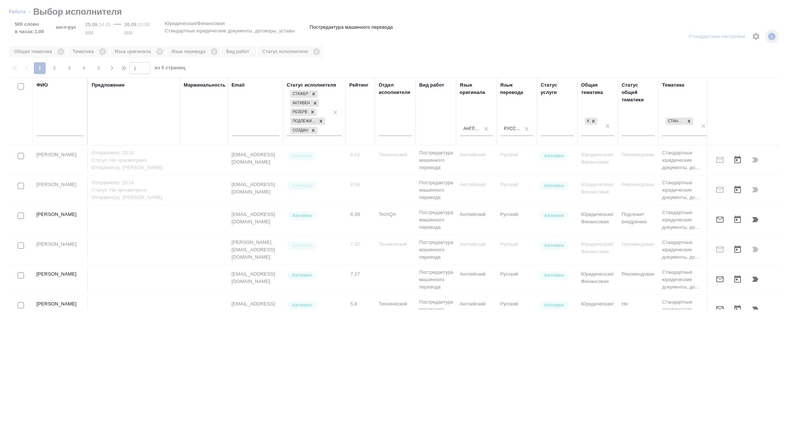
scroll to position [0, 297]
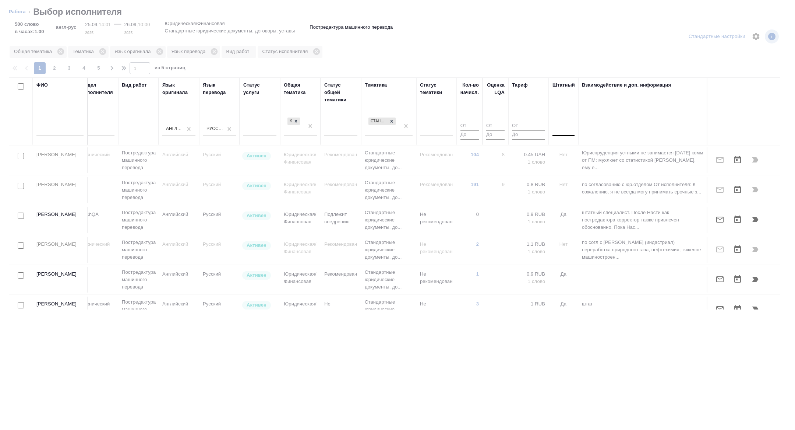
click at [572, 125] on div at bounding box center [564, 128] width 22 height 11
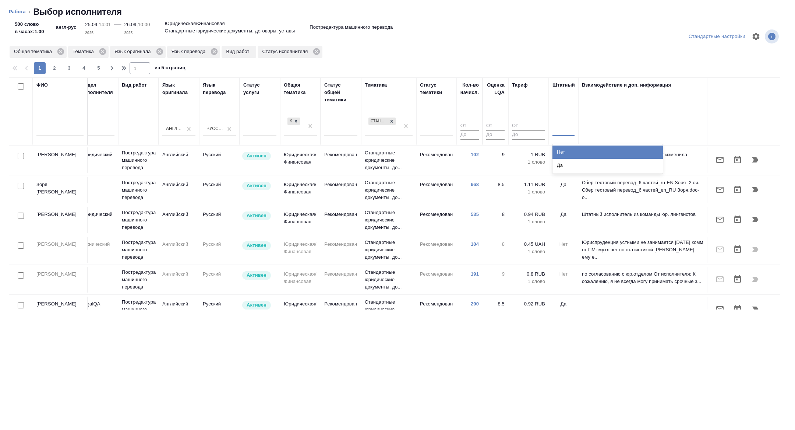
click at [571, 150] on div "Нет" at bounding box center [608, 151] width 110 height 13
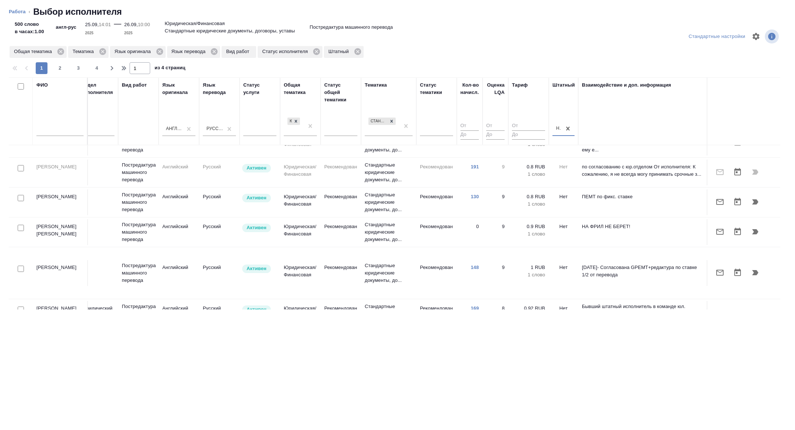
scroll to position [21, 297]
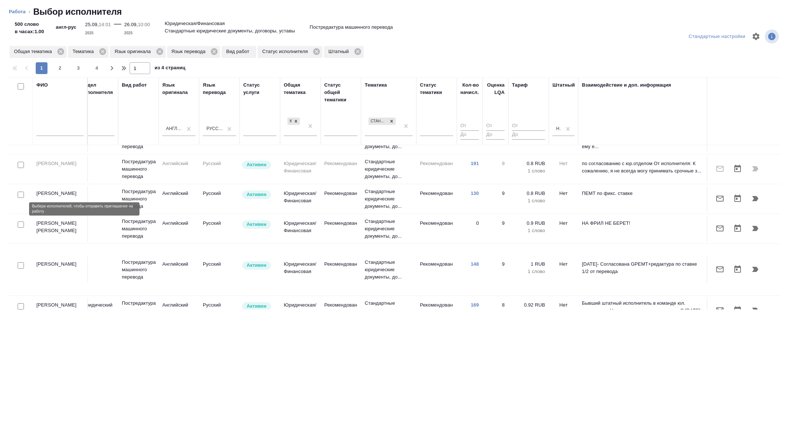
click at [22, 198] on input "checkbox" at bounding box center [21, 194] width 6 height 6
checkbox input "true"
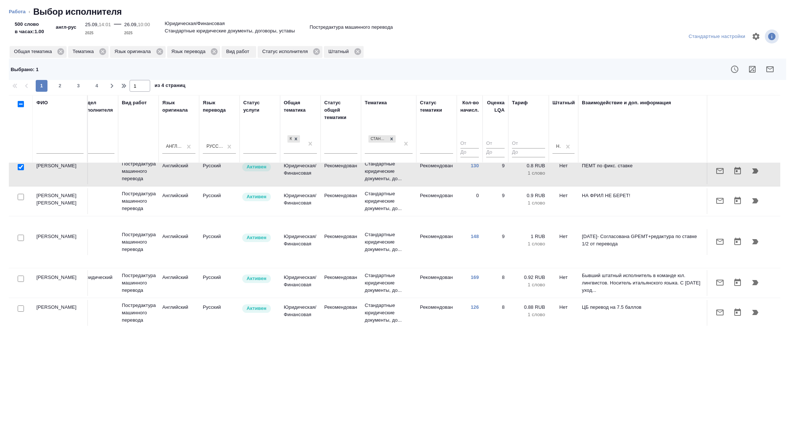
scroll to position [74, 297]
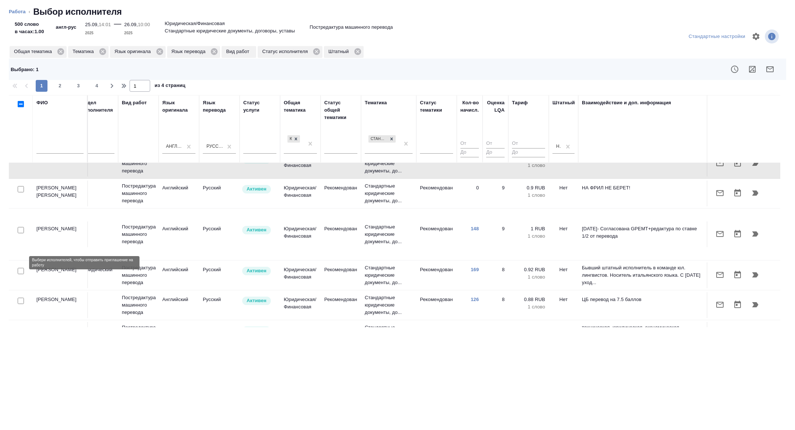
click at [21, 268] on input "checkbox" at bounding box center [21, 271] width 6 height 6
checkbox input "true"
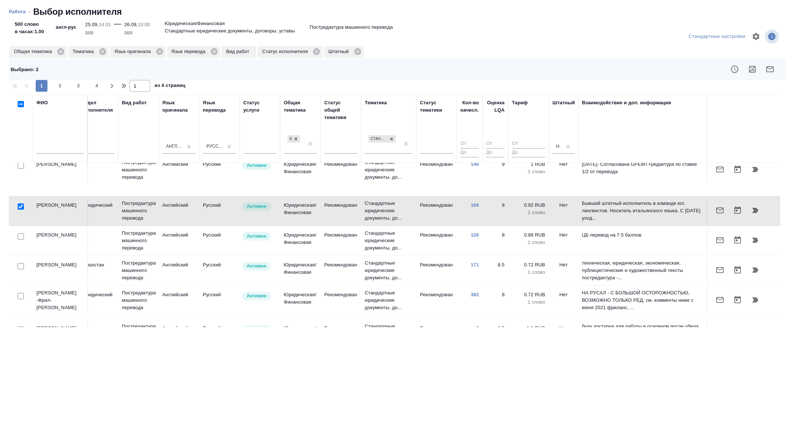
scroll to position [144, 297]
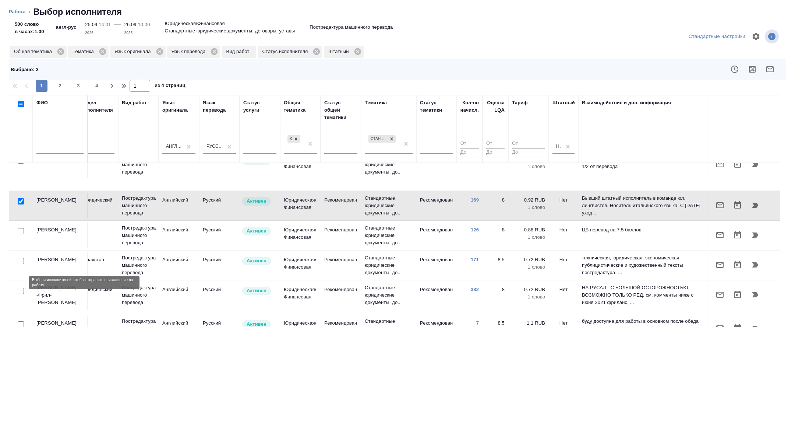
click at [20, 287] on input "checkbox" at bounding box center [21, 290] width 6 height 6
checkbox input "true"
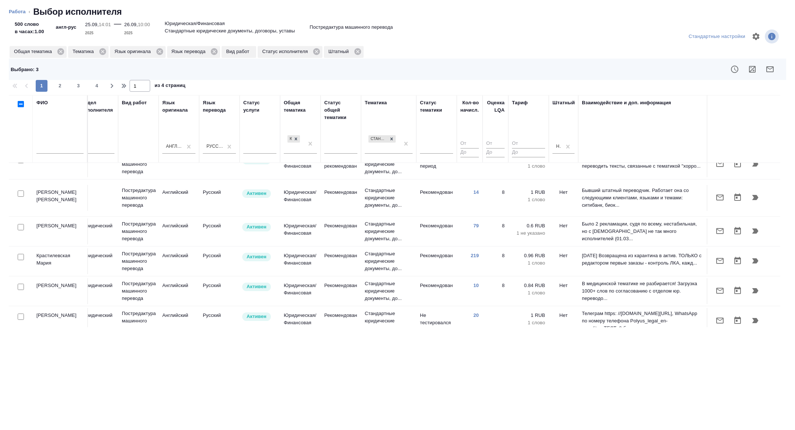
scroll to position [402, 297]
click at [22, 253] on input "checkbox" at bounding box center [21, 256] width 6 height 6
checkbox input "true"
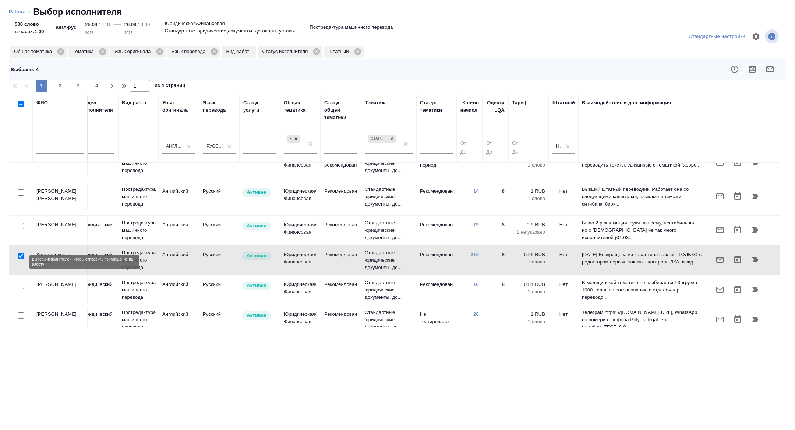
click at [22, 282] on input "checkbox" at bounding box center [21, 285] width 6 height 6
checkbox input "true"
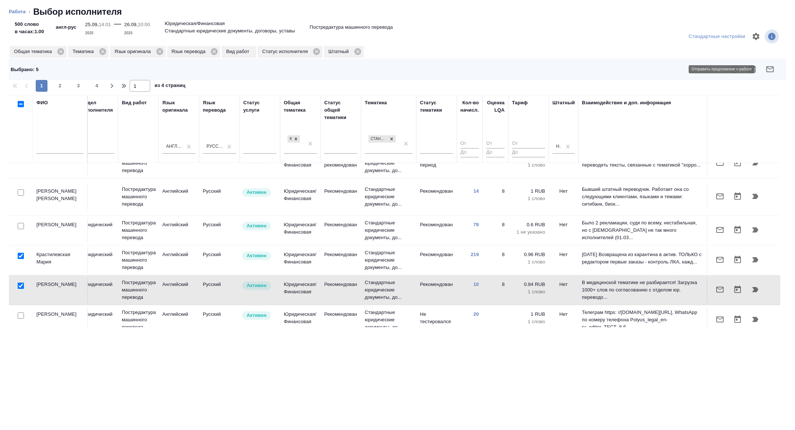
click at [770, 74] on button "button" at bounding box center [770, 69] width 18 height 18
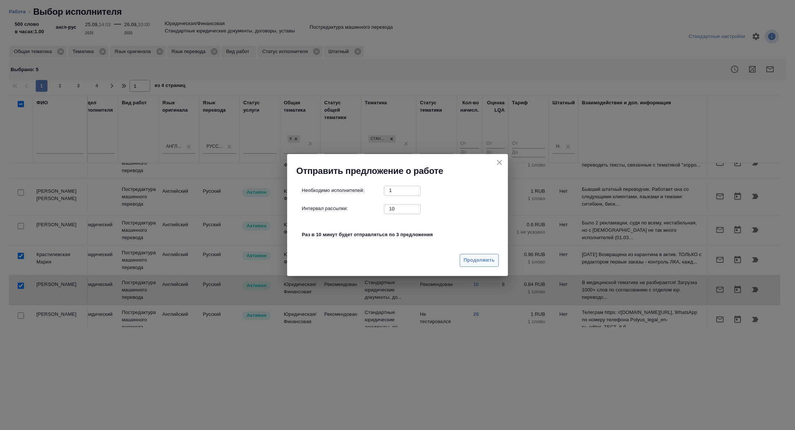
click at [469, 261] on span "Продолжить" at bounding box center [479, 260] width 31 height 8
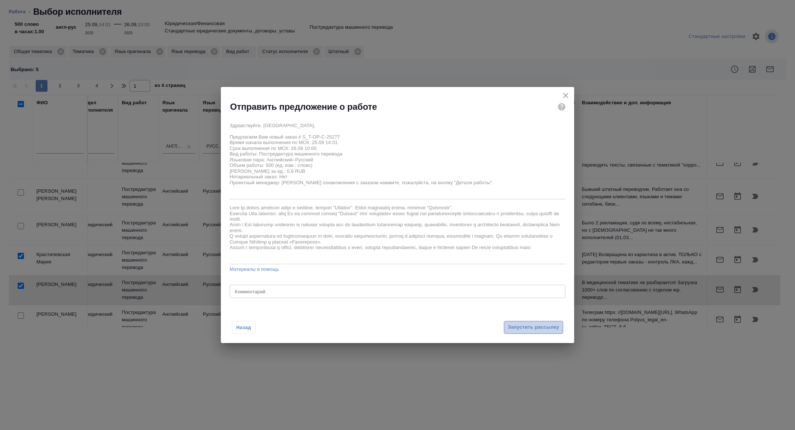
click at [533, 330] on span "Запустить рассылку" at bounding box center [533, 327] width 51 height 8
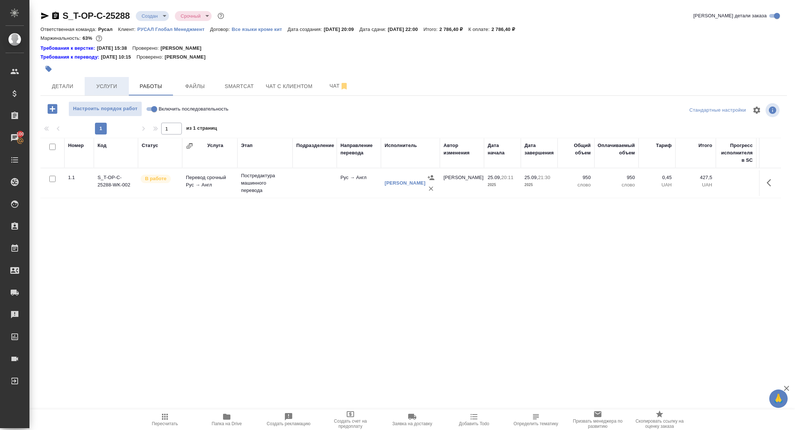
click at [101, 92] on button "Услуги" at bounding box center [107, 86] width 44 height 18
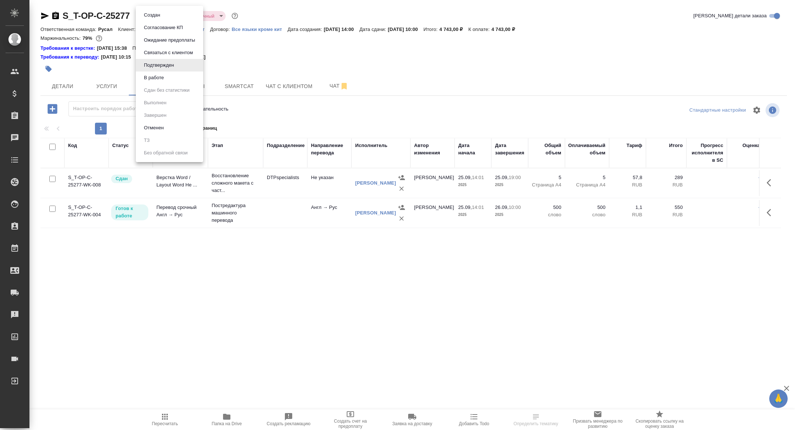
click at [158, 19] on body "🙏 .cls-1 fill:#fff; AWATERA [PERSON_NAME] Спецификации Заказы Чаты Todo Проекты…" at bounding box center [397, 215] width 795 height 430
click at [156, 78] on button "В работе" at bounding box center [154, 78] width 24 height 8
